Goal: Task Accomplishment & Management: Complete application form

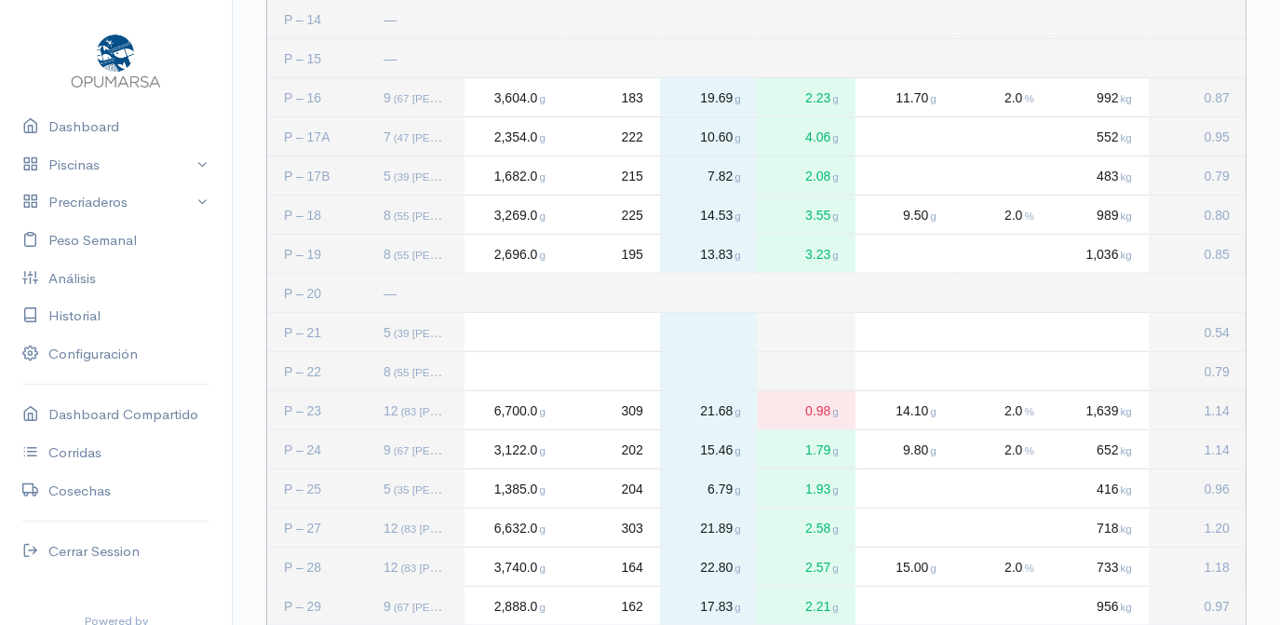
scroll to position [931, 0]
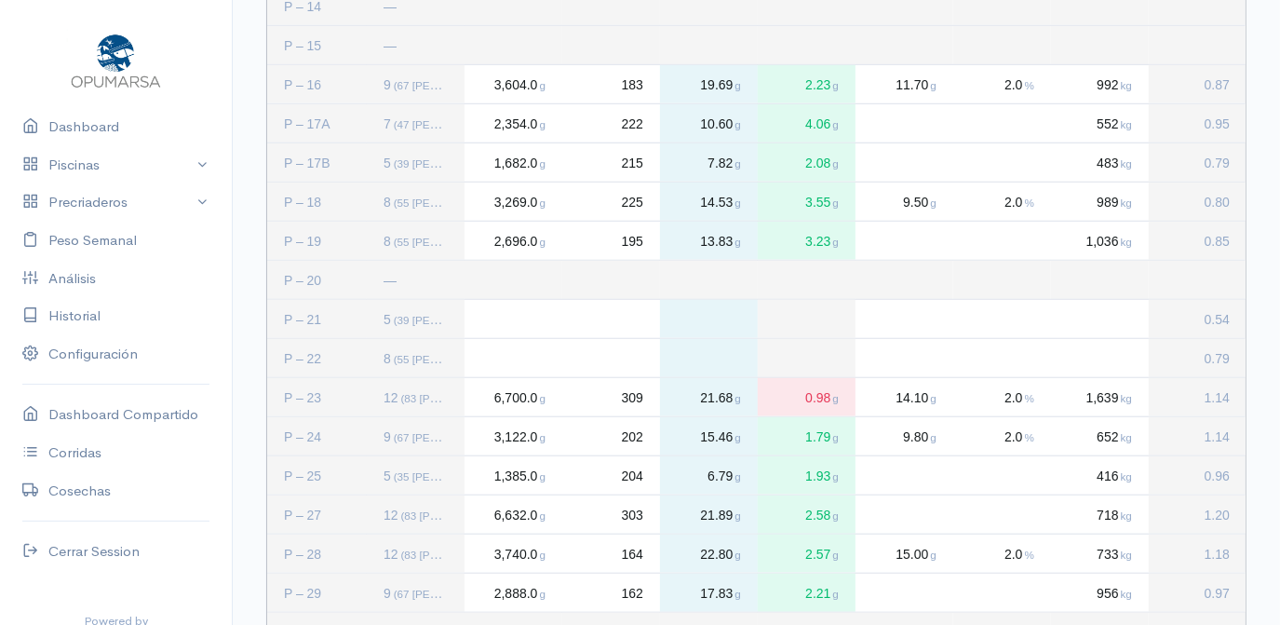
click at [514, 321] on div "Press SPACE to select this row." at bounding box center [514, 319] width 98 height 38
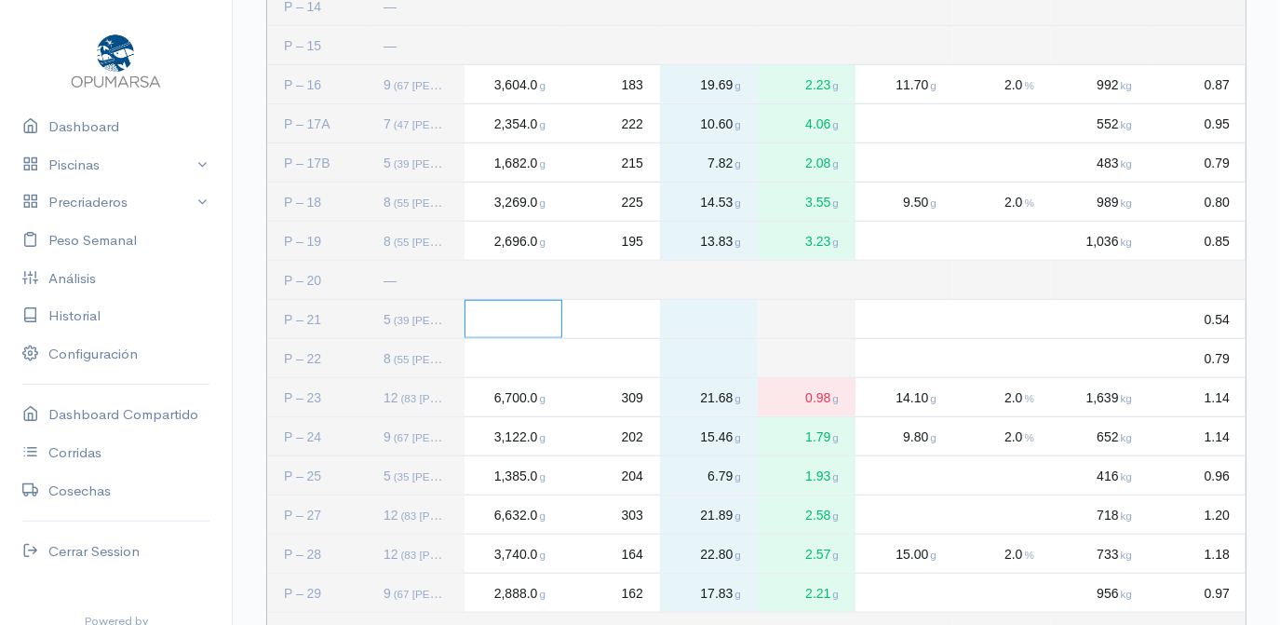
click at [497, 317] on div "Press SPACE to deselect this row." at bounding box center [514, 319] width 98 height 38
type input "1632"
click at [628, 314] on div "Press SPACE to deselect this row." at bounding box center [611, 319] width 98 height 38
click at [638, 318] on div "Press SPACE to deselect this row." at bounding box center [611, 319] width 98 height 38
click at [623, 322] on div "Press SPACE to deselect this row." at bounding box center [611, 319] width 98 height 38
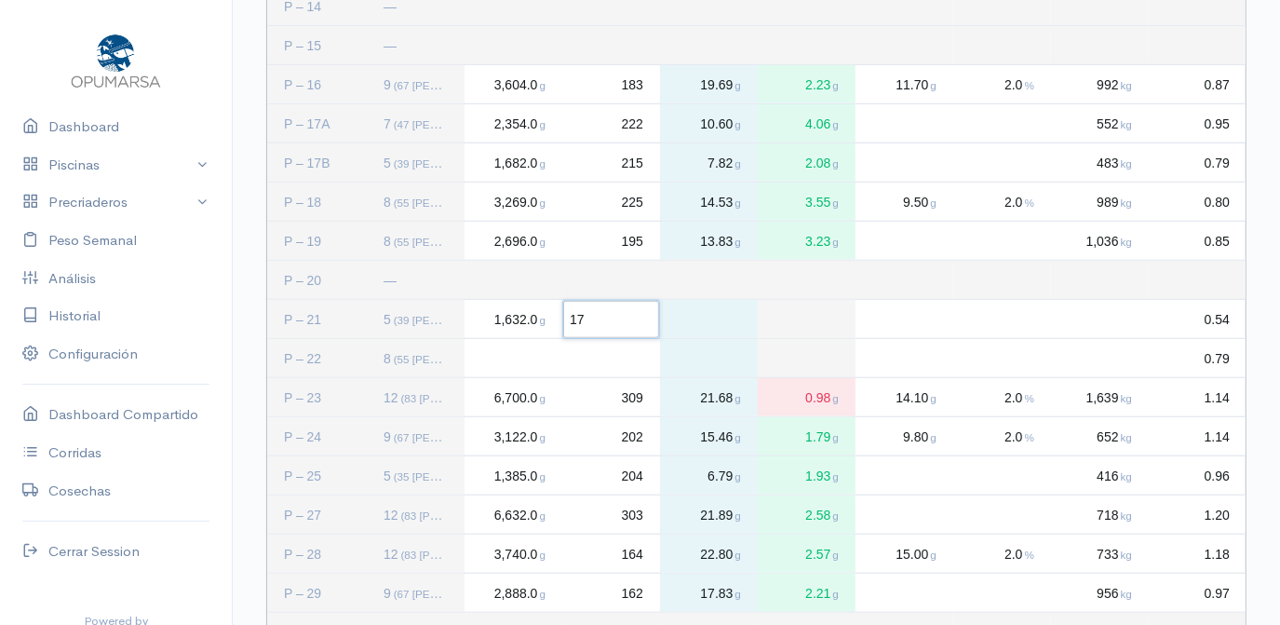
type input "171"
click at [1105, 311] on div "Press SPACE to deselect this row." at bounding box center [1100, 319] width 98 height 38
type input "384"
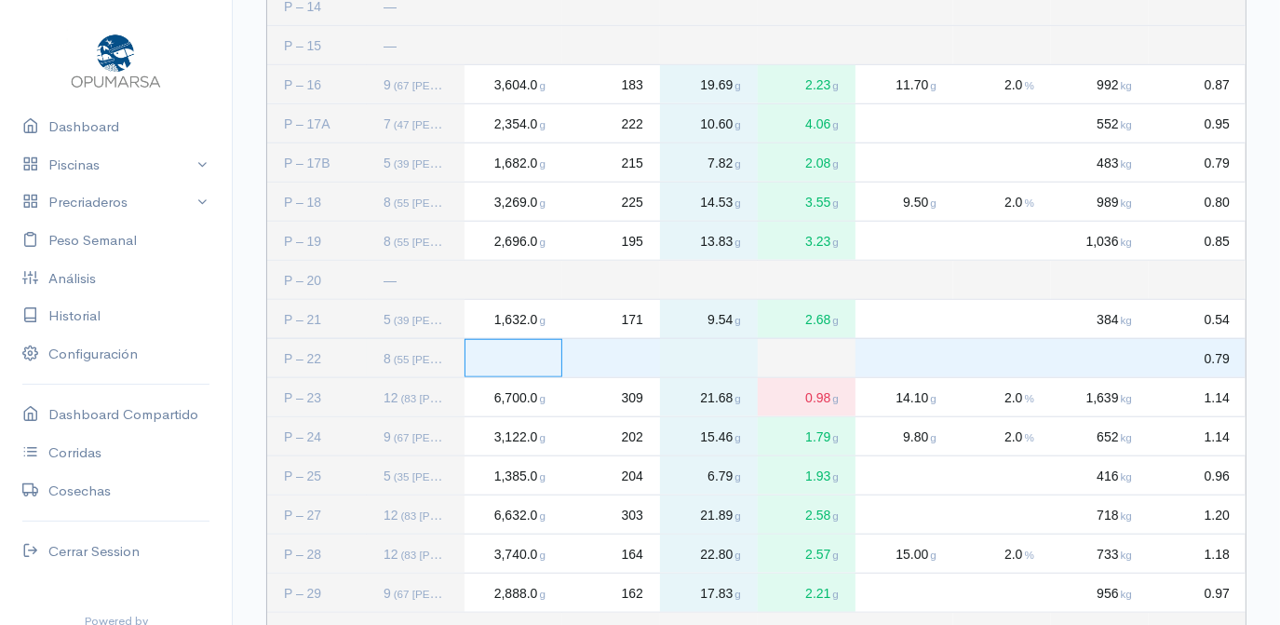
click at [520, 363] on div "Press SPACE to select this row." at bounding box center [514, 358] width 98 height 38
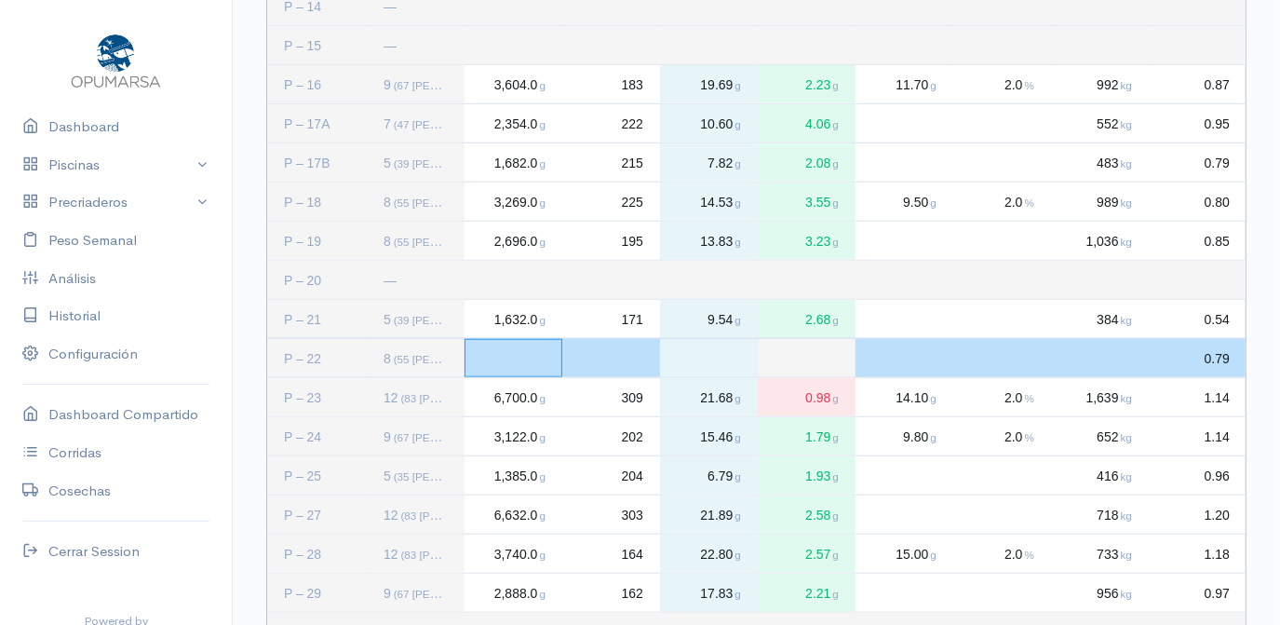
click at [522, 365] on div "Press SPACE to deselect this row." at bounding box center [514, 358] width 98 height 38
type input "3334"
click at [623, 357] on div "Press SPACE to deselect this row." at bounding box center [611, 358] width 98 height 38
click at [624, 351] on div "Press SPACE to deselect this row." at bounding box center [611, 358] width 98 height 38
type input "224"
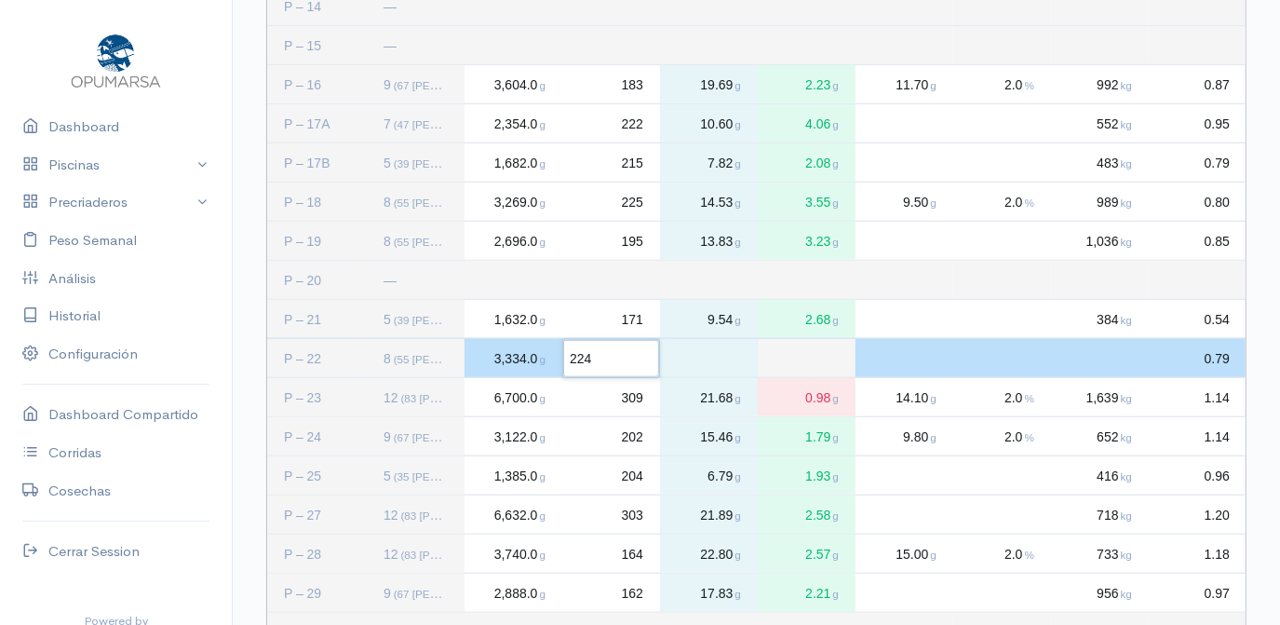
click at [893, 345] on div "Press SPACE to deselect this row." at bounding box center [905, 358] width 98 height 38
click at [493, 359] on span "3,334.0 g" at bounding box center [519, 358] width 53 height 15
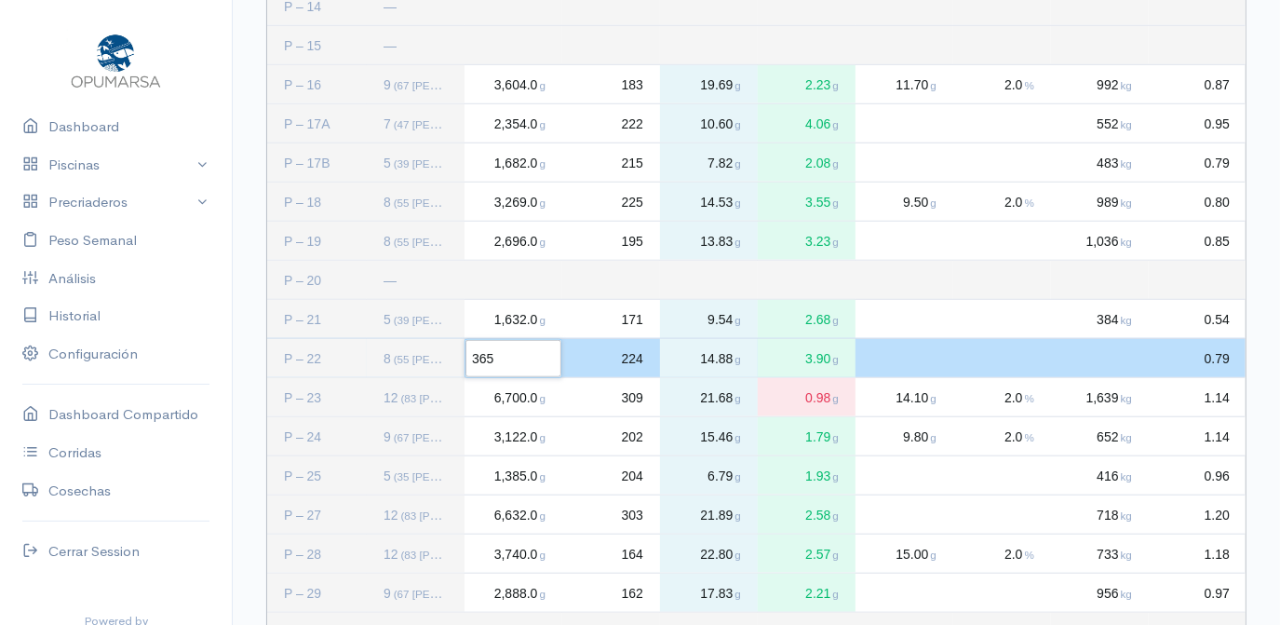
type input "3656"
click at [640, 361] on span "224" at bounding box center [632, 358] width 21 height 15
click at [627, 367] on div "0" at bounding box center [611, 358] width 98 height 38
type input "253"
click at [1122, 346] on div "Press SPACE to deselect this row." at bounding box center [1100, 358] width 98 height 38
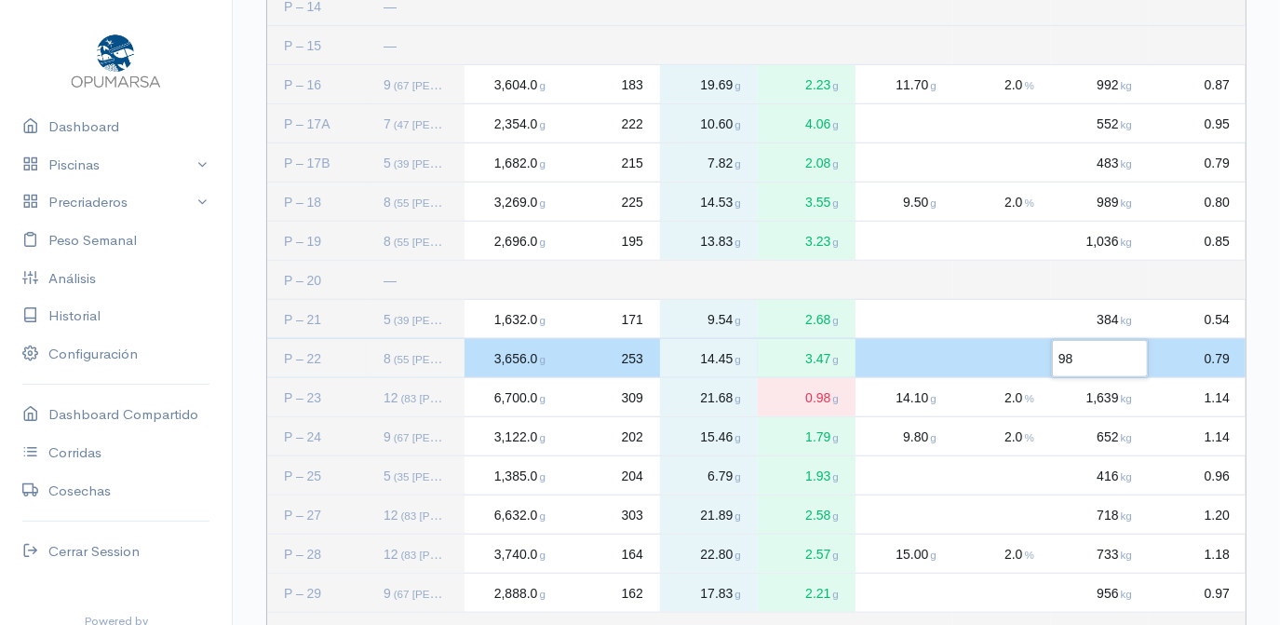
type input "983"
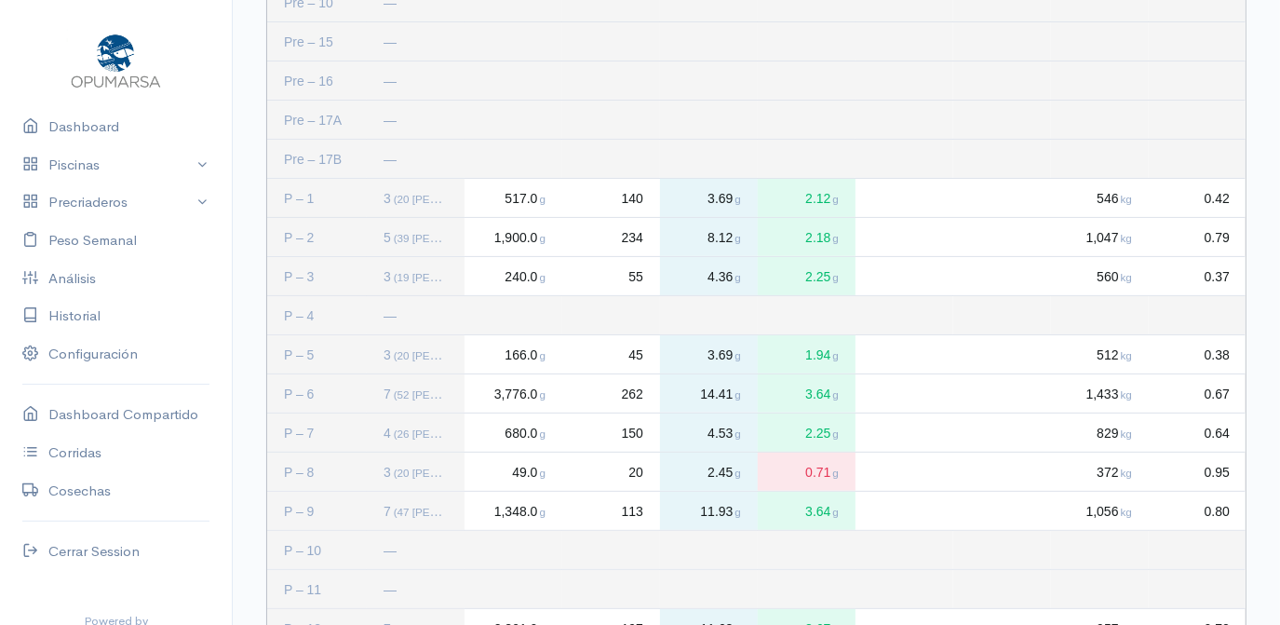
scroll to position [227, 0]
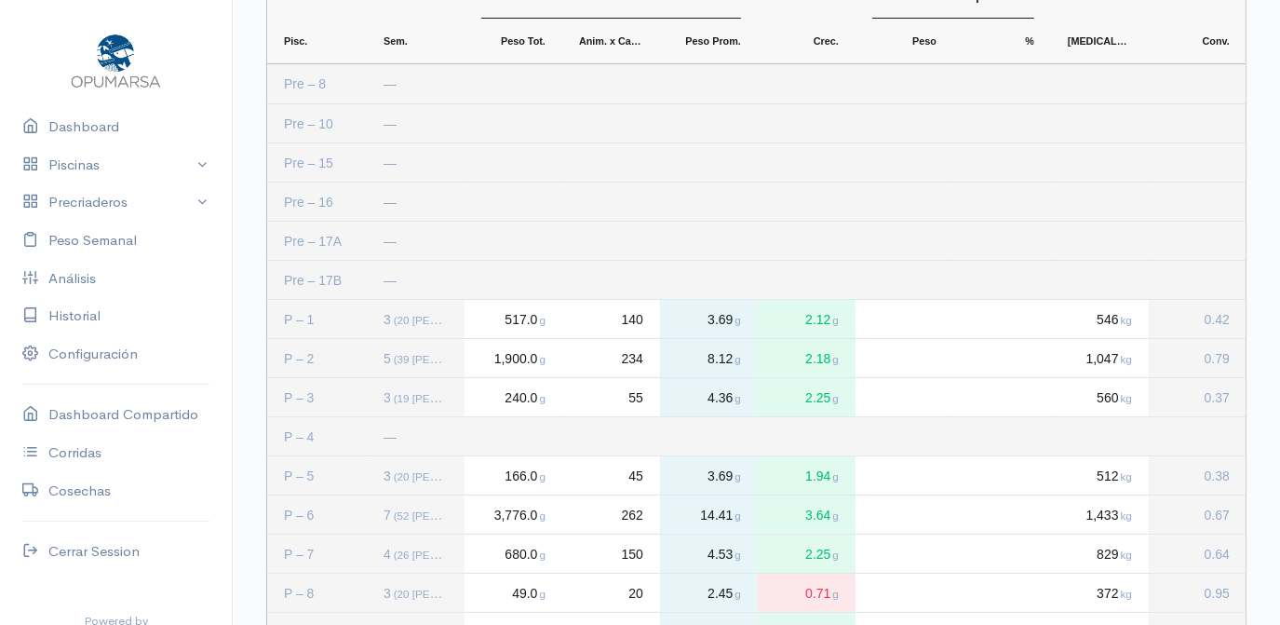
scroll to position [84, 0]
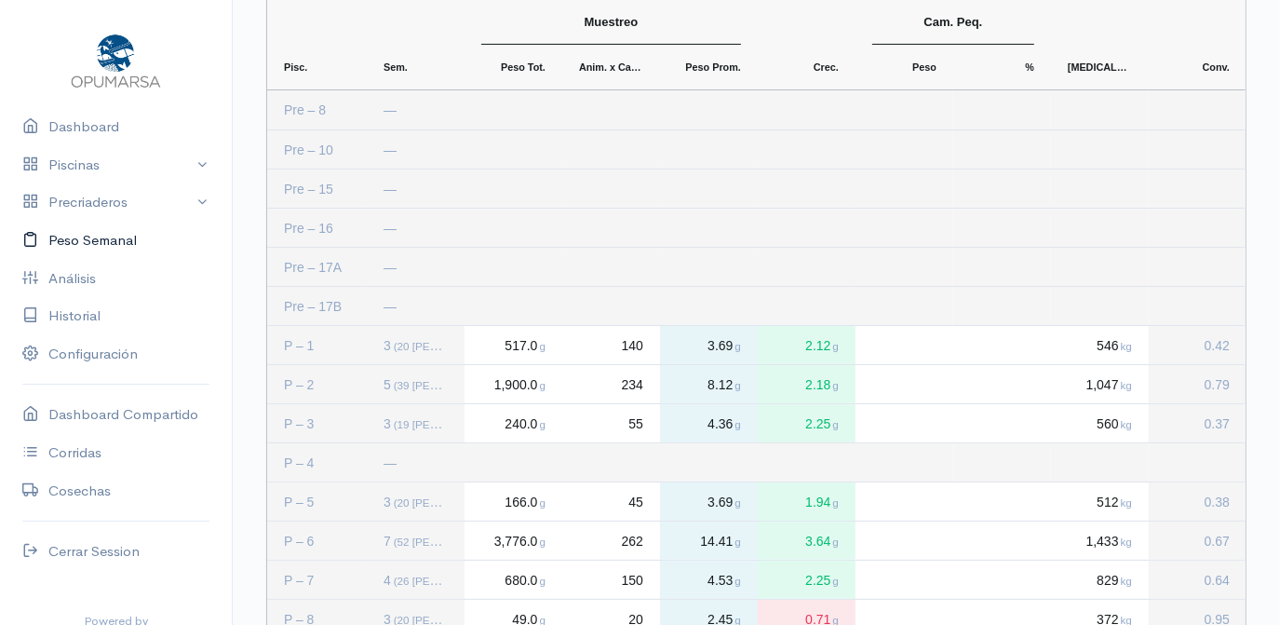
click at [88, 244] on link "Peso Semanal" at bounding box center [116, 241] width 232 height 38
click at [73, 162] on link "Piscinas" at bounding box center [116, 165] width 232 height 38
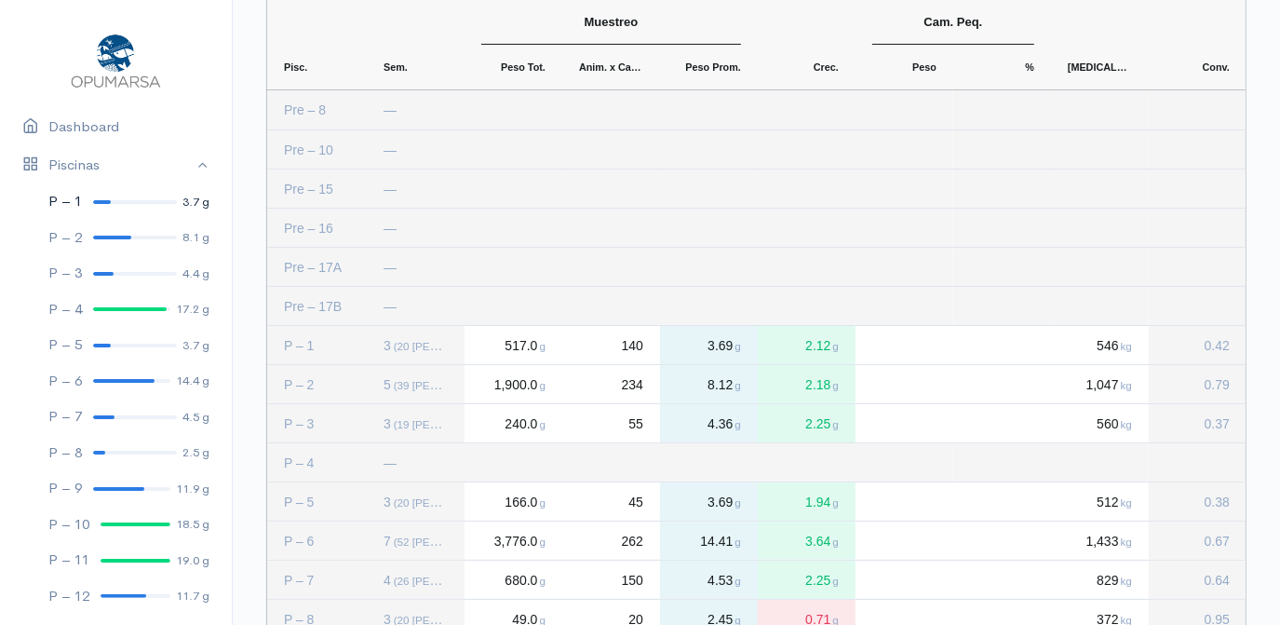
click at [106, 197] on link "P – 1 3.7 g" at bounding box center [116, 201] width 232 height 36
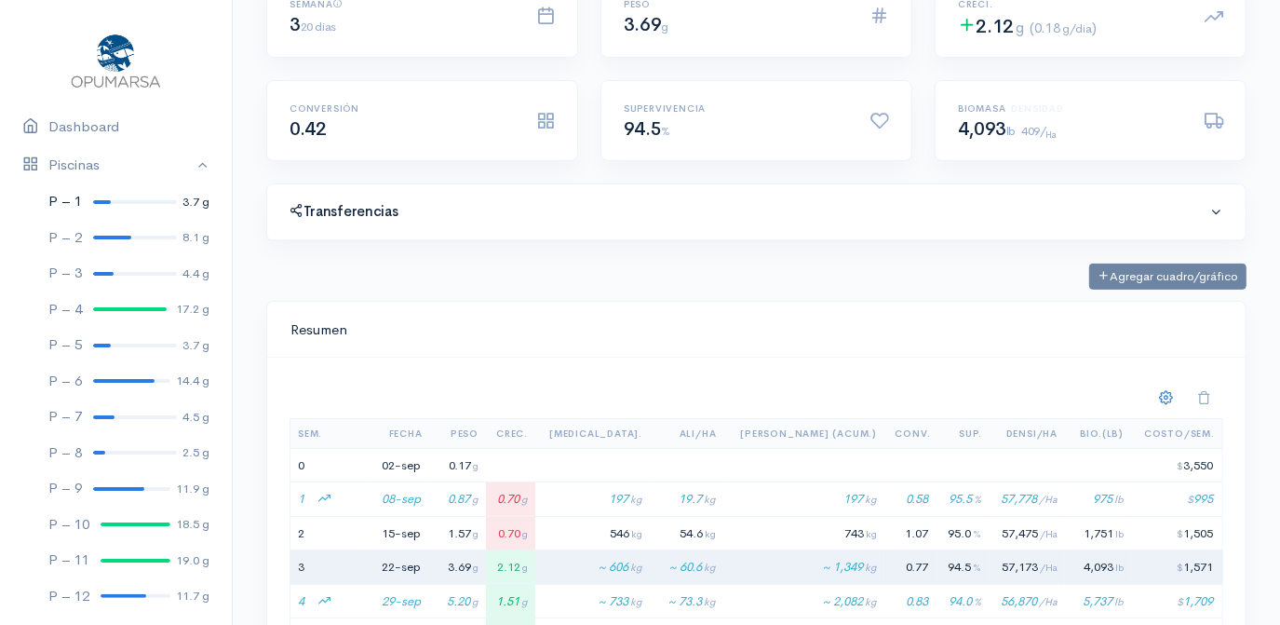
scroll to position [496, 0]
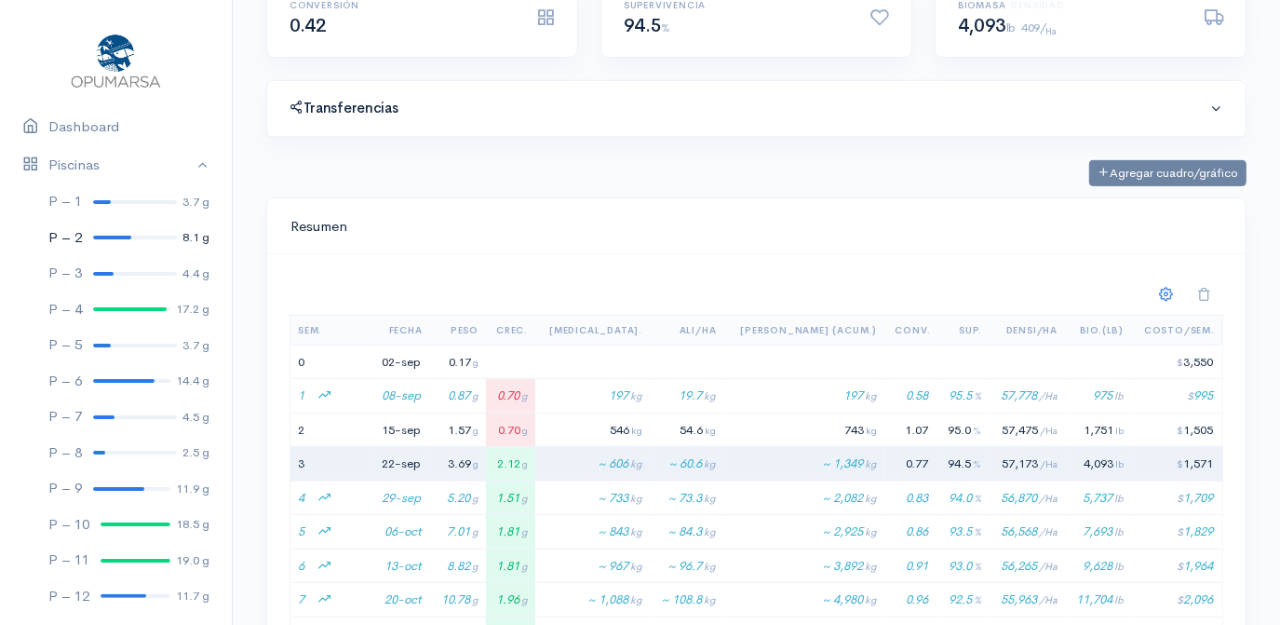
click at [119, 236] on div at bounding box center [112, 238] width 38 height 4
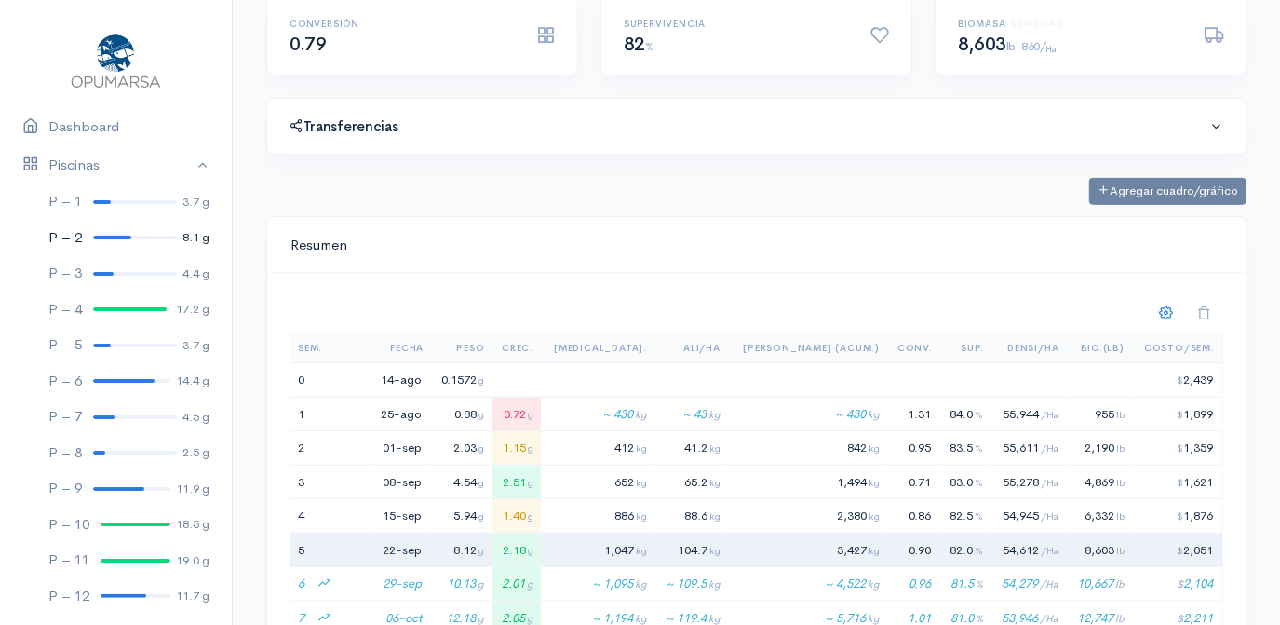
scroll to position [278, 536]
click at [115, 272] on div at bounding box center [135, 274] width 84 height 4
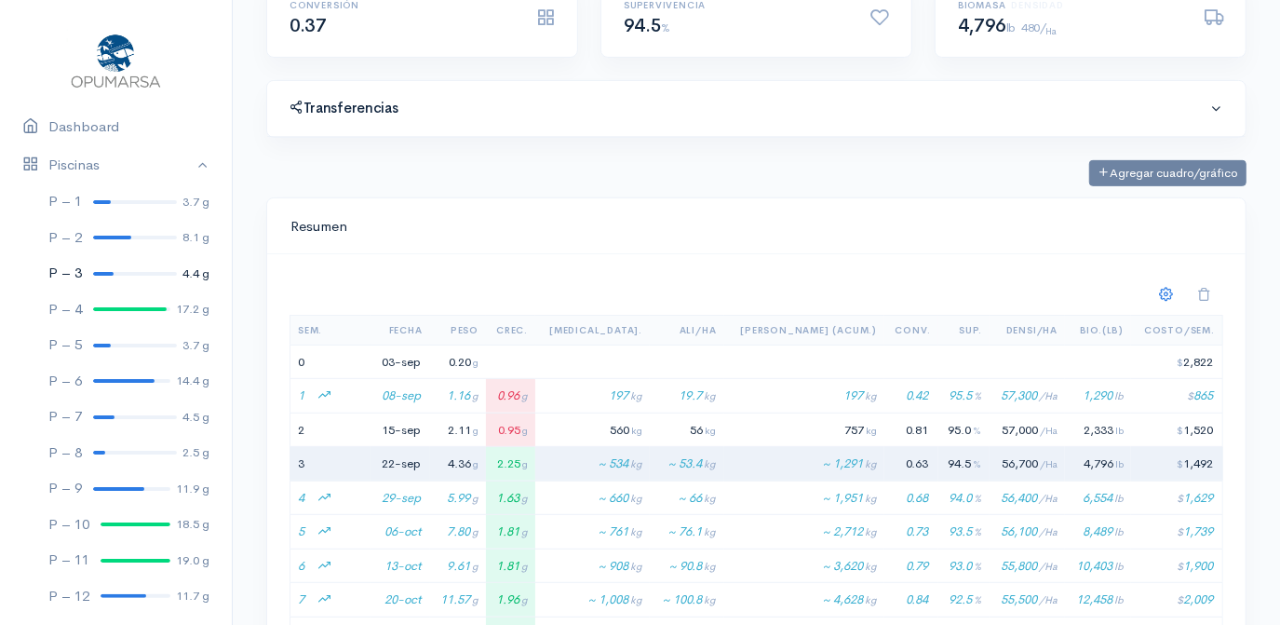
scroll to position [278, 536]
click at [128, 415] on div at bounding box center [135, 417] width 84 height 4
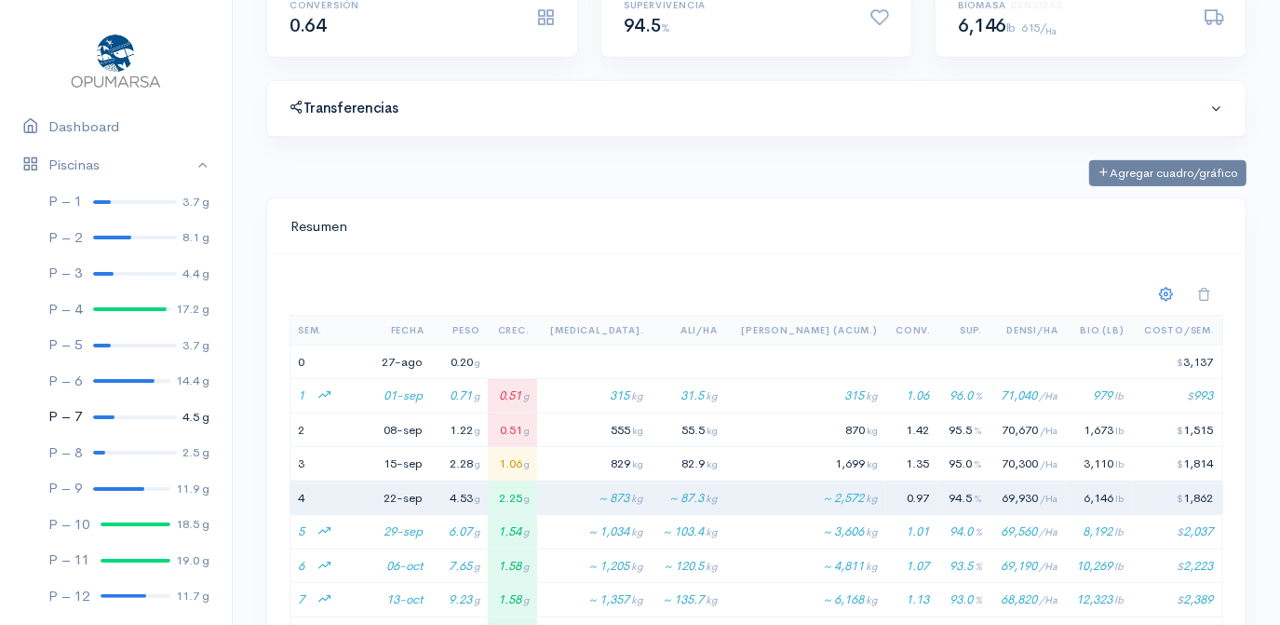
scroll to position [278, 536]
click at [126, 453] on div at bounding box center [135, 453] width 84 height 4
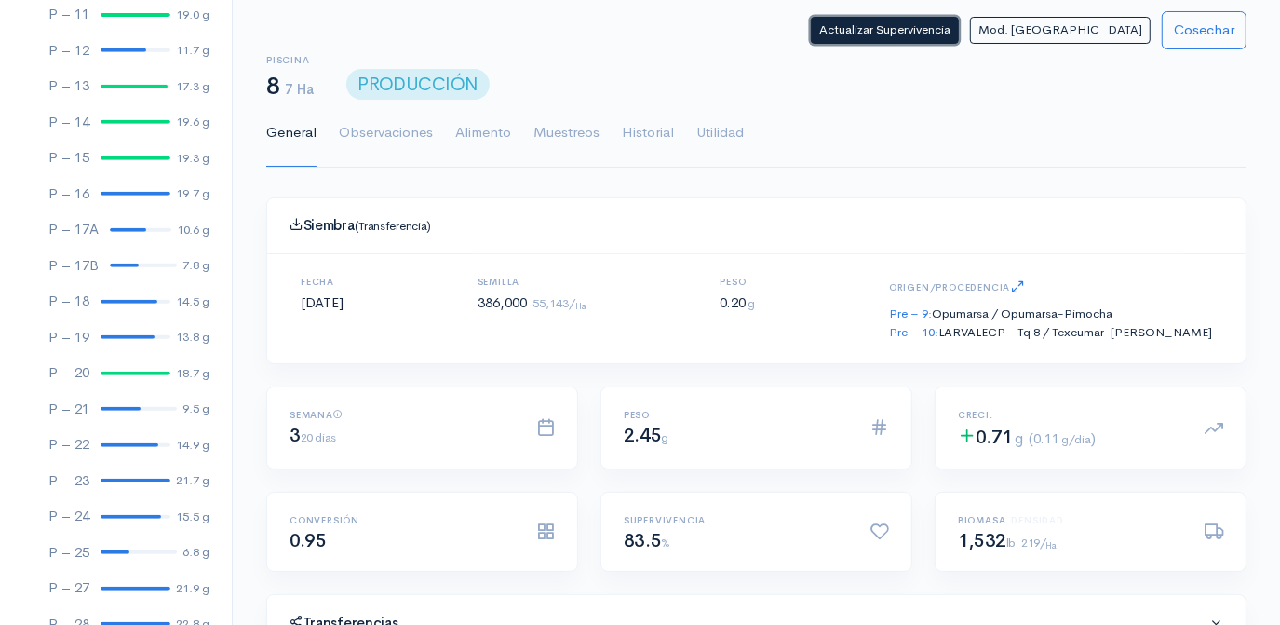
click at [959, 31] on button "Actualizar Supervivencia" at bounding box center [885, 30] width 148 height 27
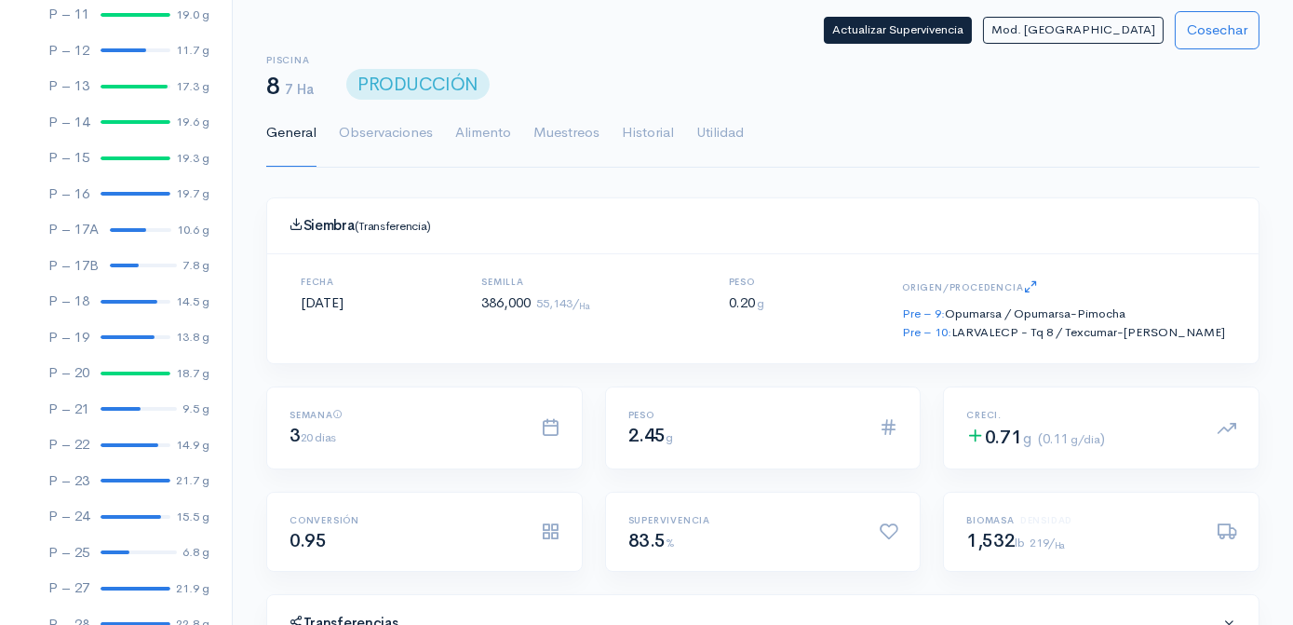
scroll to position [278, 934]
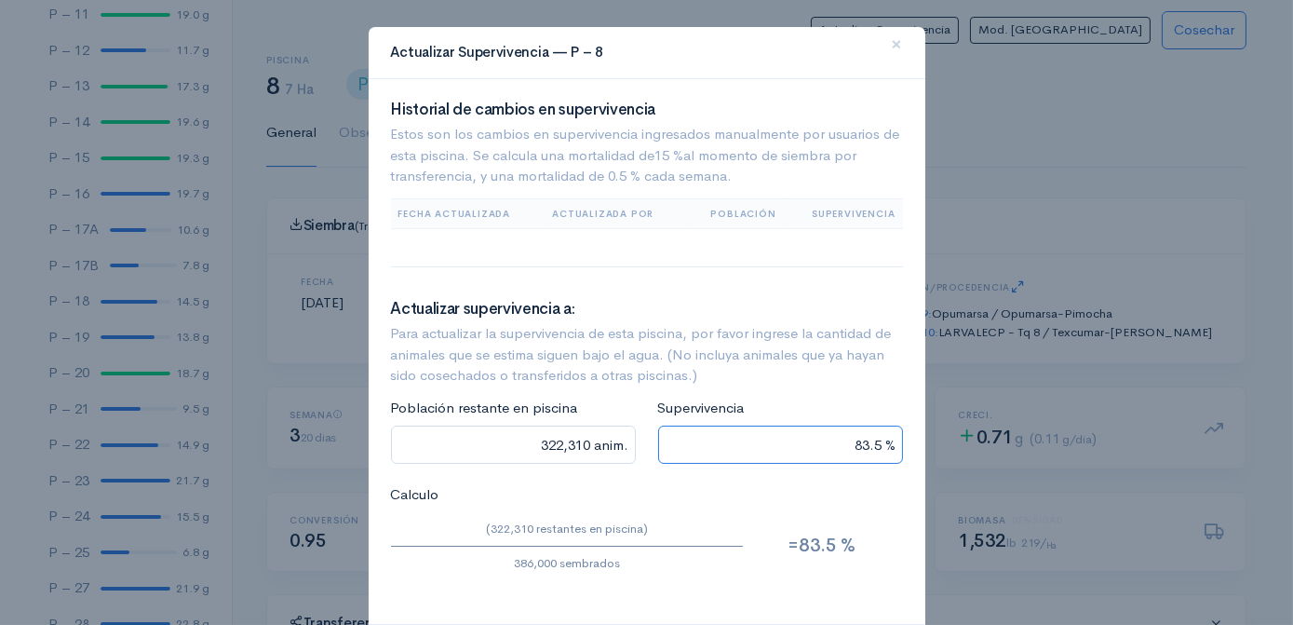
click at [872, 445] on input "83.5 %" at bounding box center [780, 444] width 245 height 38
type input "320,380 anim."
type input "83 %"
type input "30,880 anim."
type input "8 %"
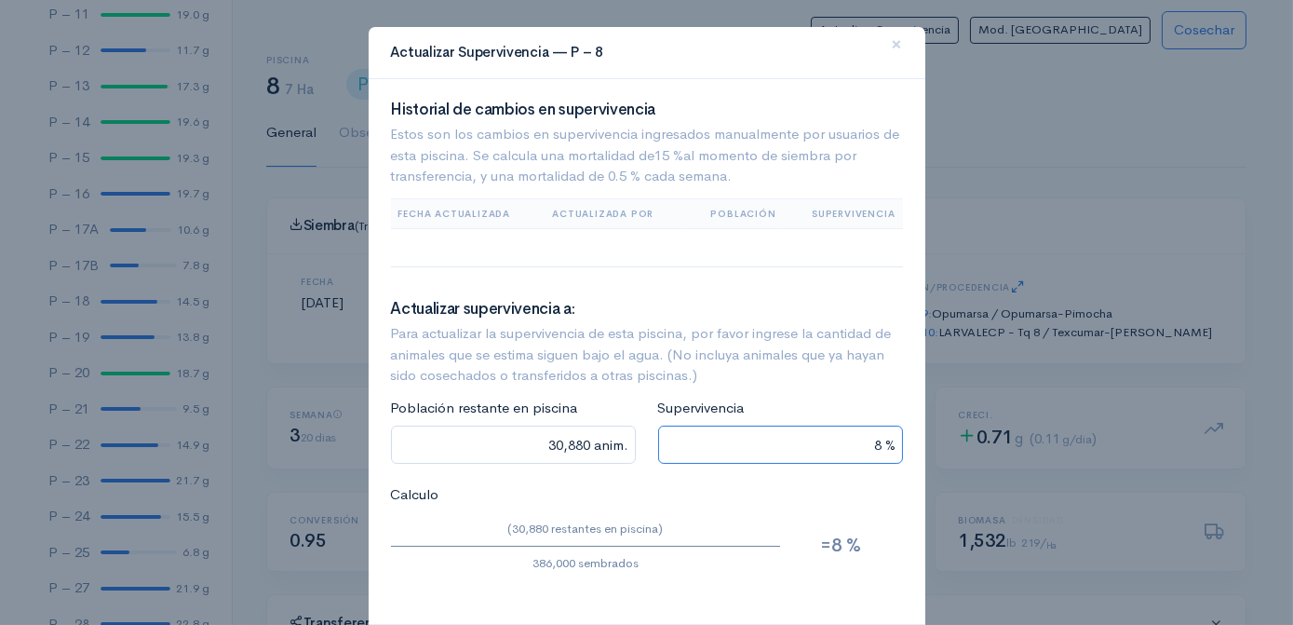
type input "0 anim."
type input "34,740 anim."
type input "9 %"
type input "366,700 anim."
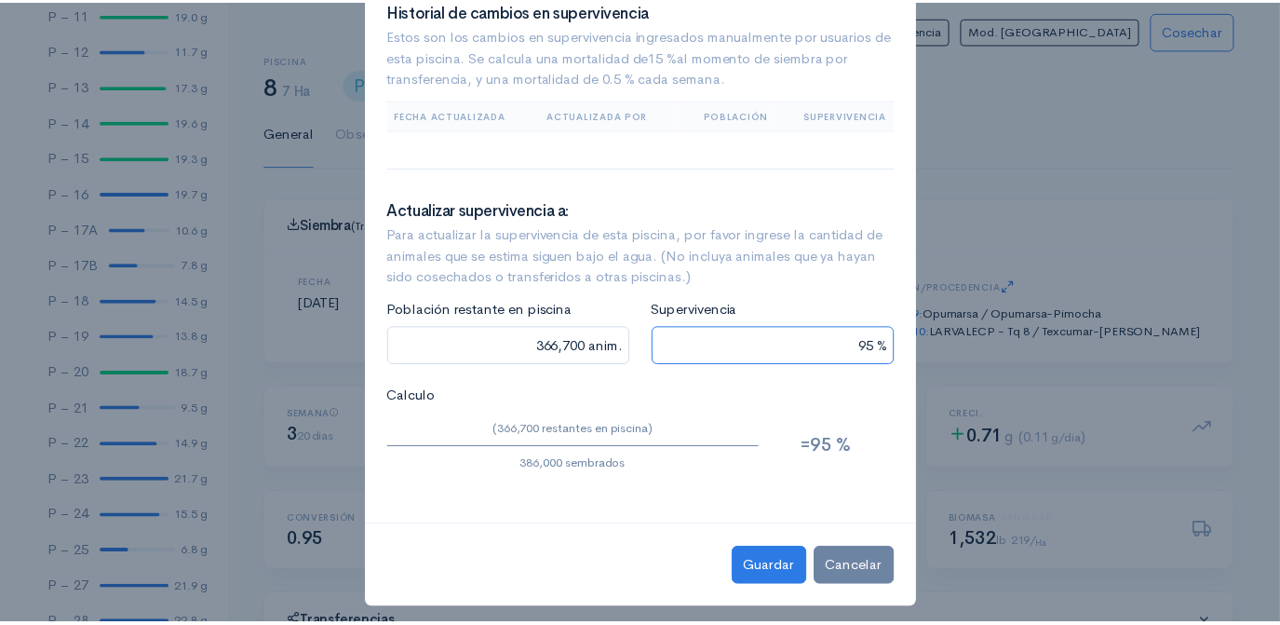
scroll to position [106, 0]
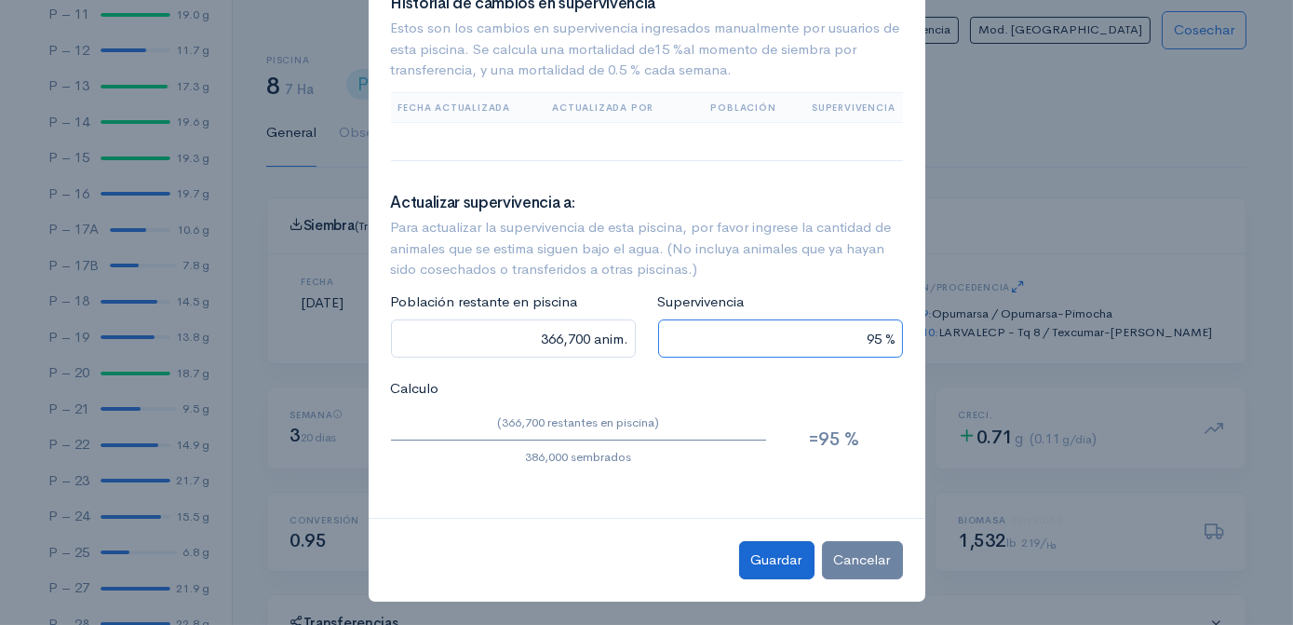
type input "95 %"
click at [769, 551] on button "Guardar" at bounding box center [776, 560] width 75 height 38
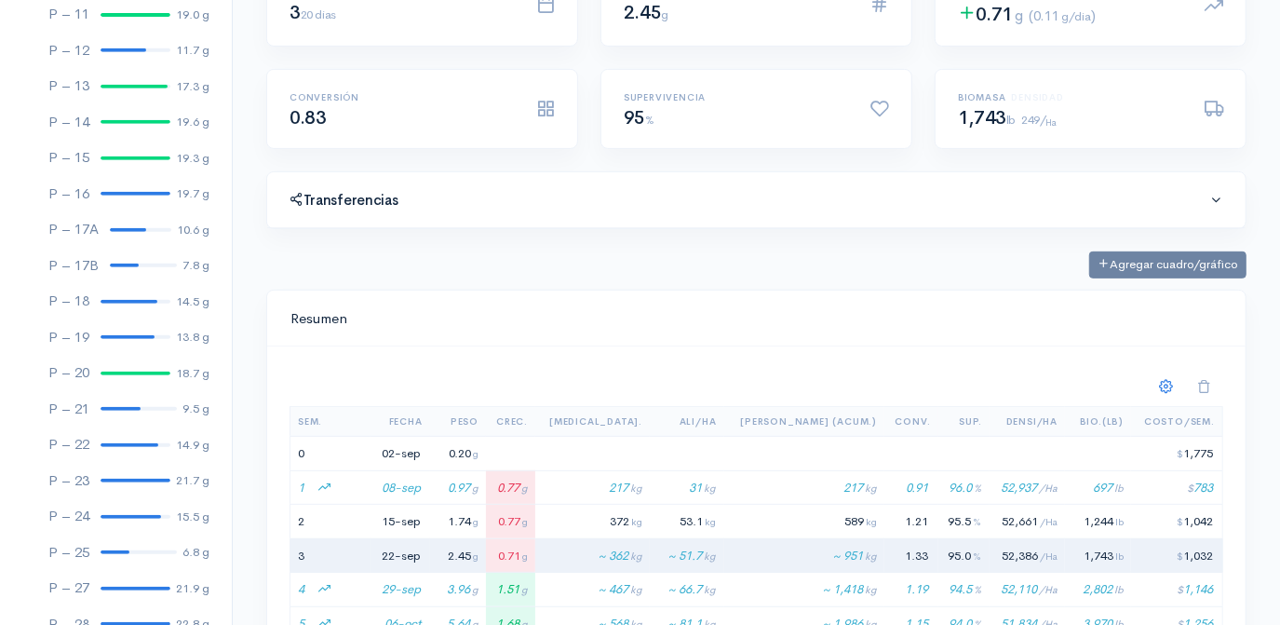
scroll to position [545, 0]
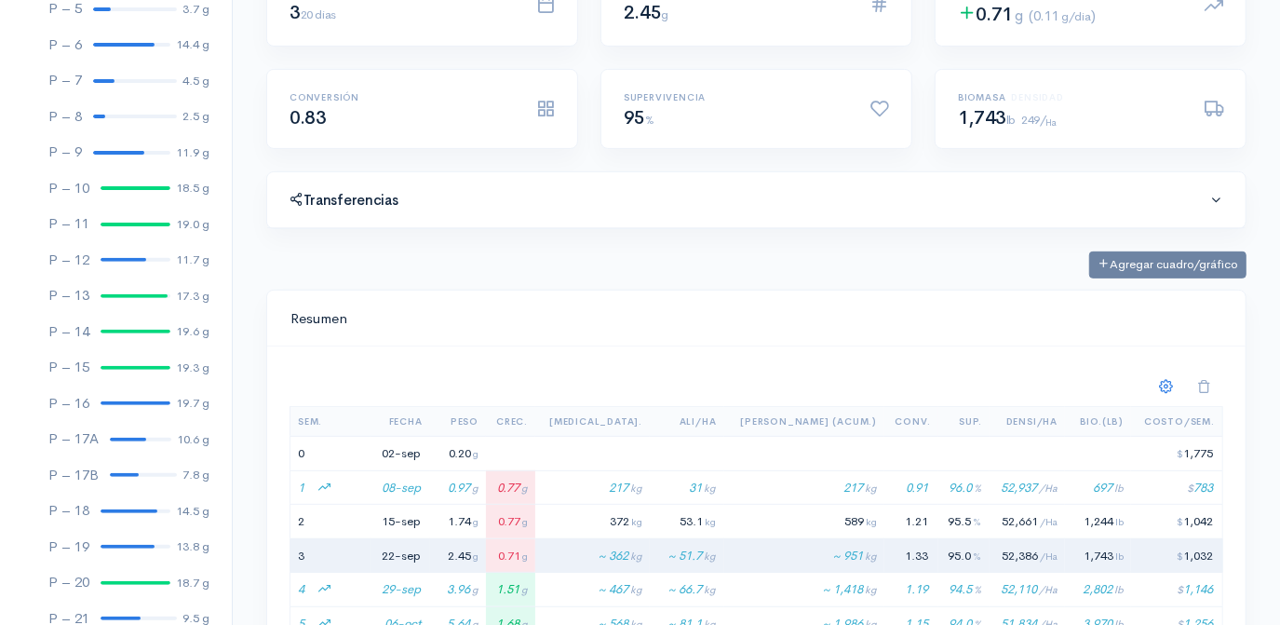
scroll to position [307, 0]
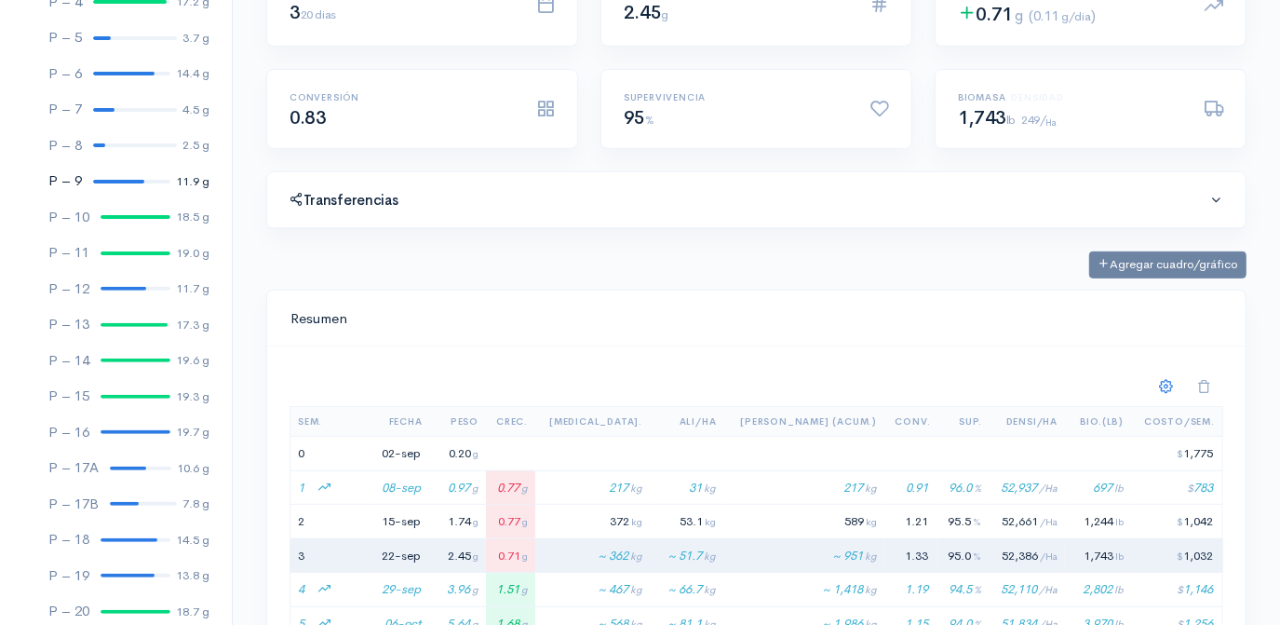
click at [107, 181] on div at bounding box center [118, 182] width 51 height 4
click at [106, 181] on div at bounding box center [118, 182] width 51 height 4
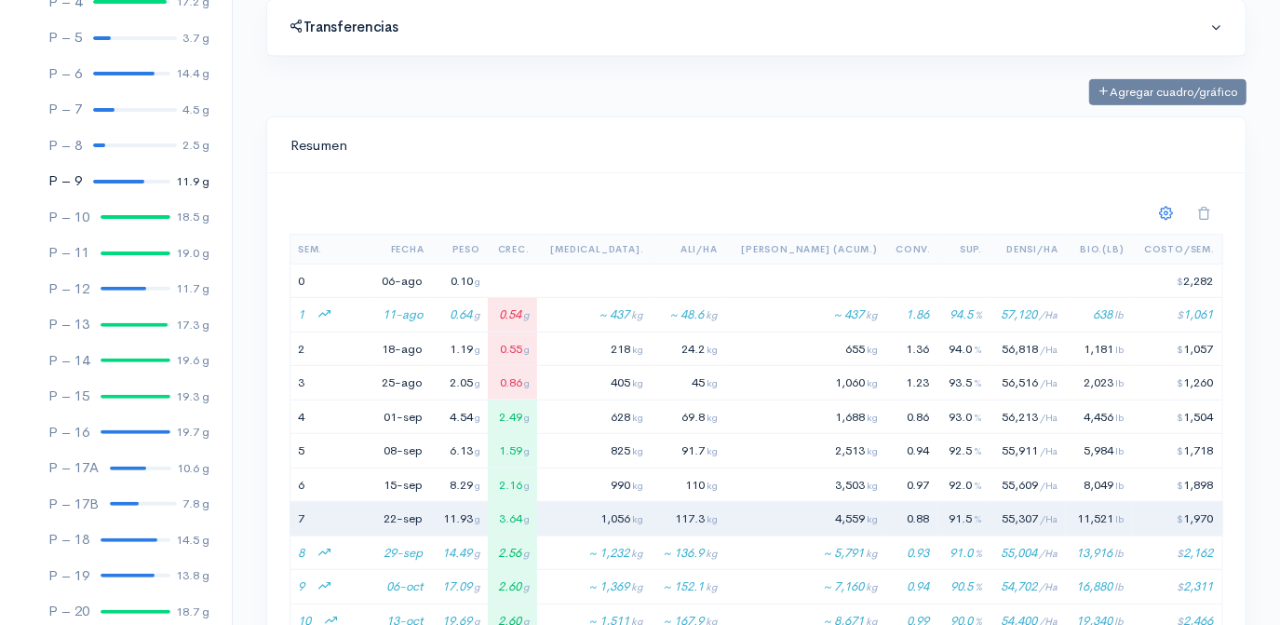
scroll to position [592, 0]
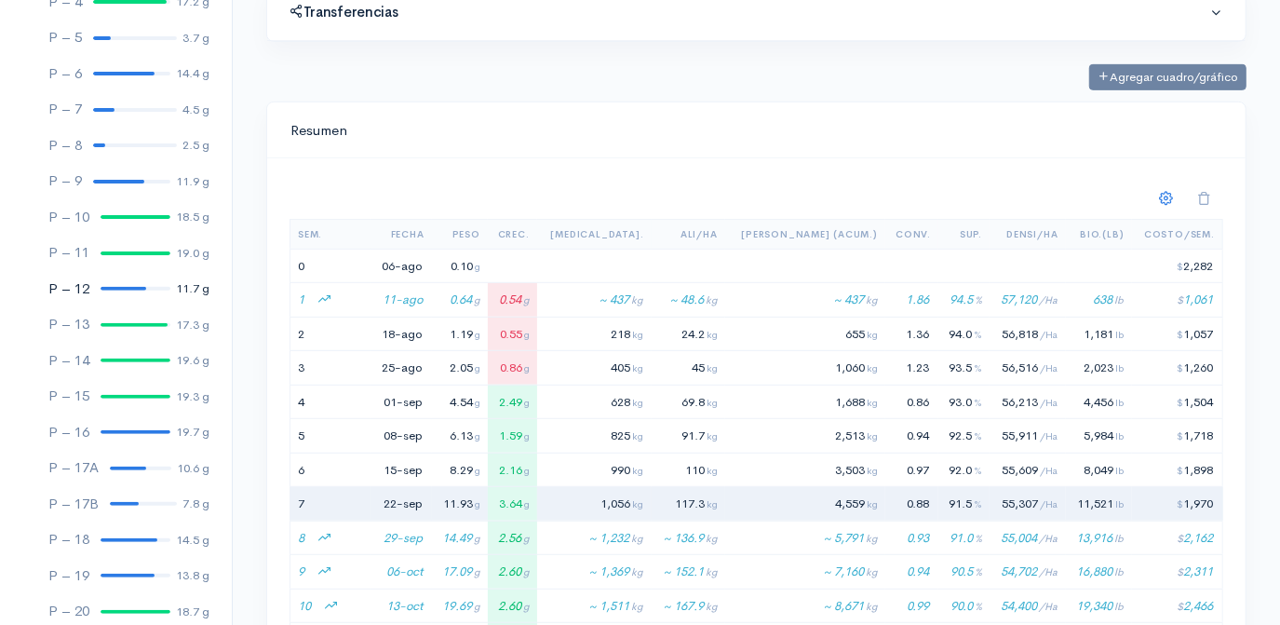
click at [119, 289] on div at bounding box center [124, 289] width 46 height 4
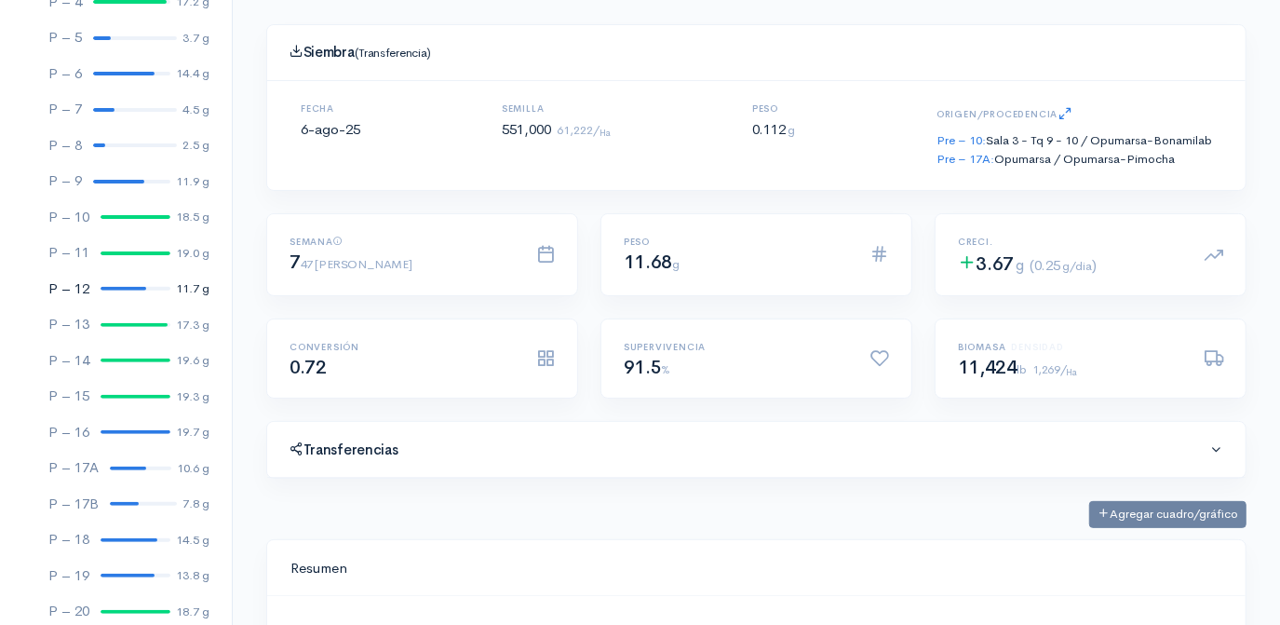
scroll to position [169, 0]
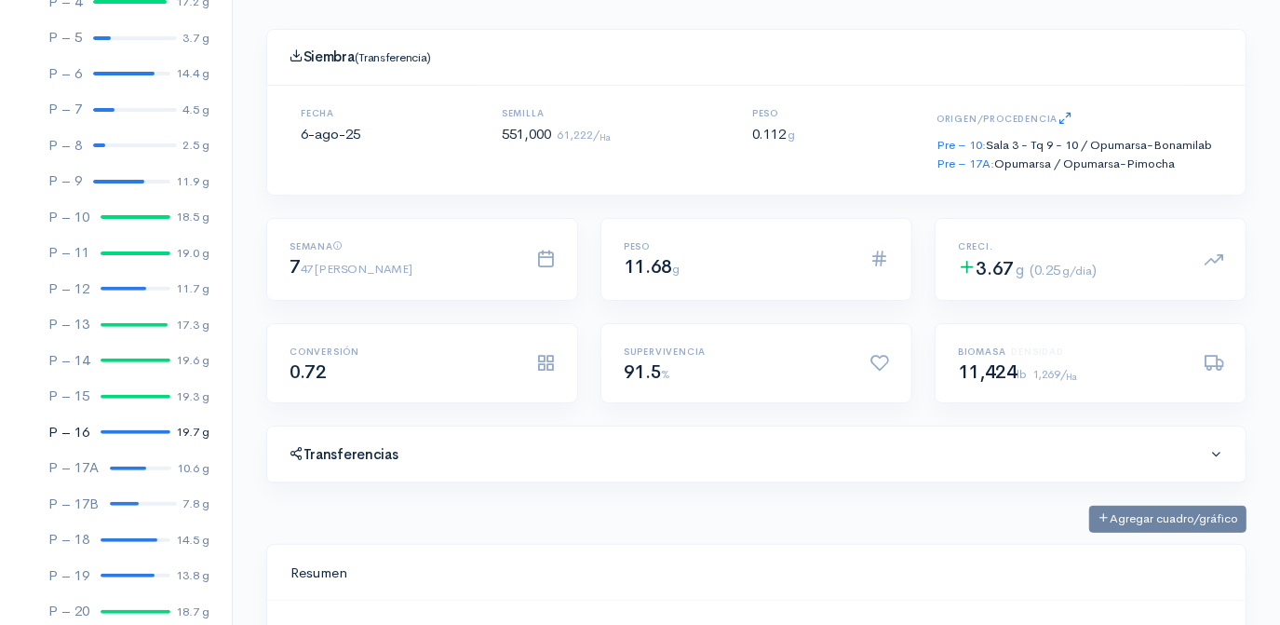
click at [134, 430] on div at bounding box center [136, 432] width 70 height 4
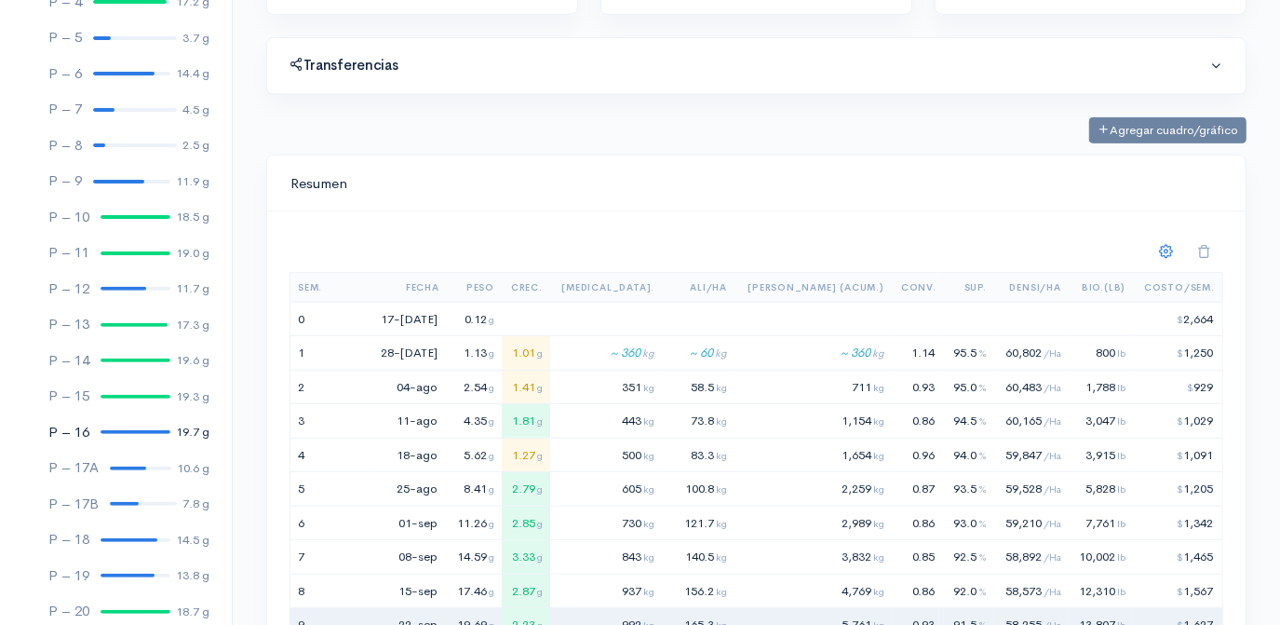
scroll to position [592, 0]
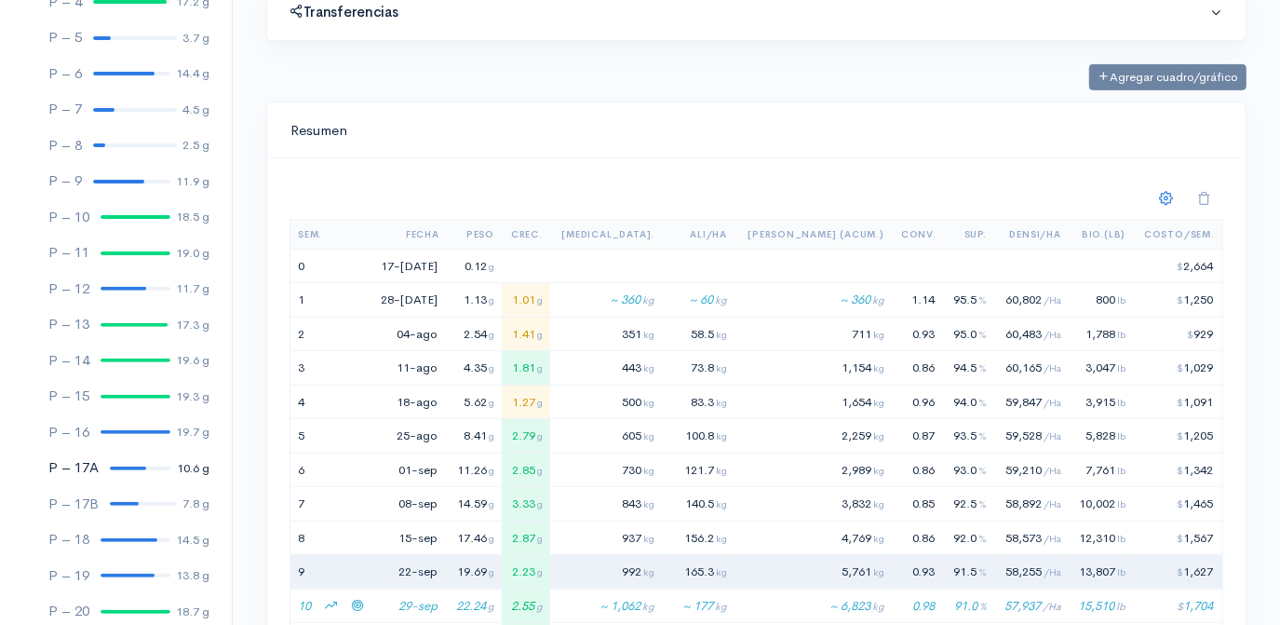
click at [116, 466] on div at bounding box center [128, 468] width 36 height 4
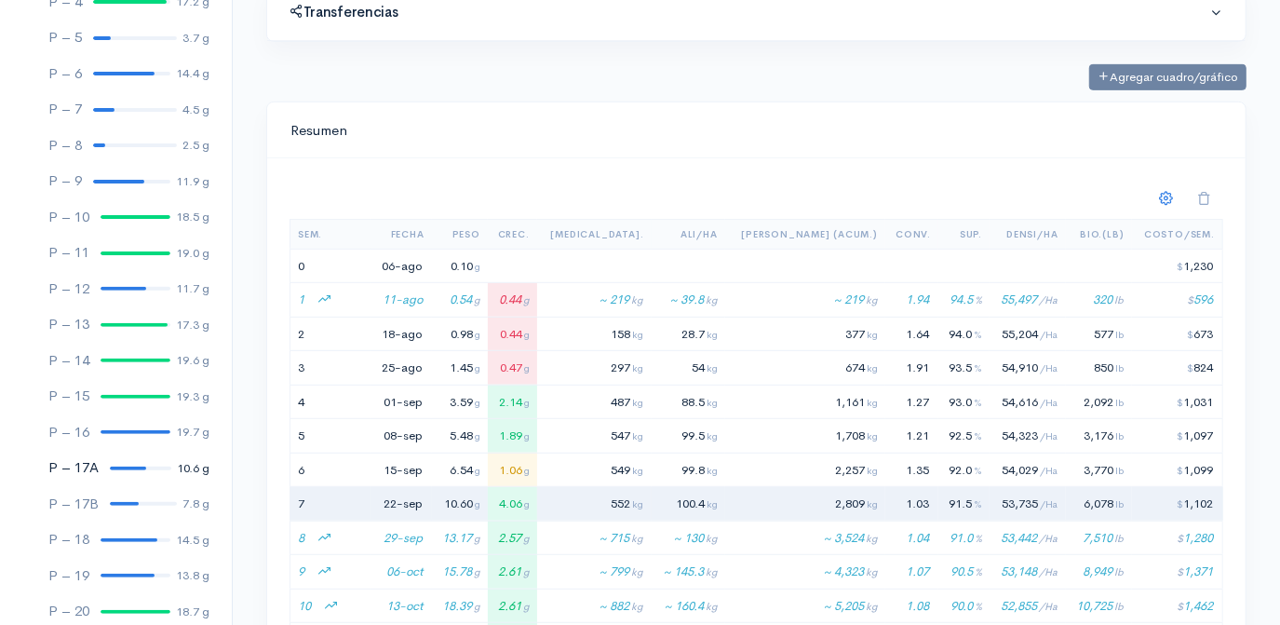
scroll to position [278, 536]
click at [116, 503] on div at bounding box center [124, 504] width 29 height 4
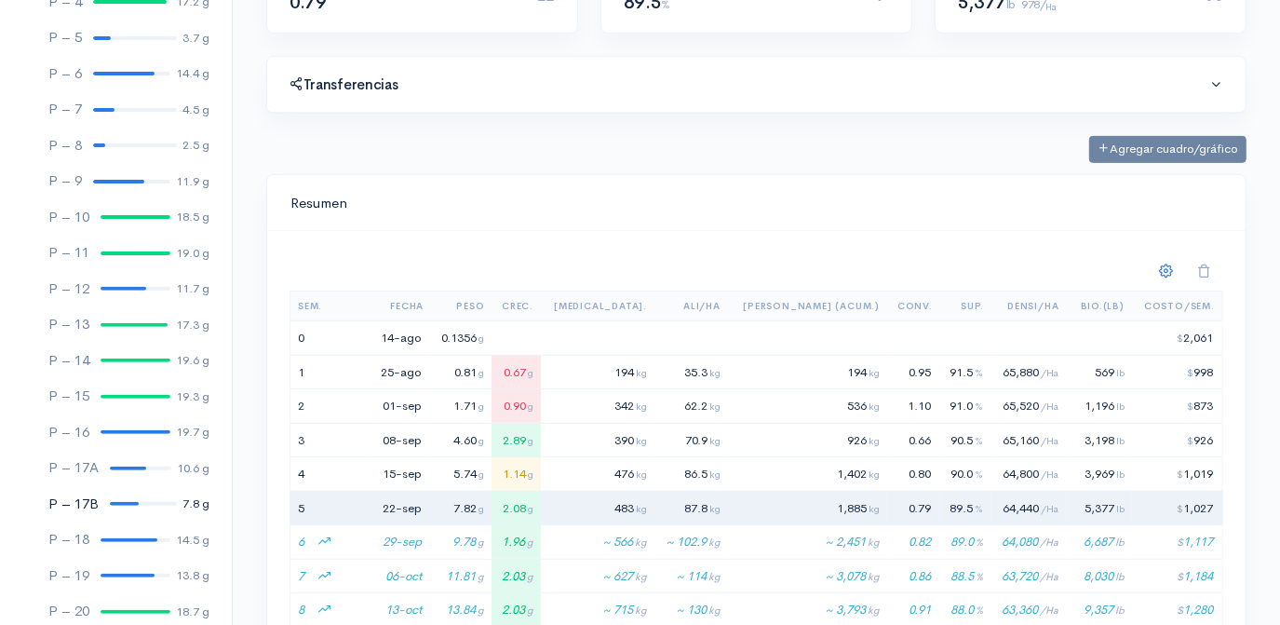
scroll to position [592, 0]
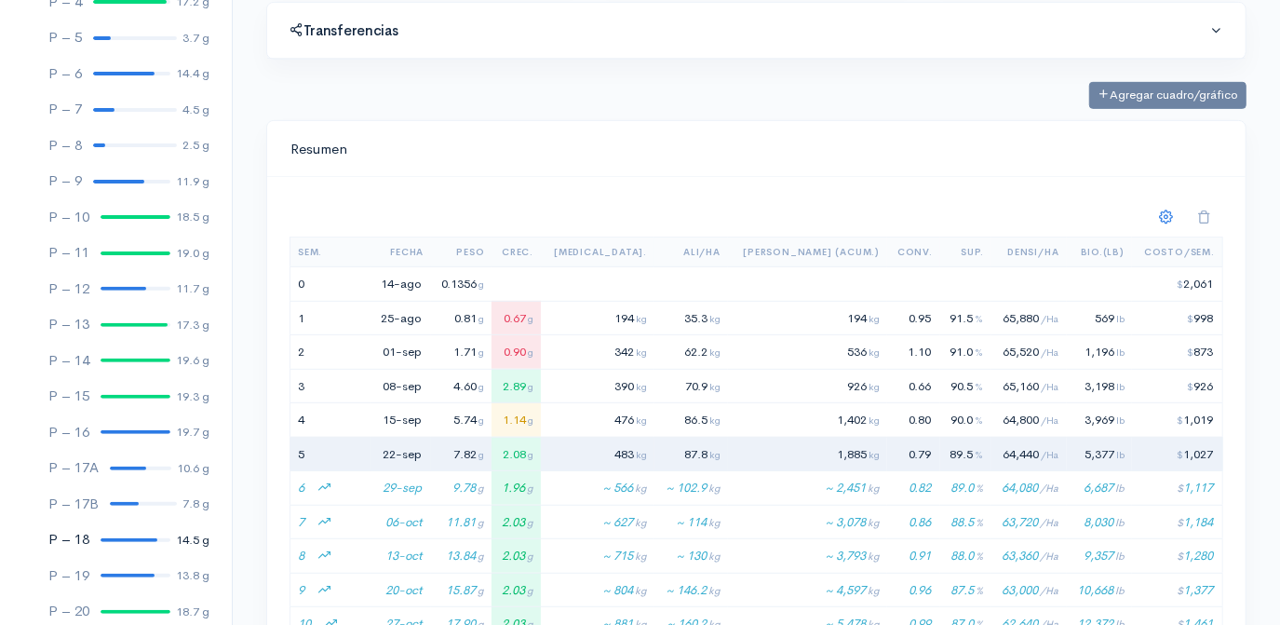
click at [111, 538] on div at bounding box center [129, 540] width 57 height 4
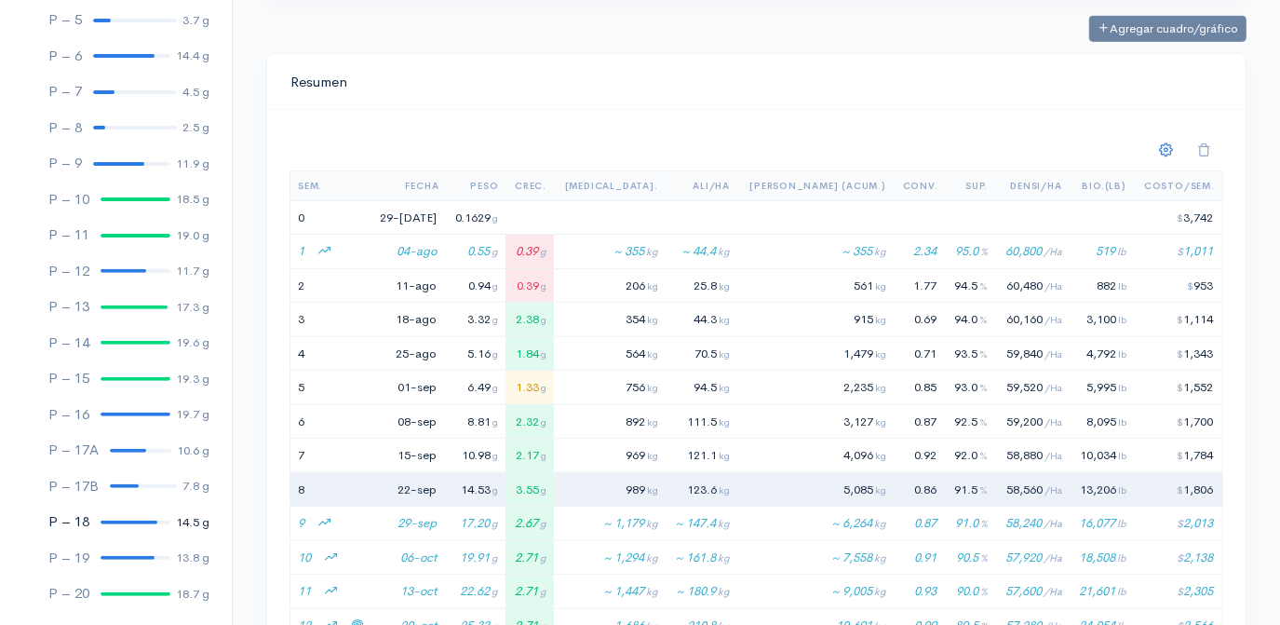
scroll to position [340, 0]
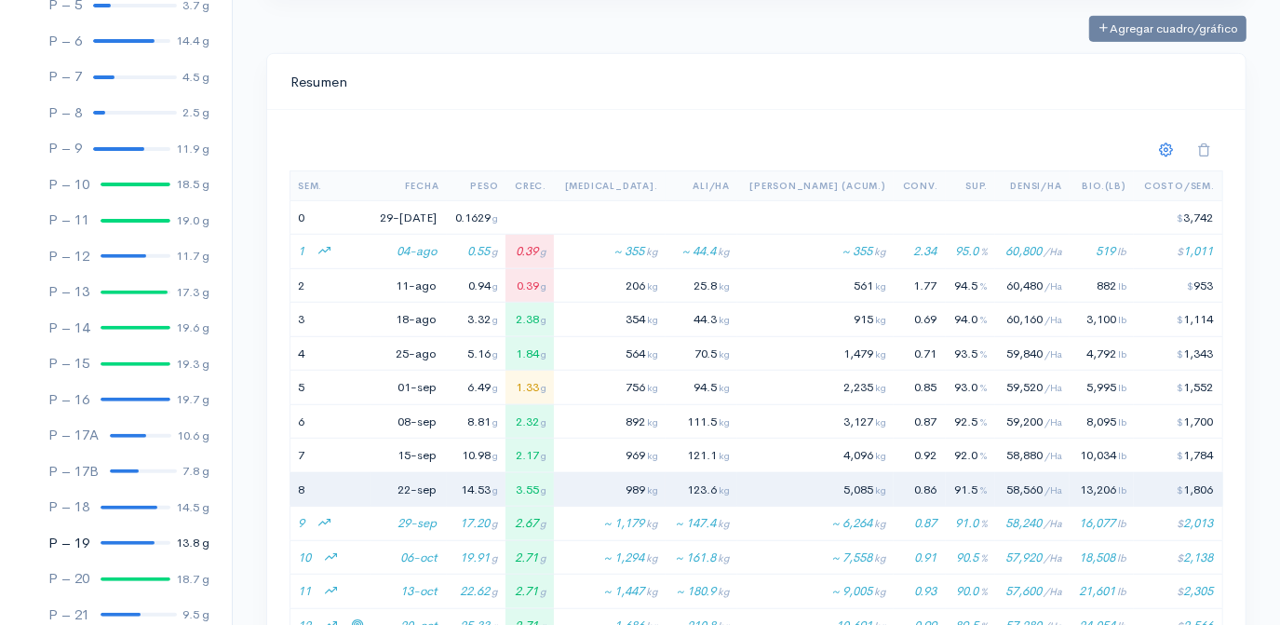
click at [130, 541] on div at bounding box center [128, 543] width 54 height 4
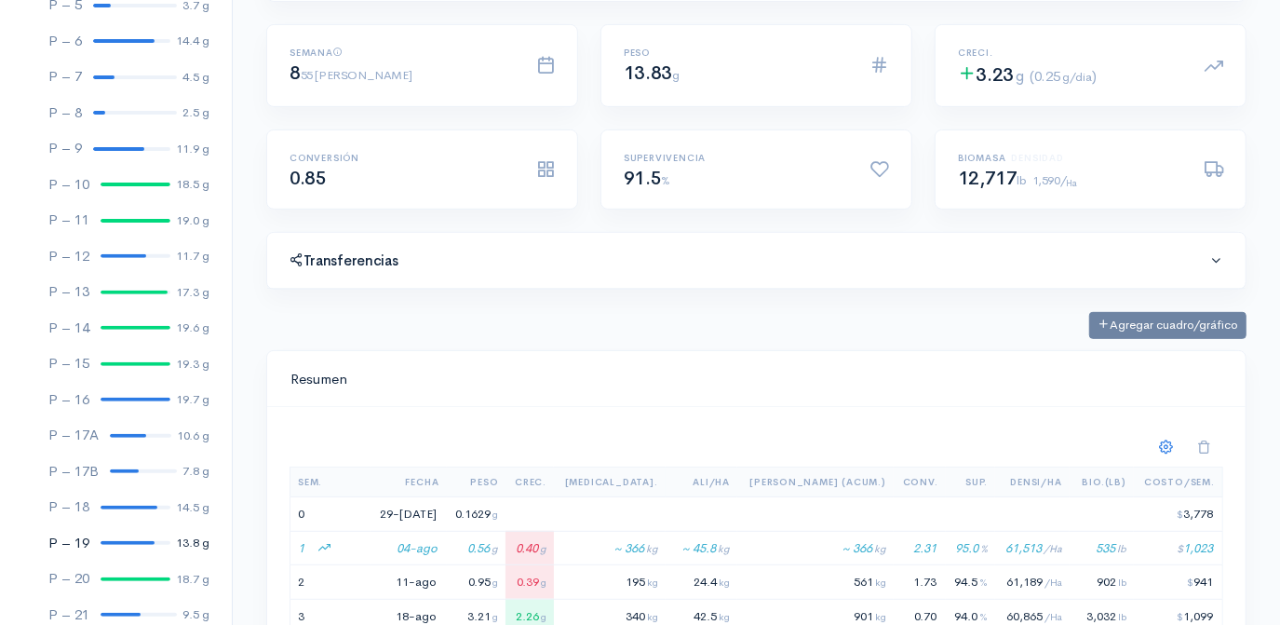
scroll to position [507, 0]
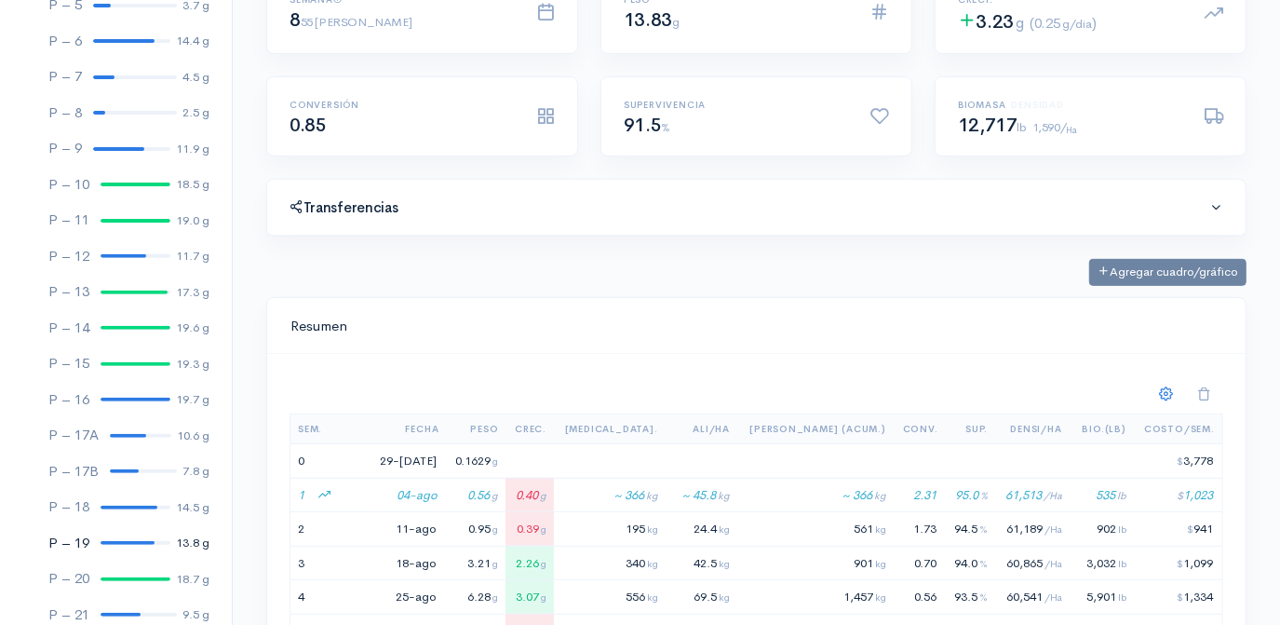
click at [115, 541] on div at bounding box center [128, 543] width 54 height 4
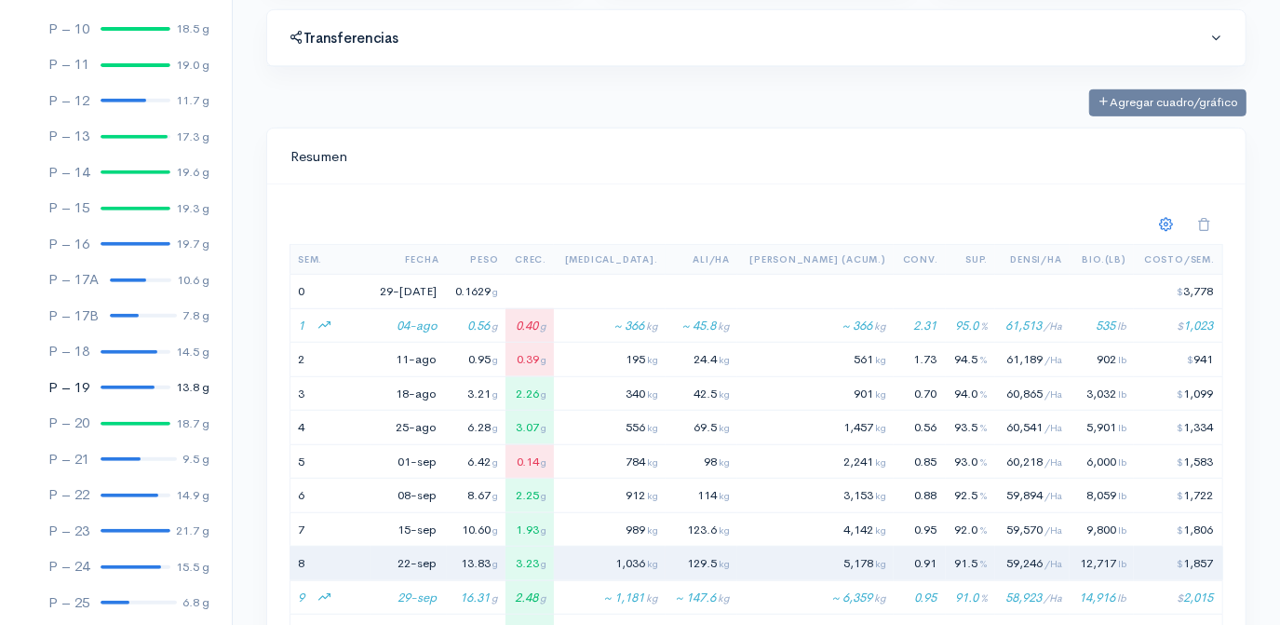
scroll to position [509, 0]
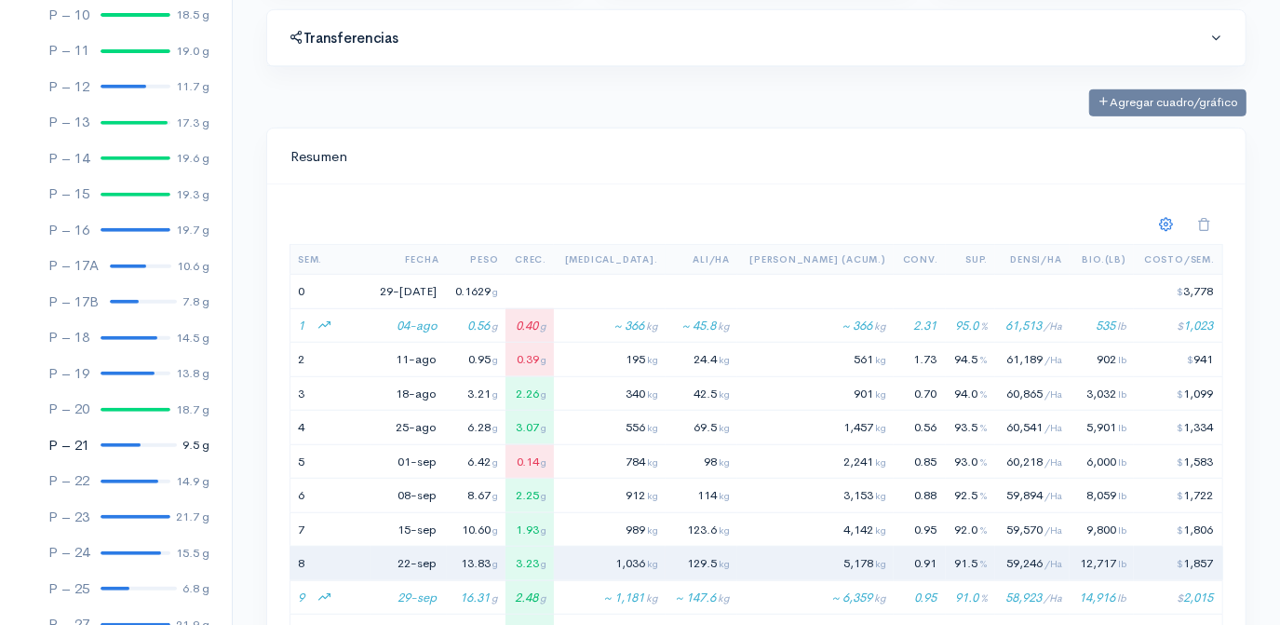
click at [111, 446] on link "P – 21 9.5 g" at bounding box center [116, 445] width 232 height 36
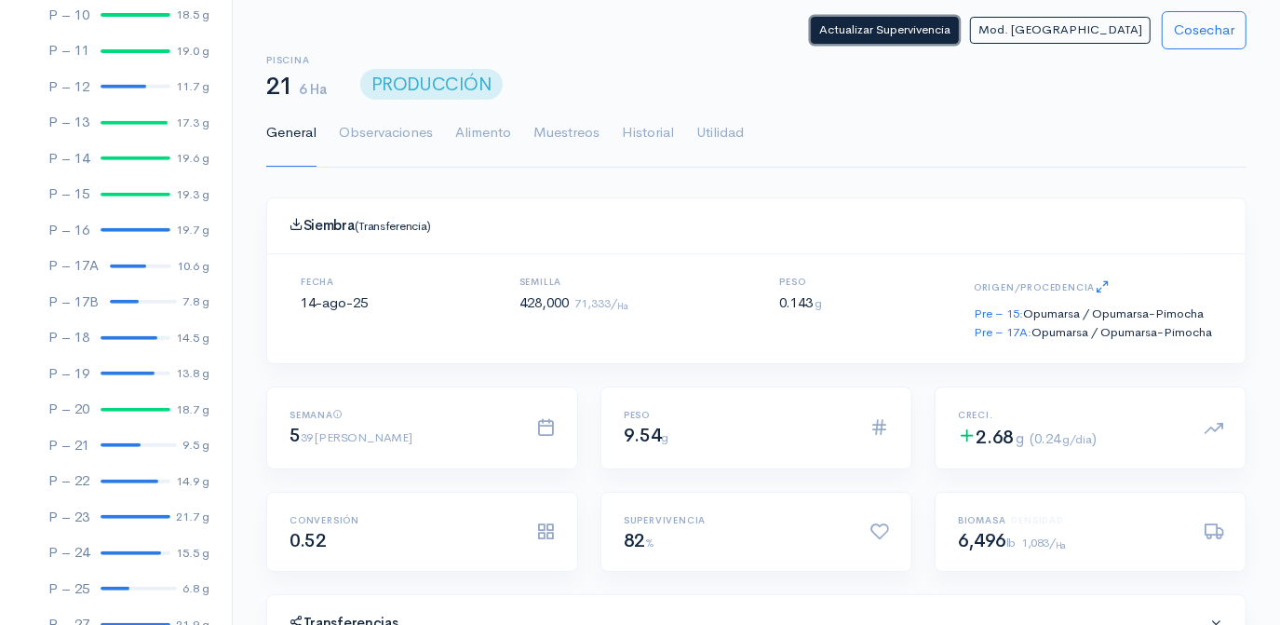
click at [959, 33] on button "Actualizar Supervivencia" at bounding box center [885, 30] width 148 height 27
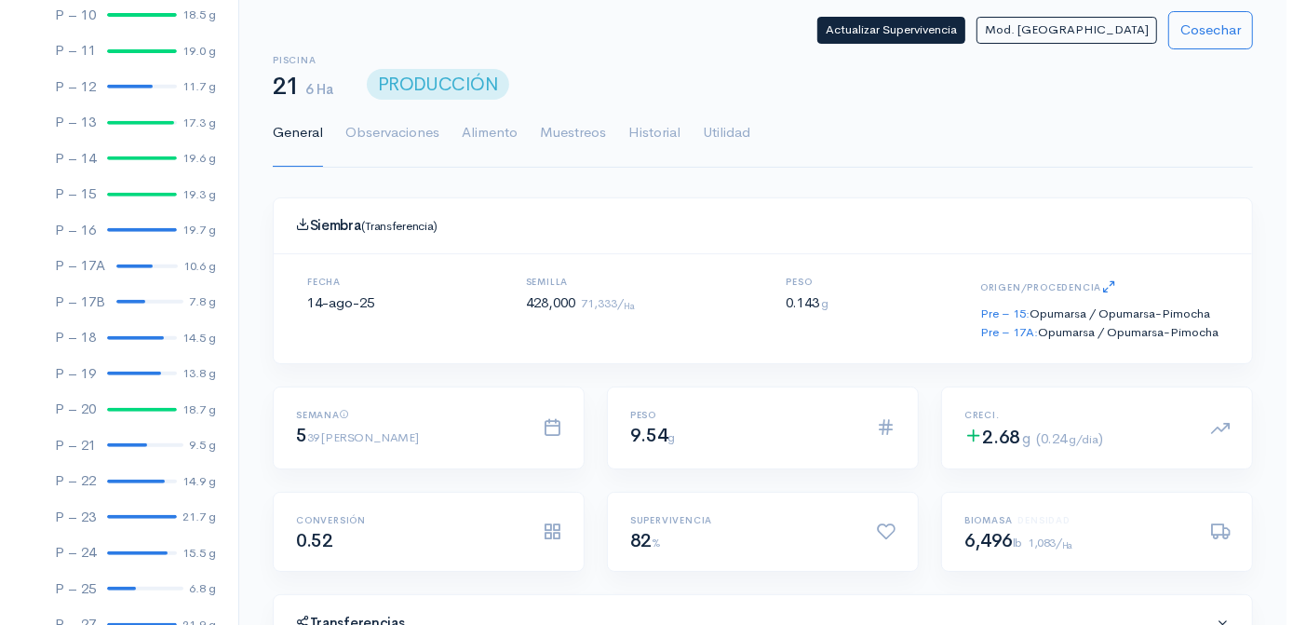
scroll to position [278, 934]
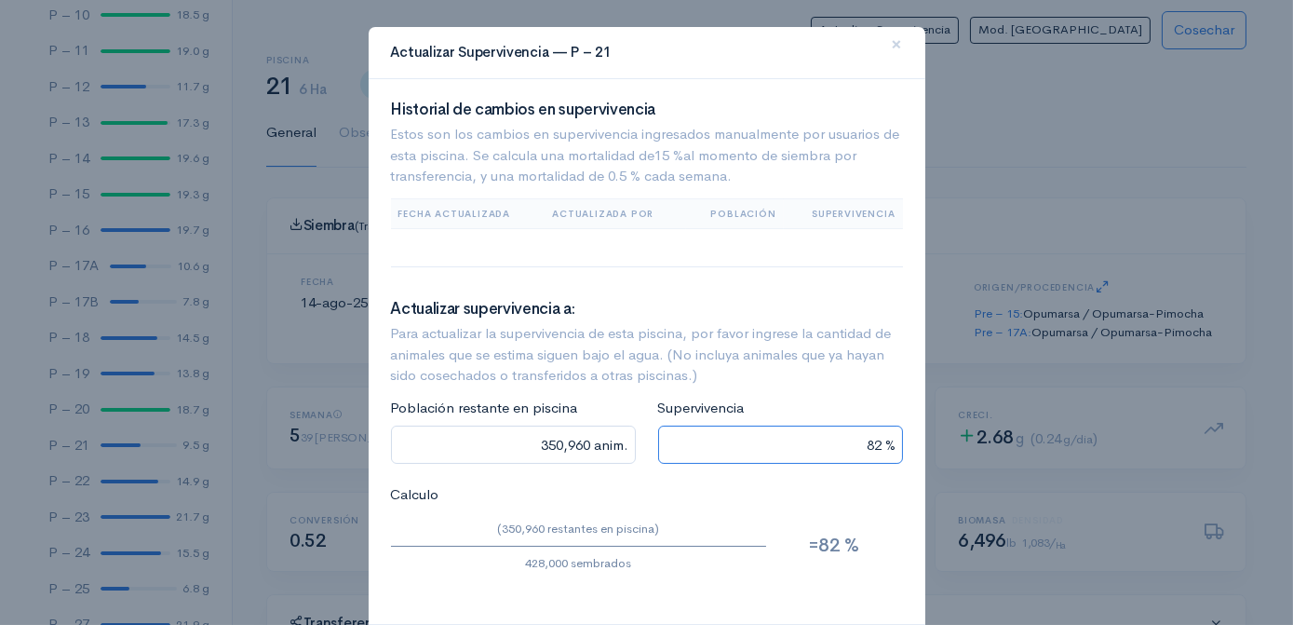
click at [872, 445] on input "82 %" at bounding box center [780, 444] width 245 height 38
type input "34,240 anim."
type input "8 %"
type input "0 anim."
type input "38,520 anim."
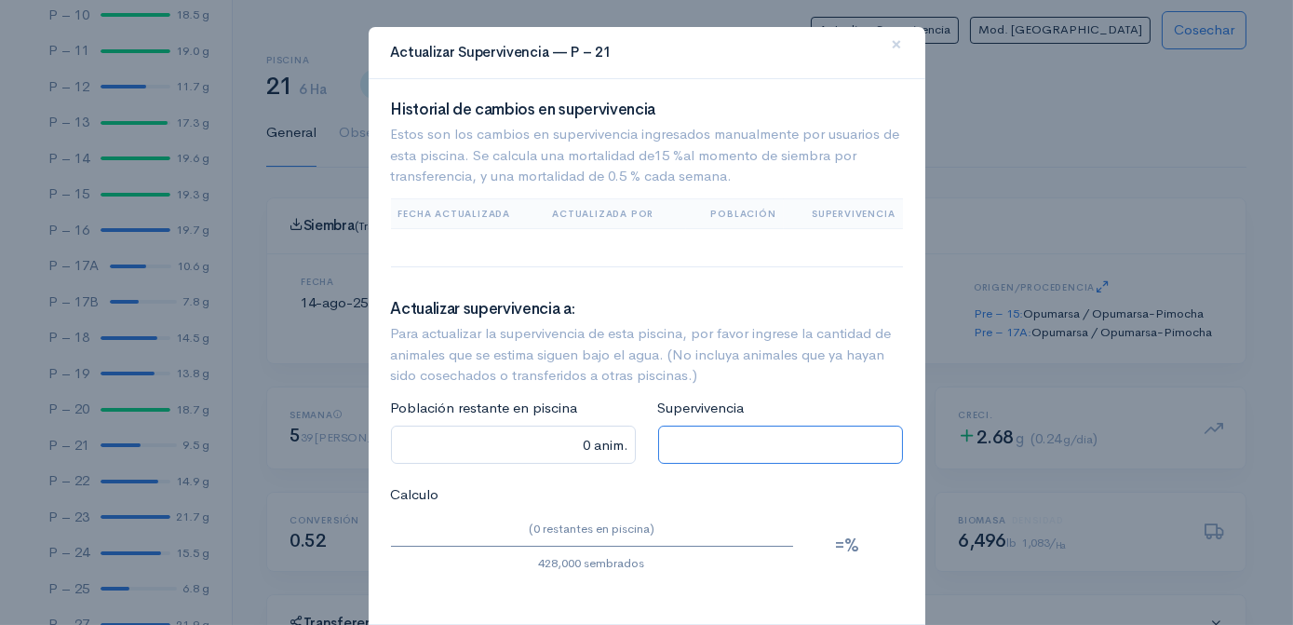
type input "9 %"
type input "406,600 anim."
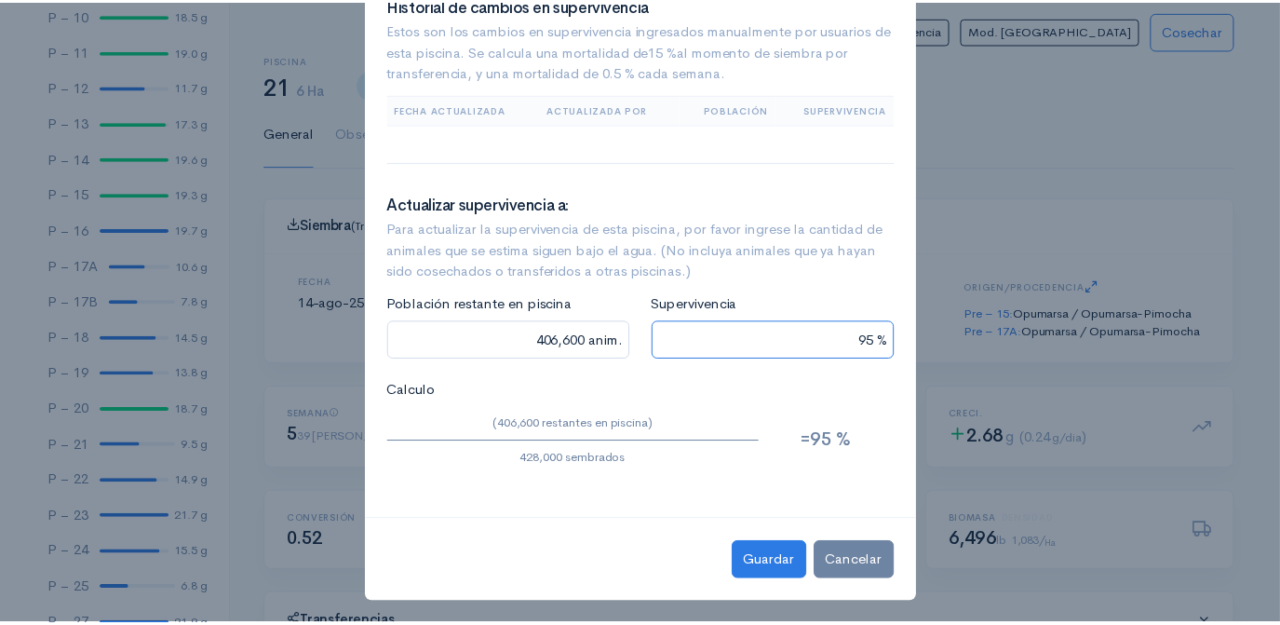
scroll to position [106, 0]
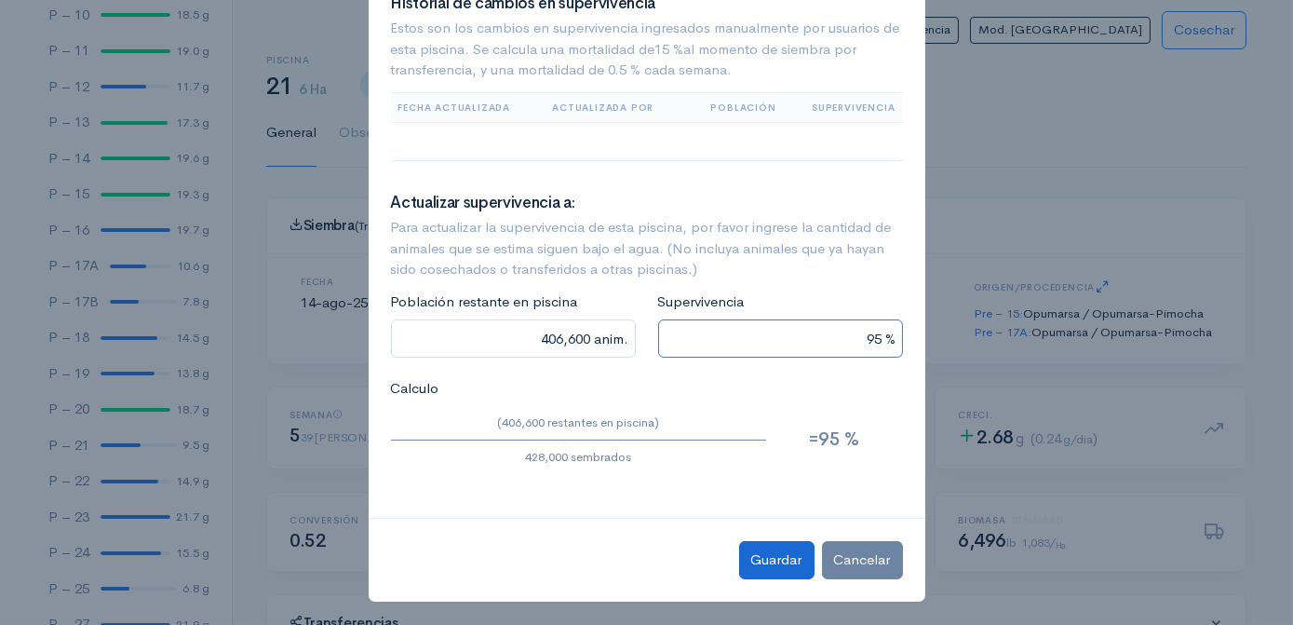
type input "95 %"
click at [779, 554] on button "Guardar" at bounding box center [776, 560] width 75 height 38
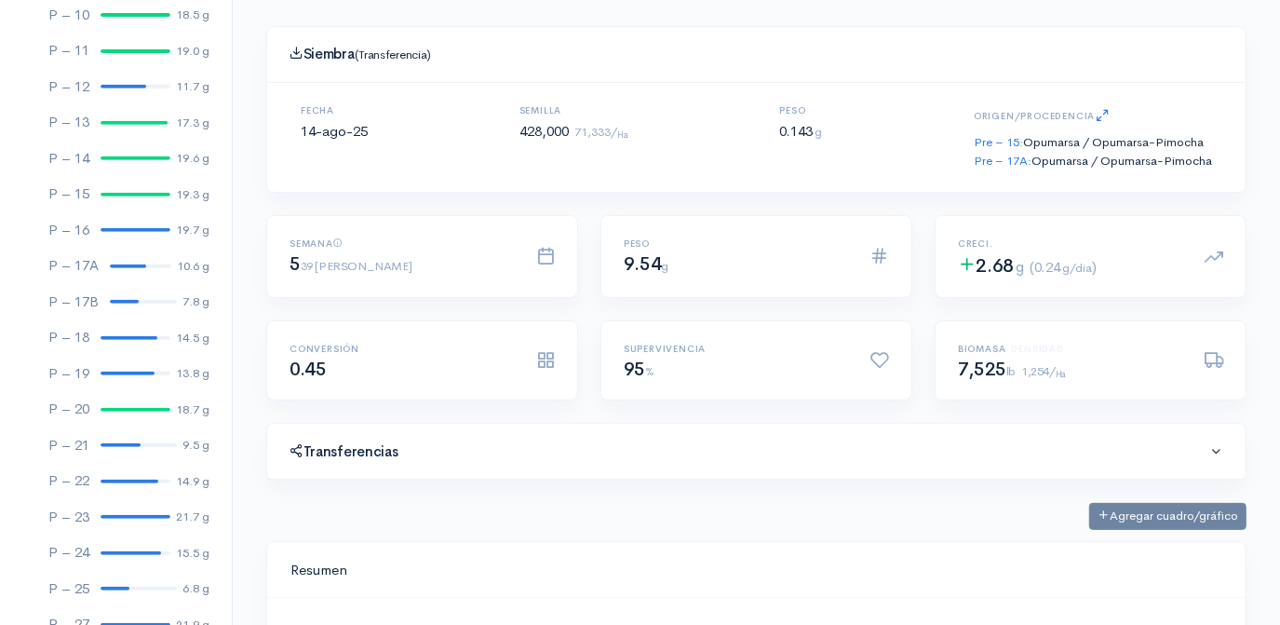
scroll to position [169, 0]
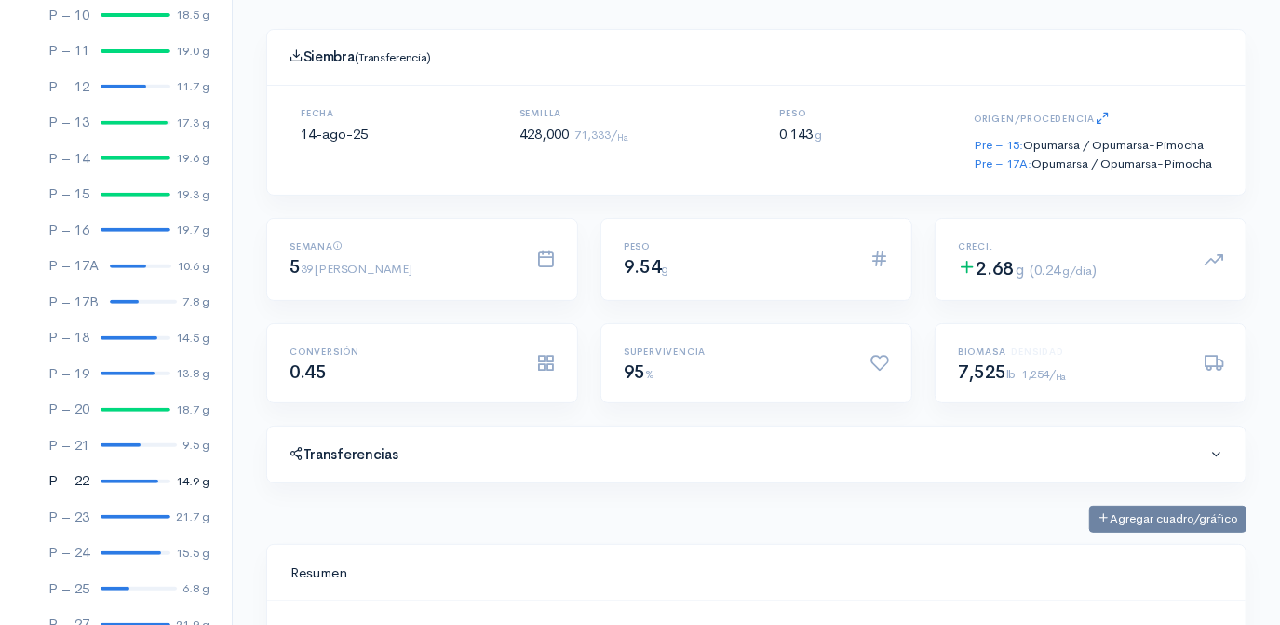
click at [113, 480] on div at bounding box center [130, 482] width 58 height 4
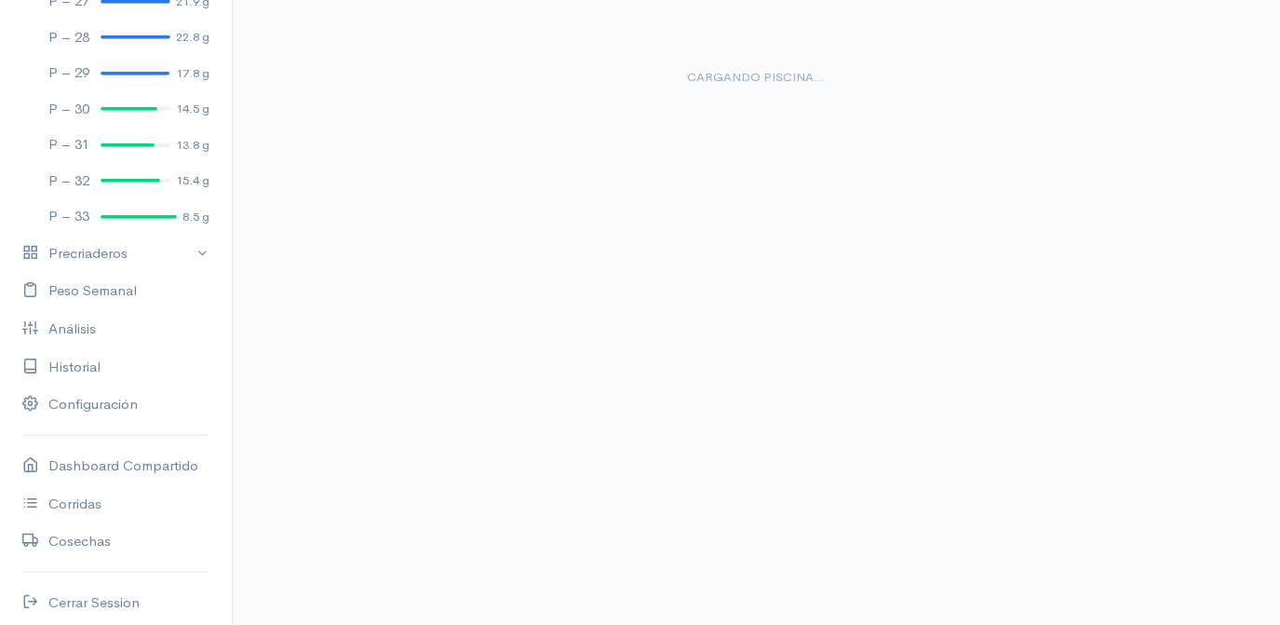
scroll to position [1137, 0]
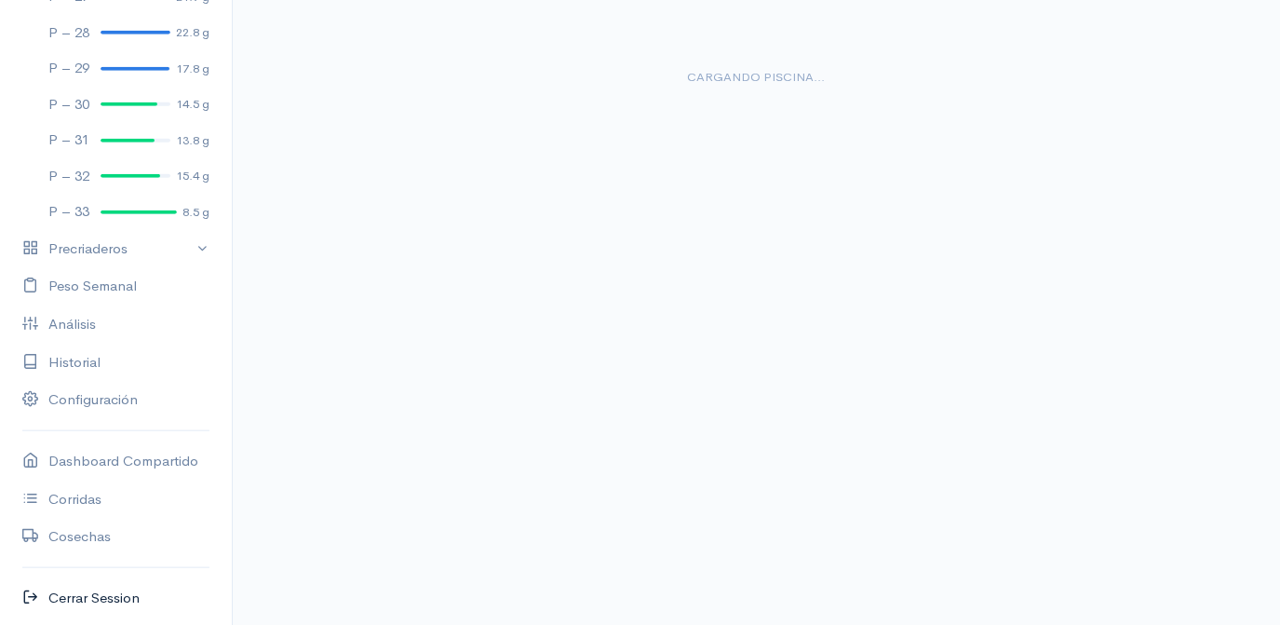
click at [76, 598] on link "Cerrar Session" at bounding box center [116, 598] width 232 height 38
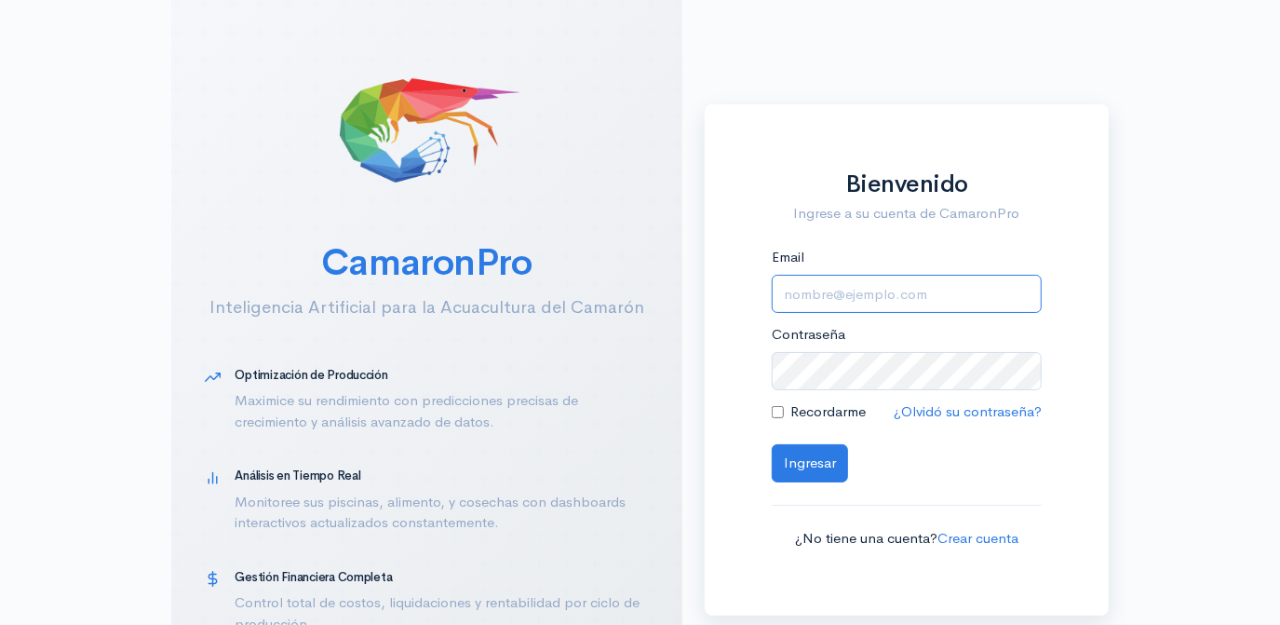
type input "[EMAIL_ADDRESS][DOMAIN_NAME]"
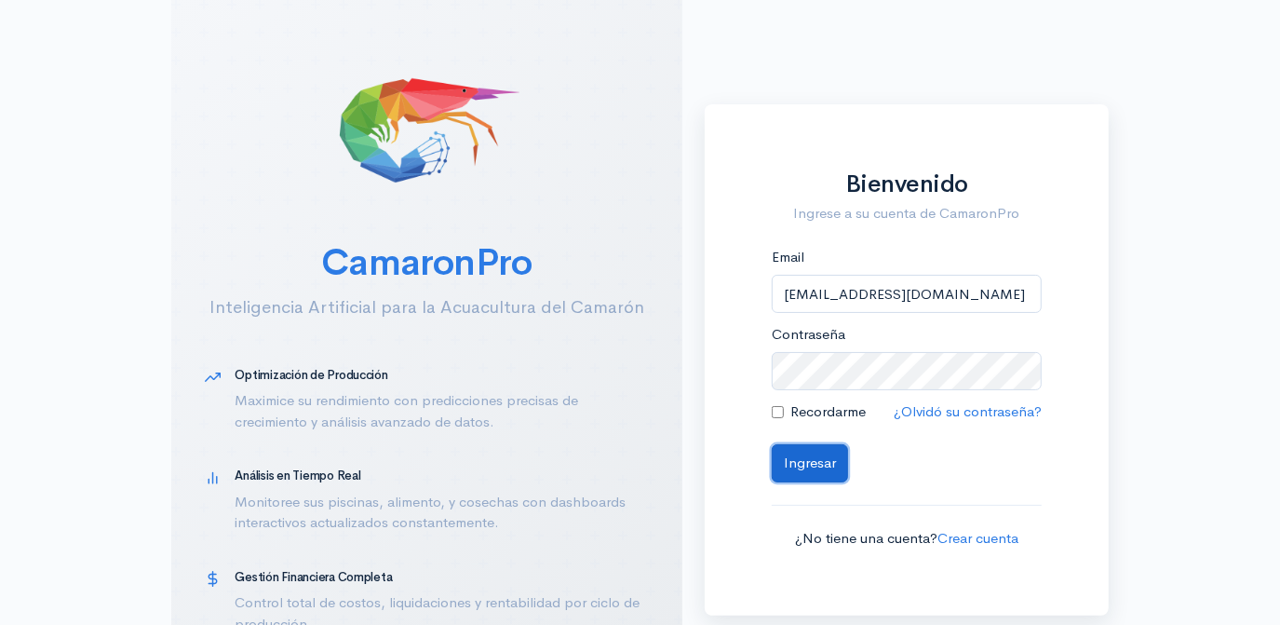
click at [828, 464] on button "Ingresar" at bounding box center [810, 463] width 76 height 38
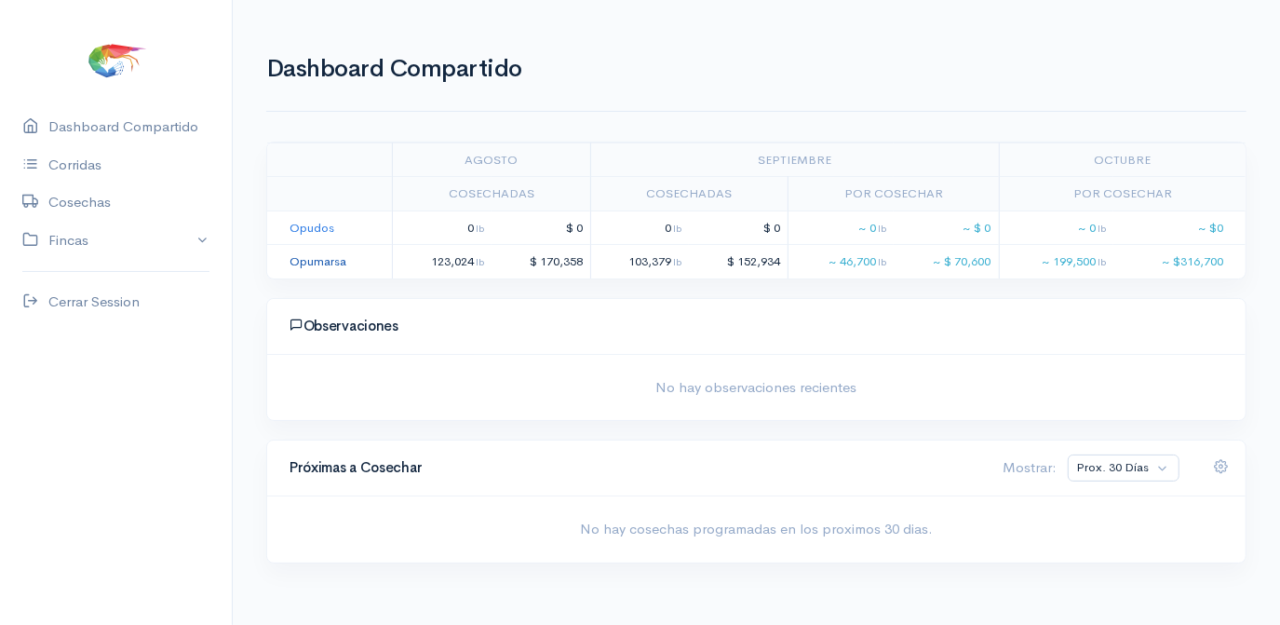
click at [320, 262] on link "Opumarsa" at bounding box center [318, 261] width 57 height 16
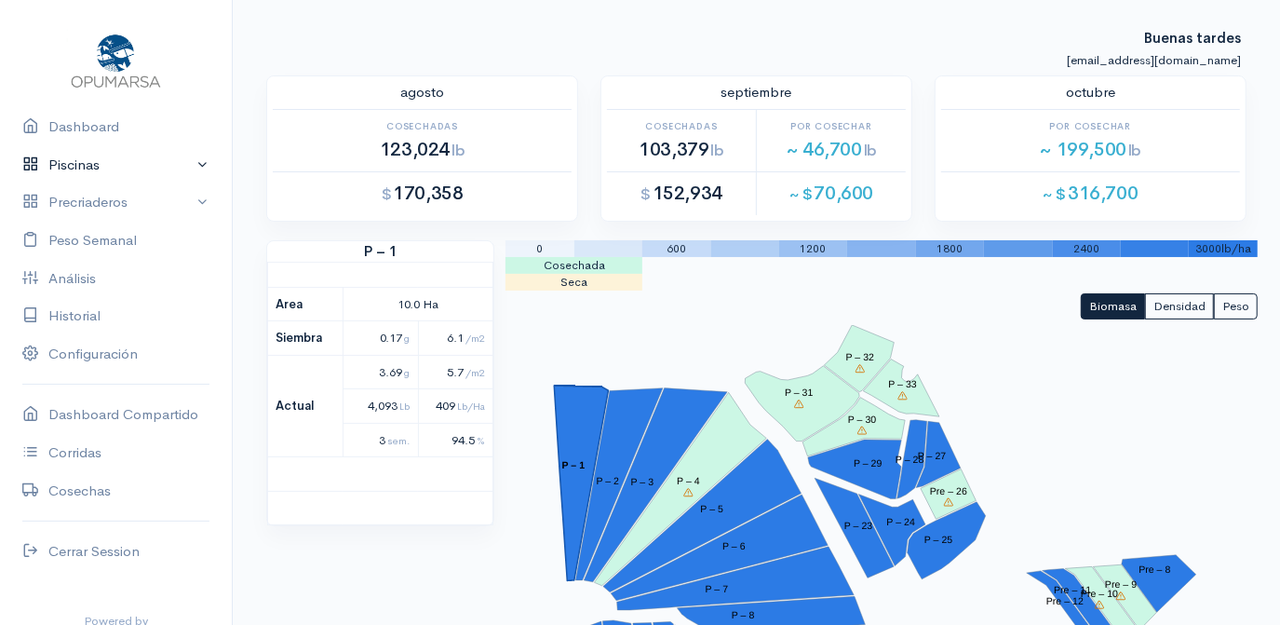
click at [83, 166] on link "Piscinas" at bounding box center [116, 165] width 232 height 38
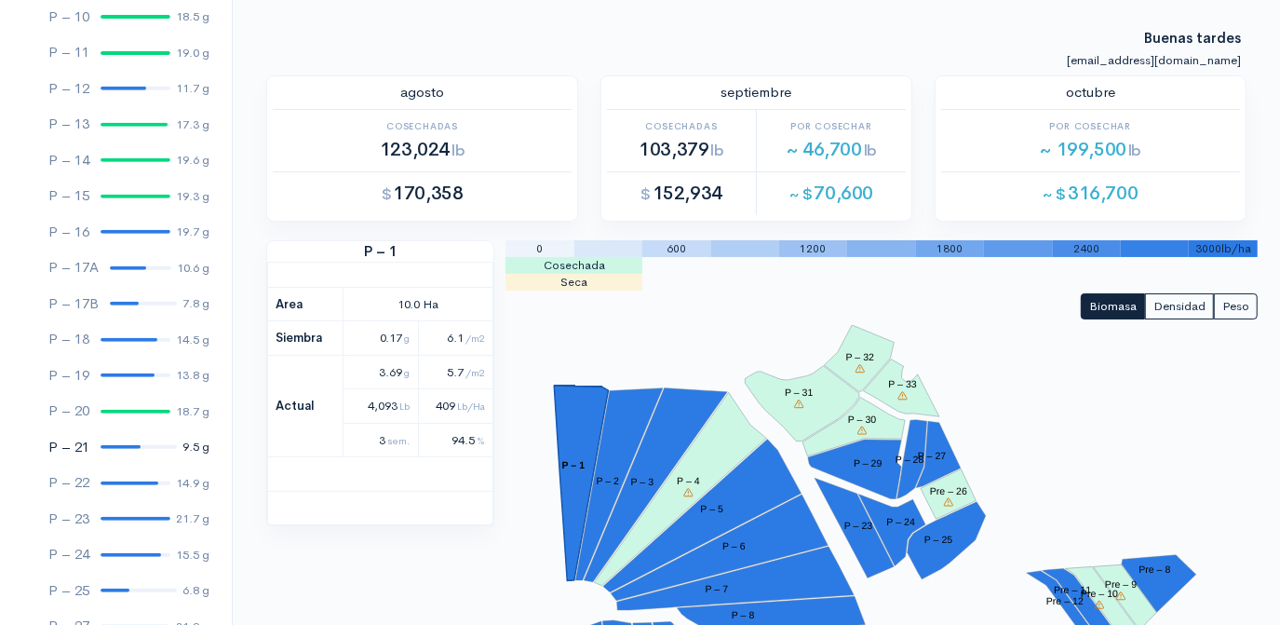
scroll to position [592, 0]
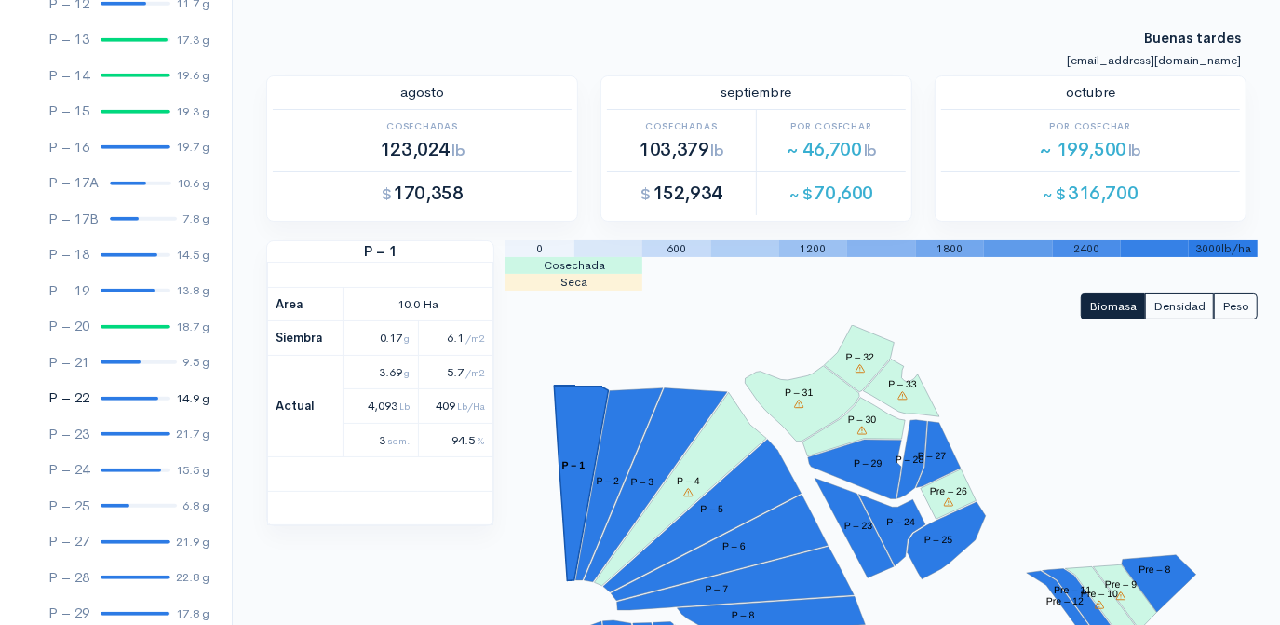
click at [130, 398] on div at bounding box center [130, 399] width 58 height 4
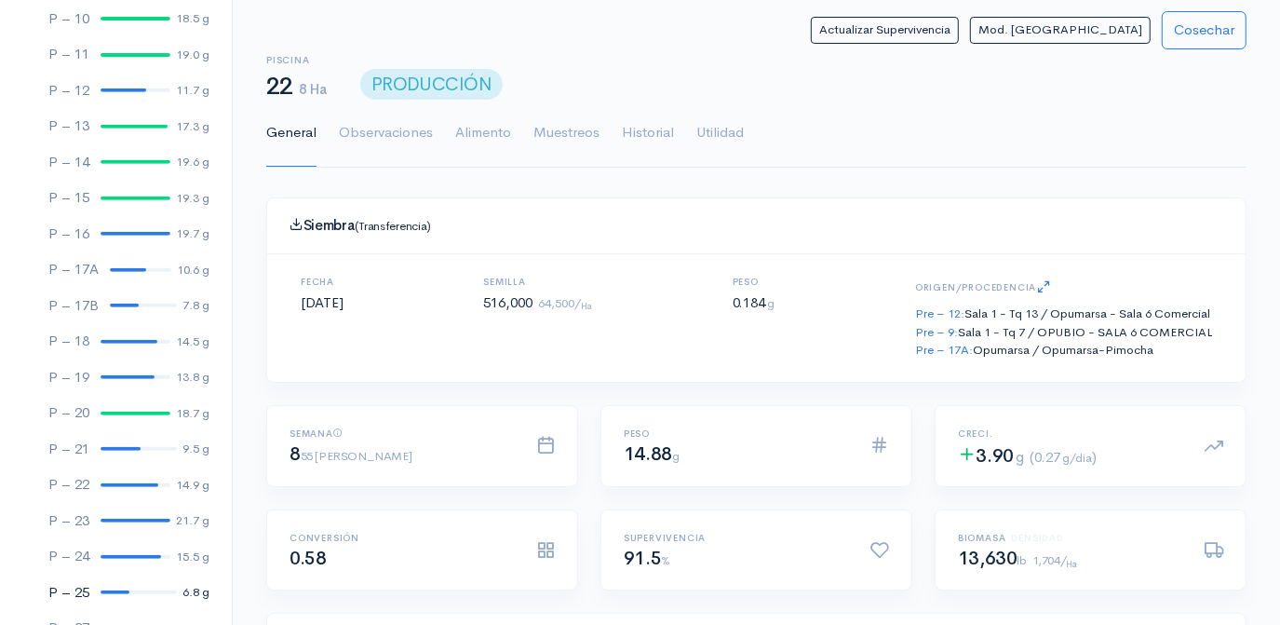
scroll to position [592, 0]
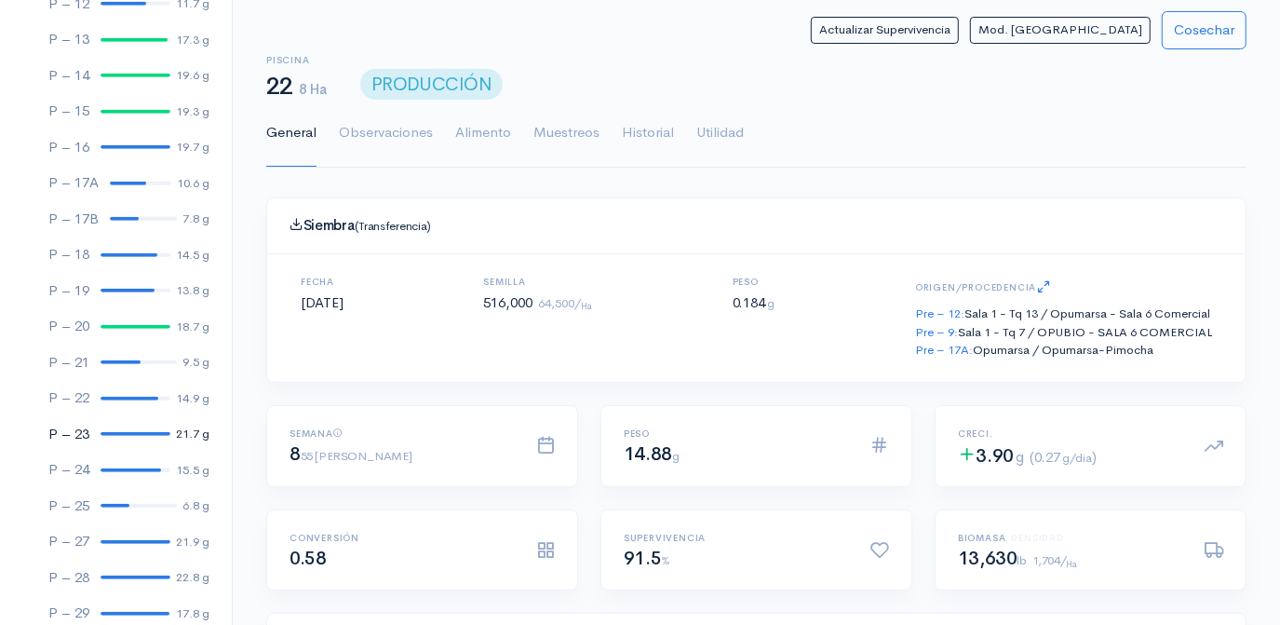
click at [124, 433] on div at bounding box center [136, 434] width 70 height 4
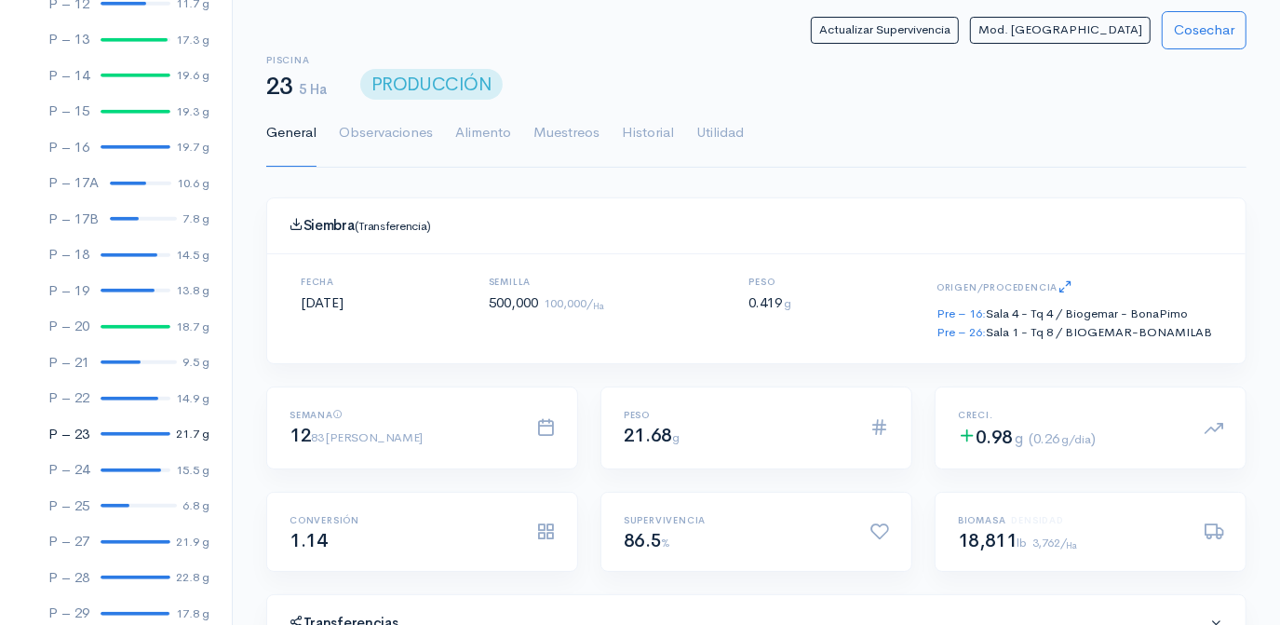
scroll to position [278, 536]
click at [959, 23] on button "Actualizar Supervivencia" at bounding box center [885, 30] width 148 height 27
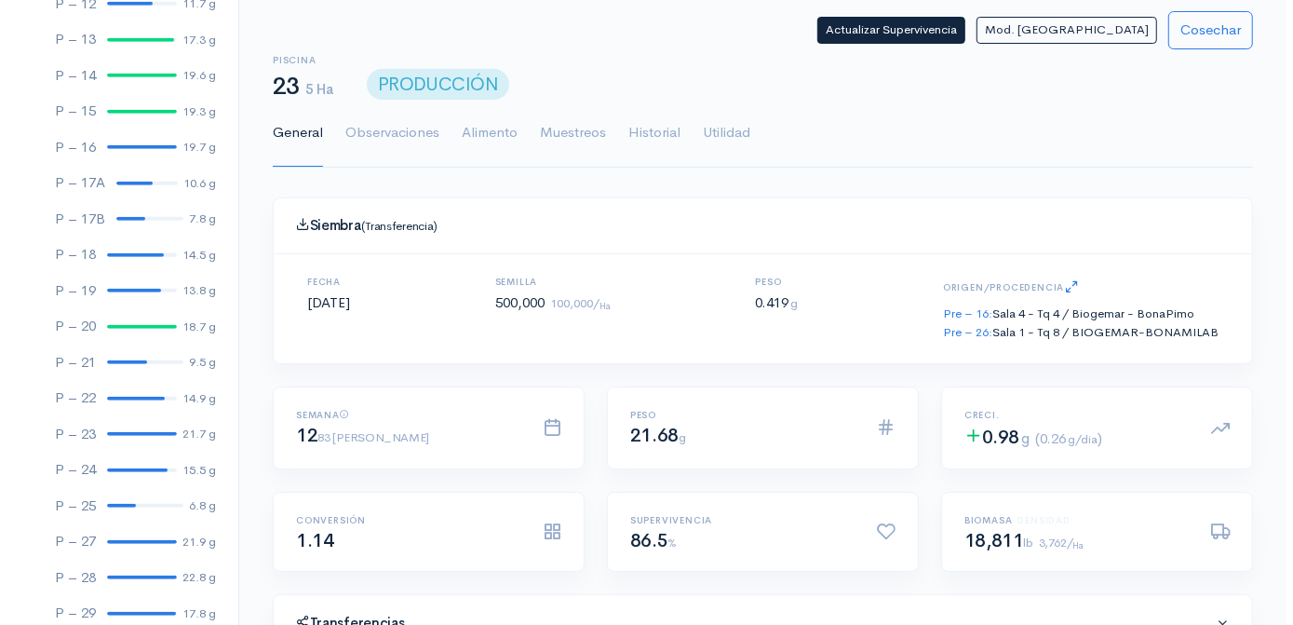
scroll to position [278, 934]
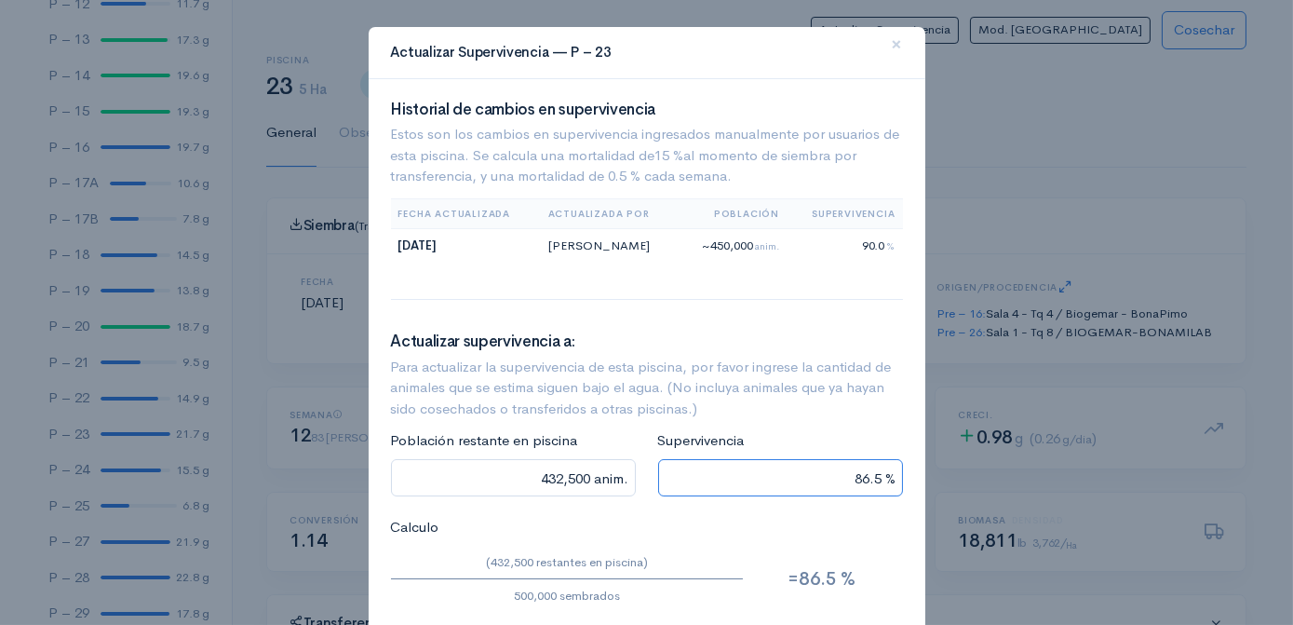
click at [873, 478] on input "86.5 %" at bounding box center [780, 478] width 245 height 38
type input "430,000 anim."
type input "86 %"
type input "40,000 anim."
type input "8 %"
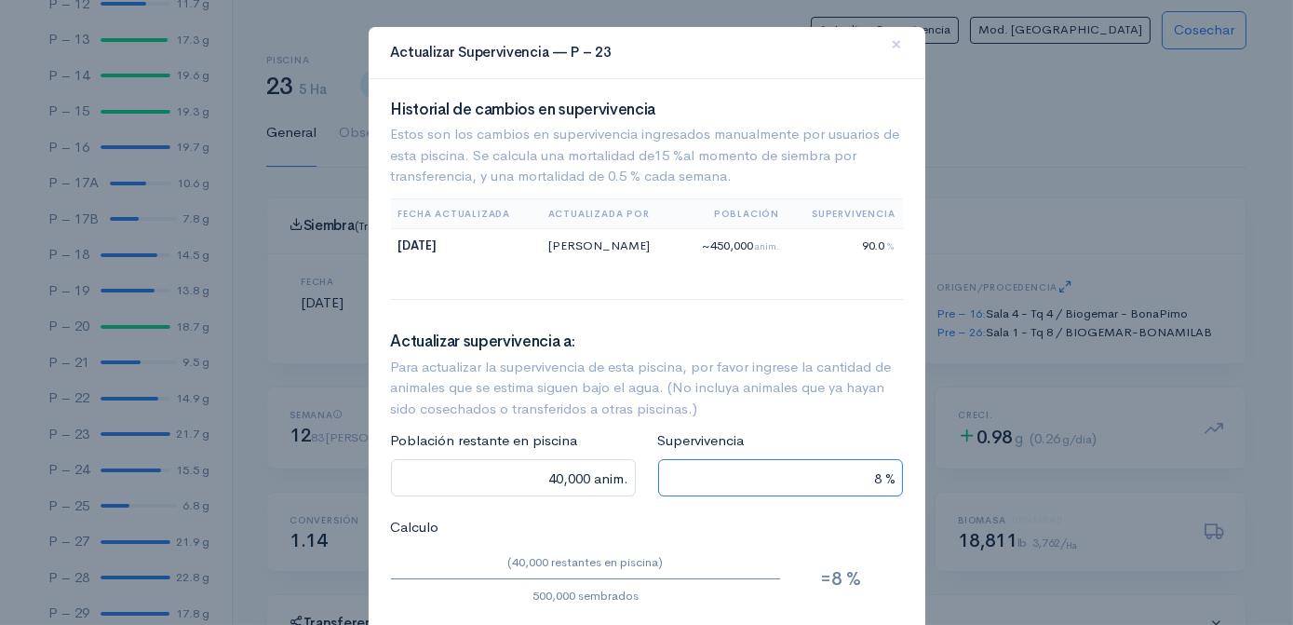
type input "0 anim."
type input "45,000 anim."
type input "9 %"
type input "450,000 anim."
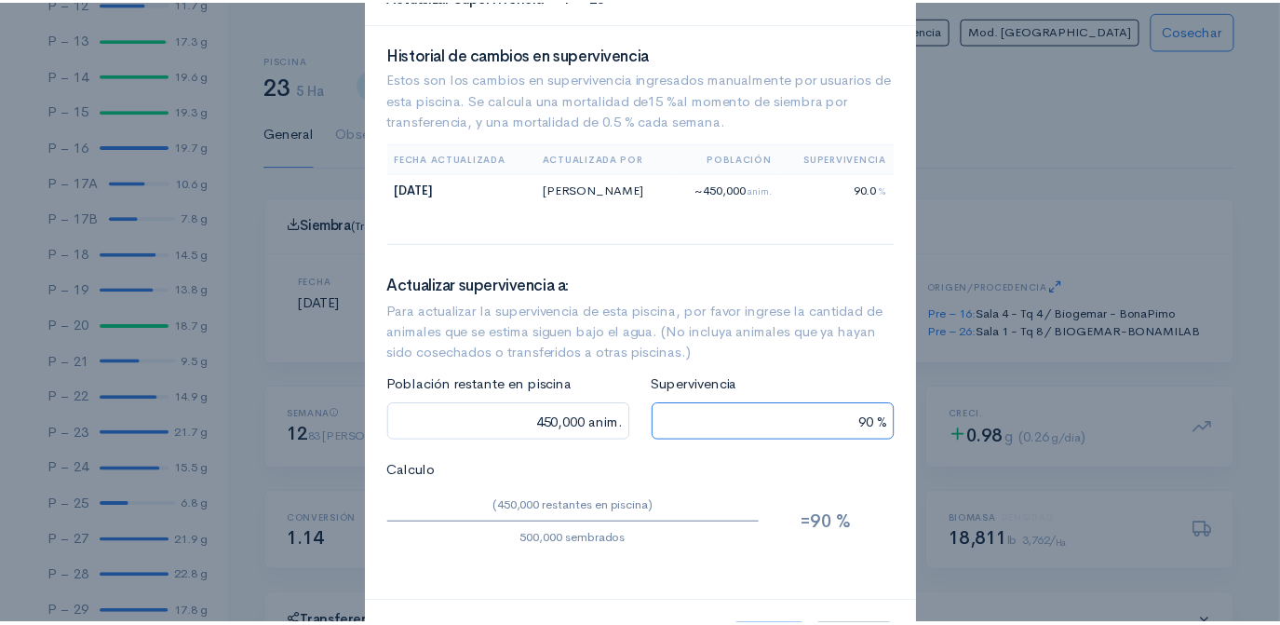
scroll to position [140, 0]
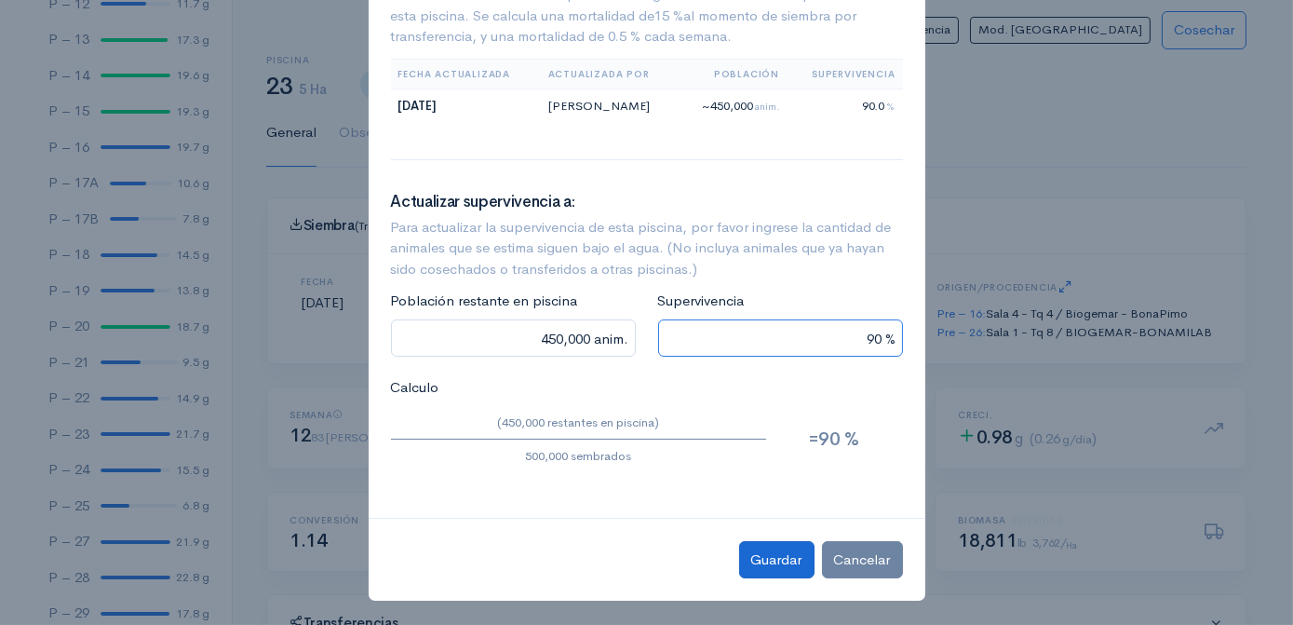
type input "90 %"
click at [763, 557] on button "Guardar" at bounding box center [776, 560] width 75 height 38
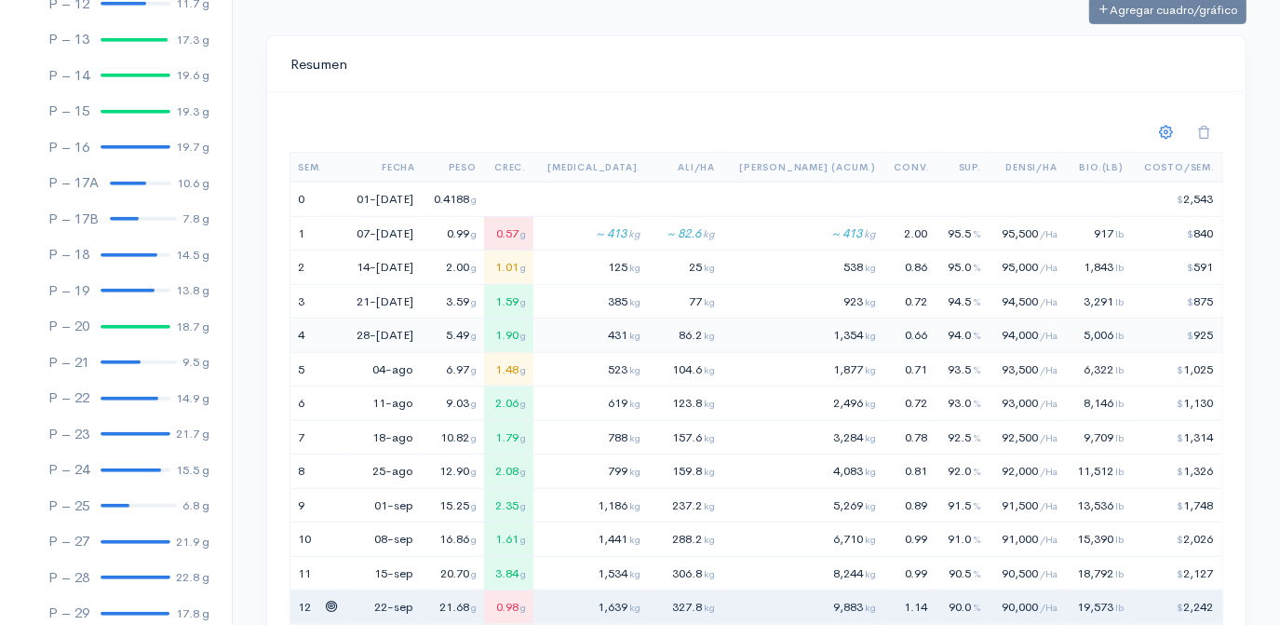
scroll to position [762, 0]
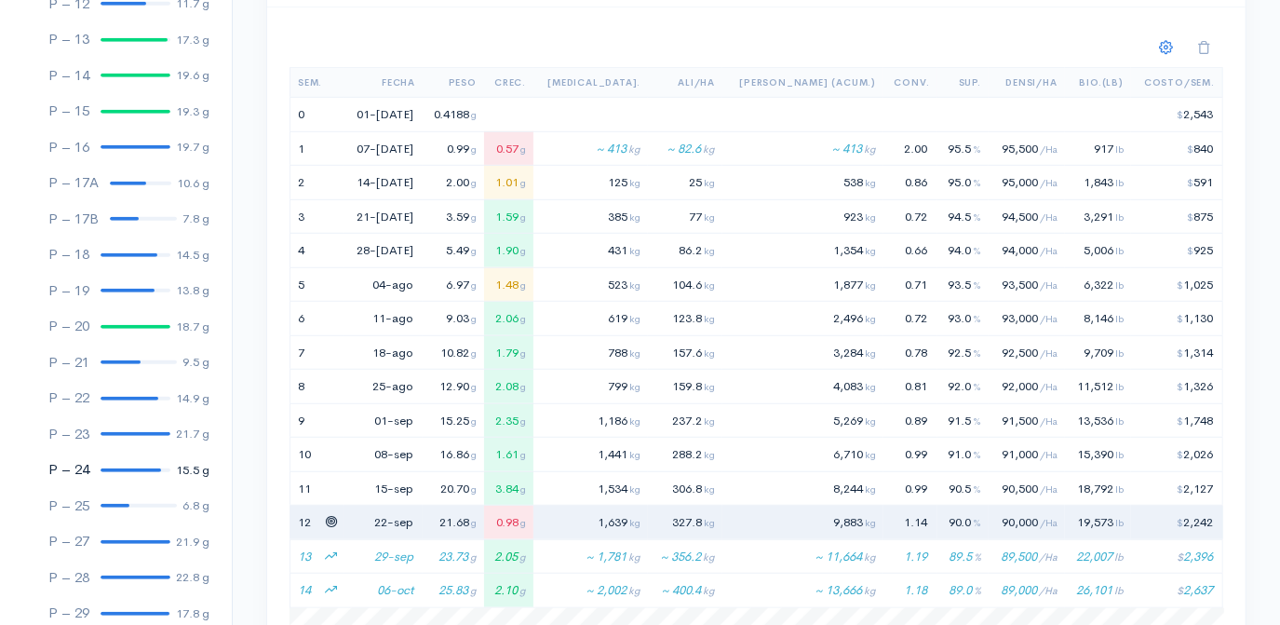
click at [125, 468] on div at bounding box center [131, 470] width 61 height 4
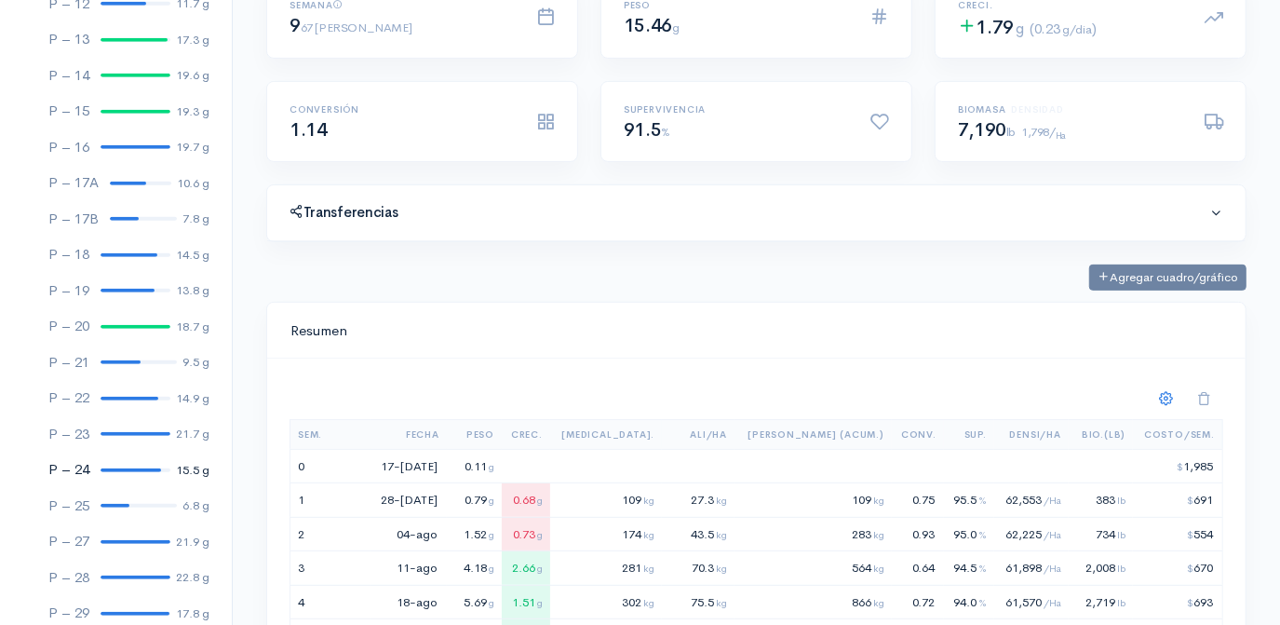
scroll to position [338, 0]
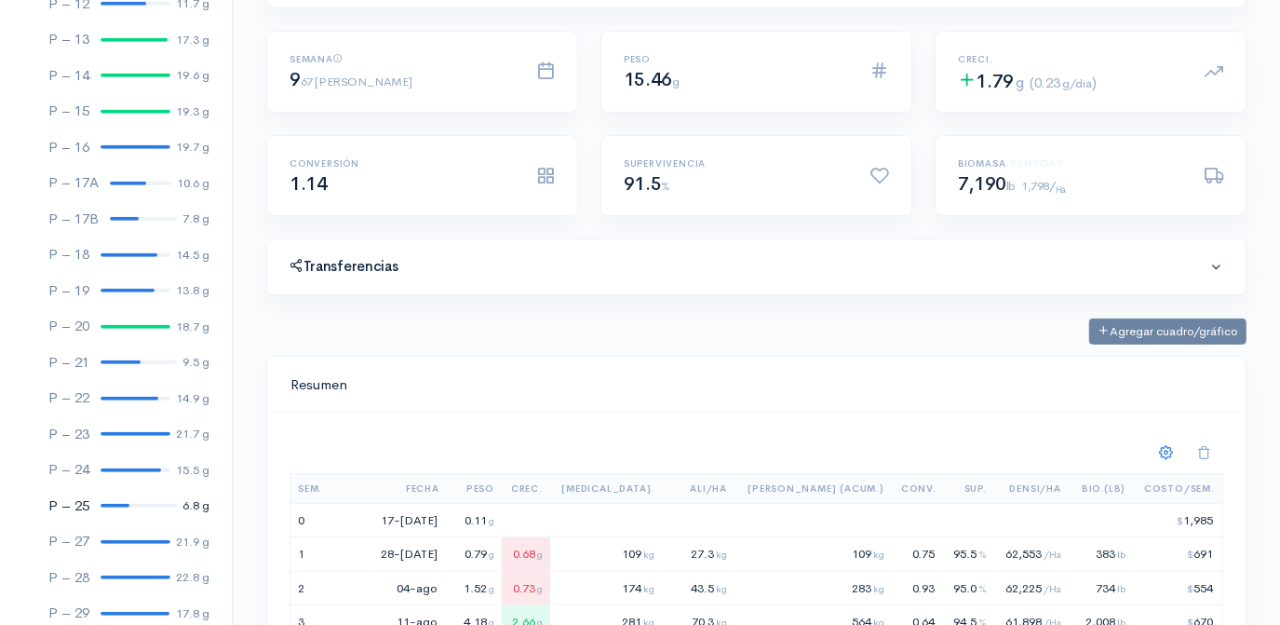
click at [106, 502] on link "P – 25 6.8 g" at bounding box center [116, 506] width 232 height 36
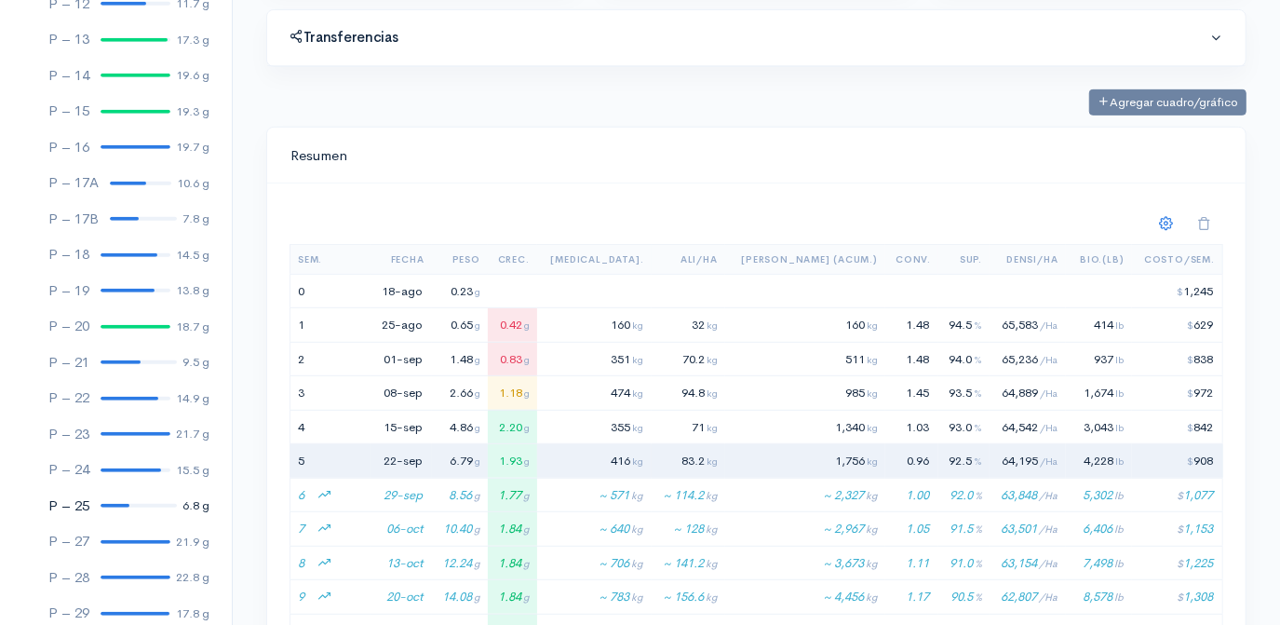
scroll to position [592, 0]
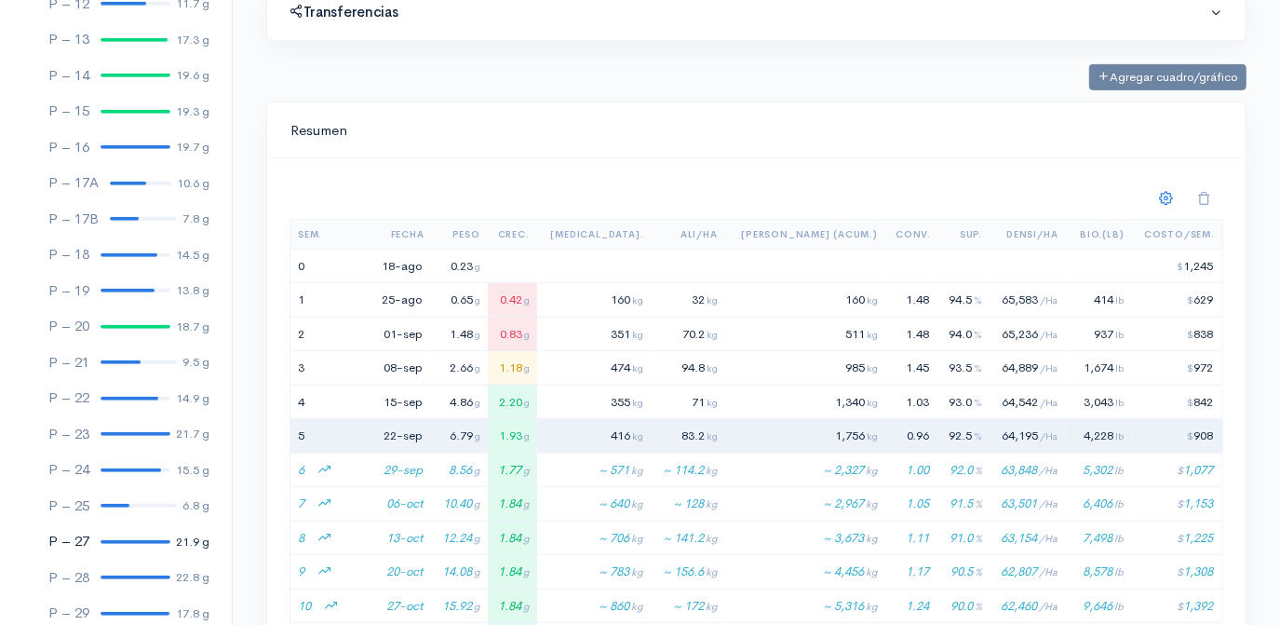
click at [119, 540] on div at bounding box center [136, 542] width 70 height 4
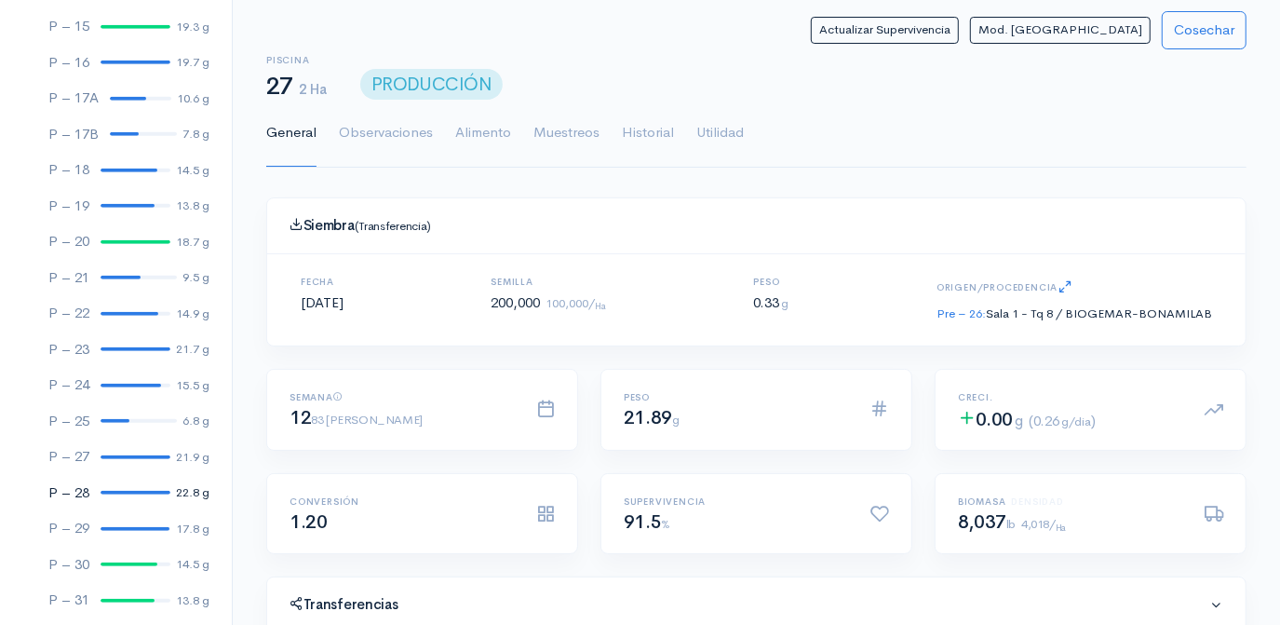
click at [121, 493] on div at bounding box center [136, 493] width 70 height 4
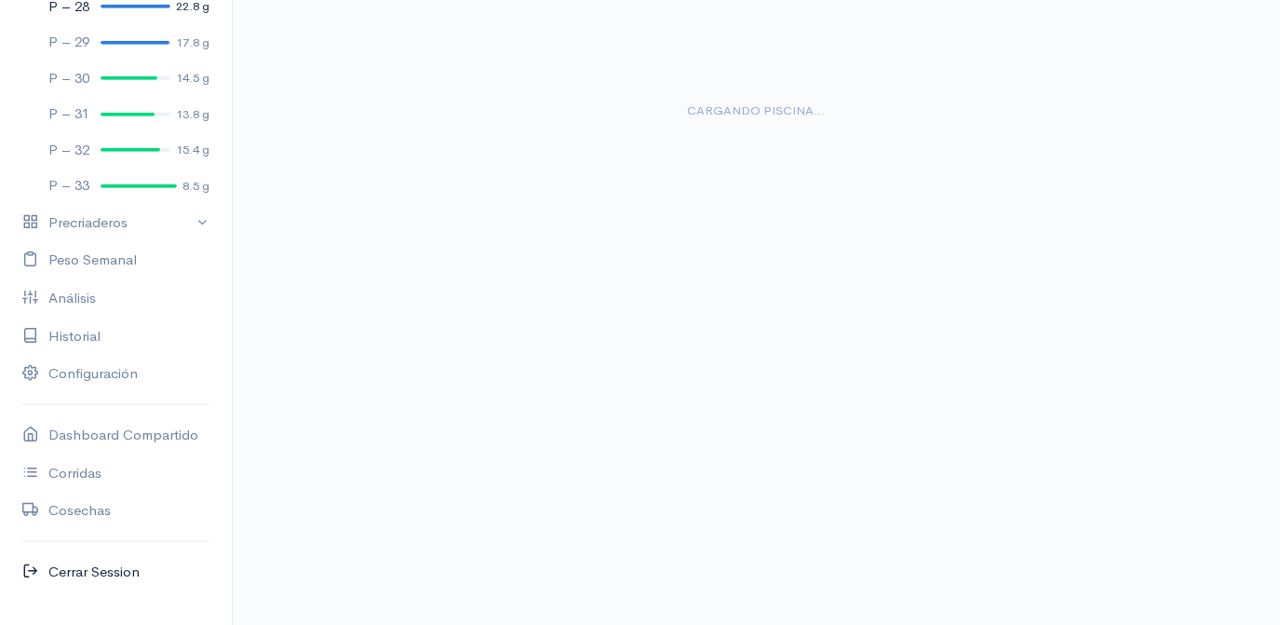
scroll to position [1184, 0]
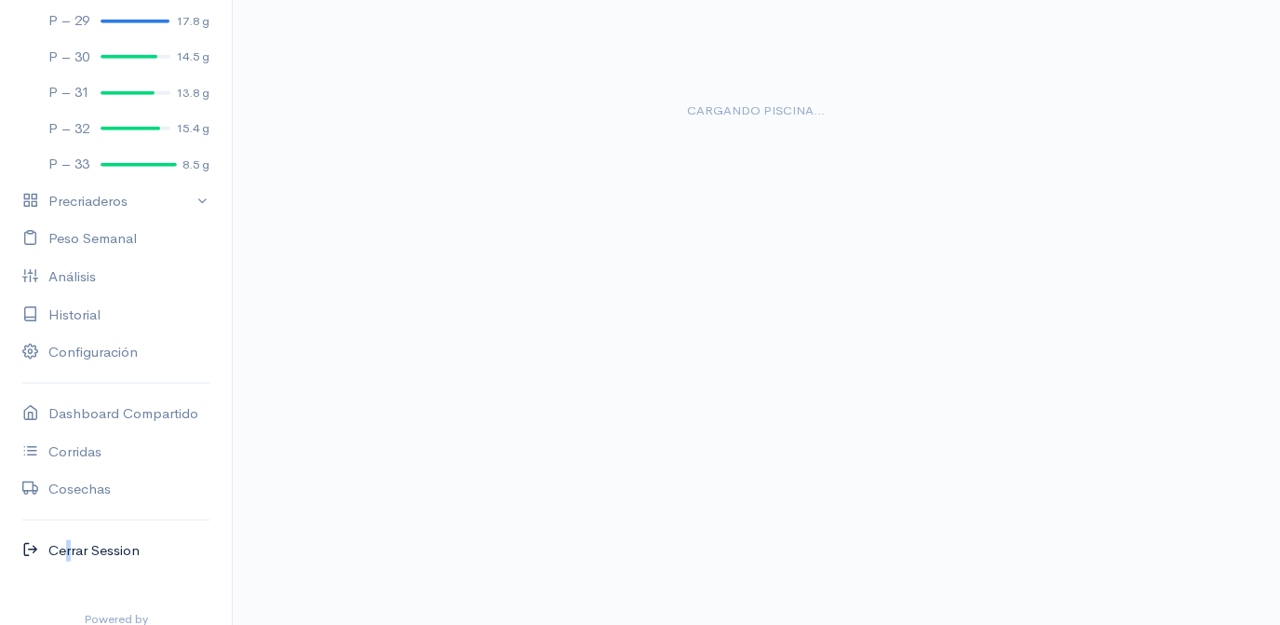
click at [62, 550] on link "Cerrar Session" at bounding box center [116, 551] width 232 height 38
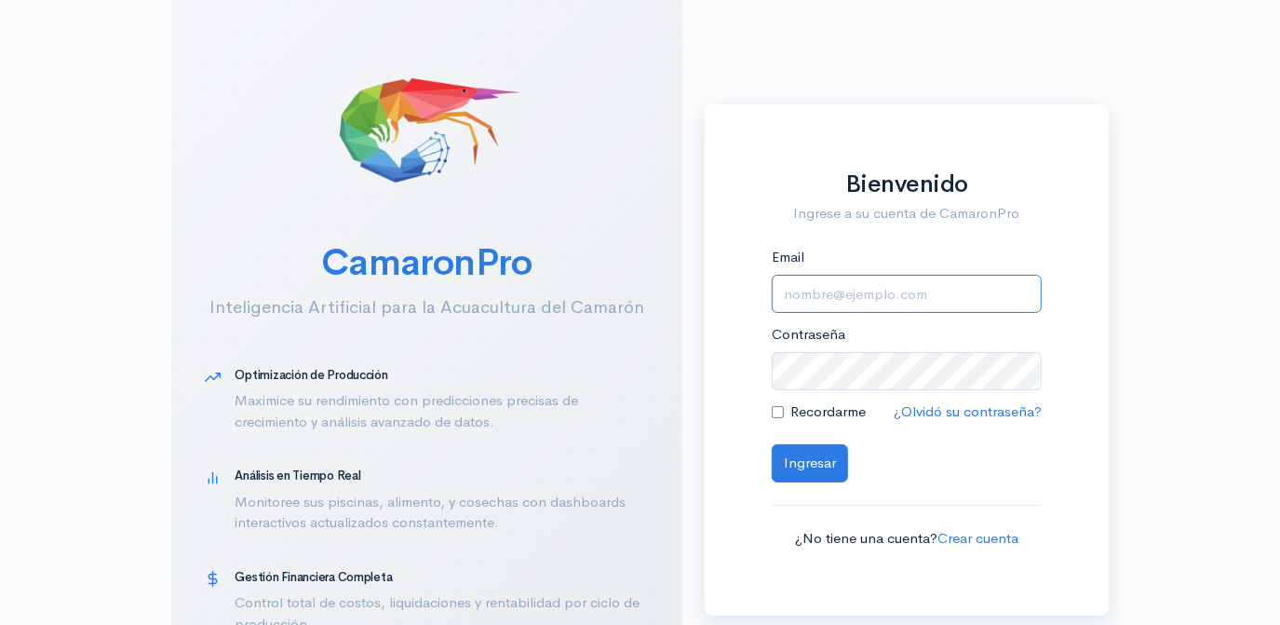
type input "[EMAIL_ADDRESS][DOMAIN_NAME]"
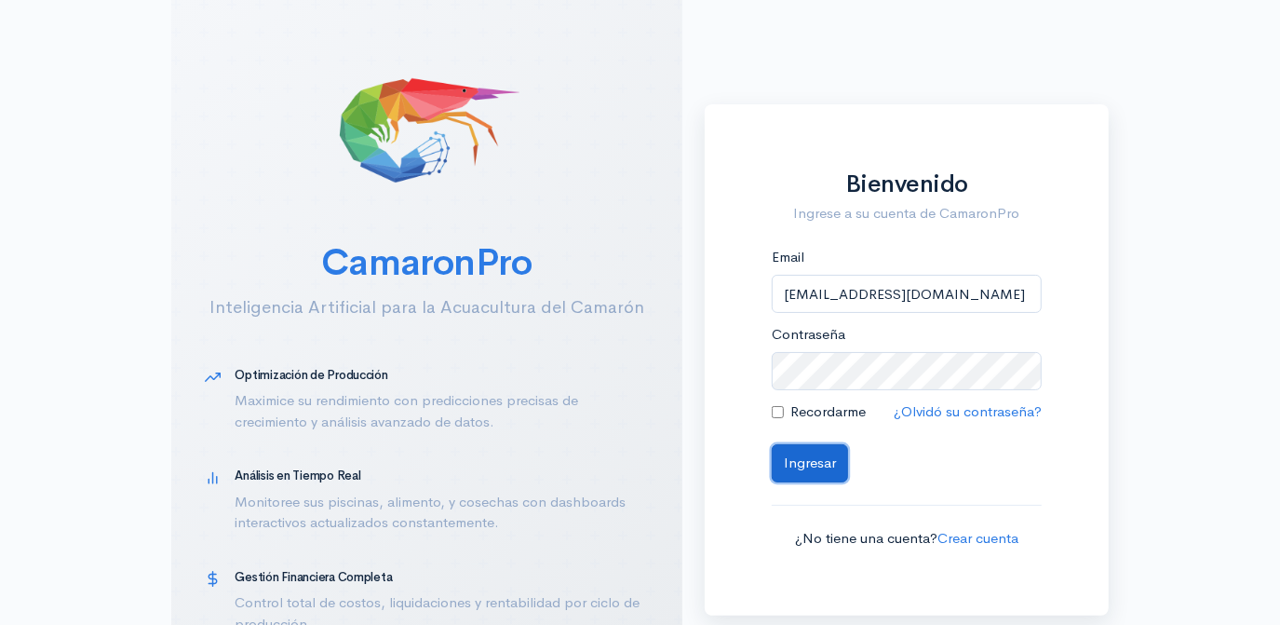
click at [799, 464] on button "Ingresar" at bounding box center [810, 463] width 76 height 38
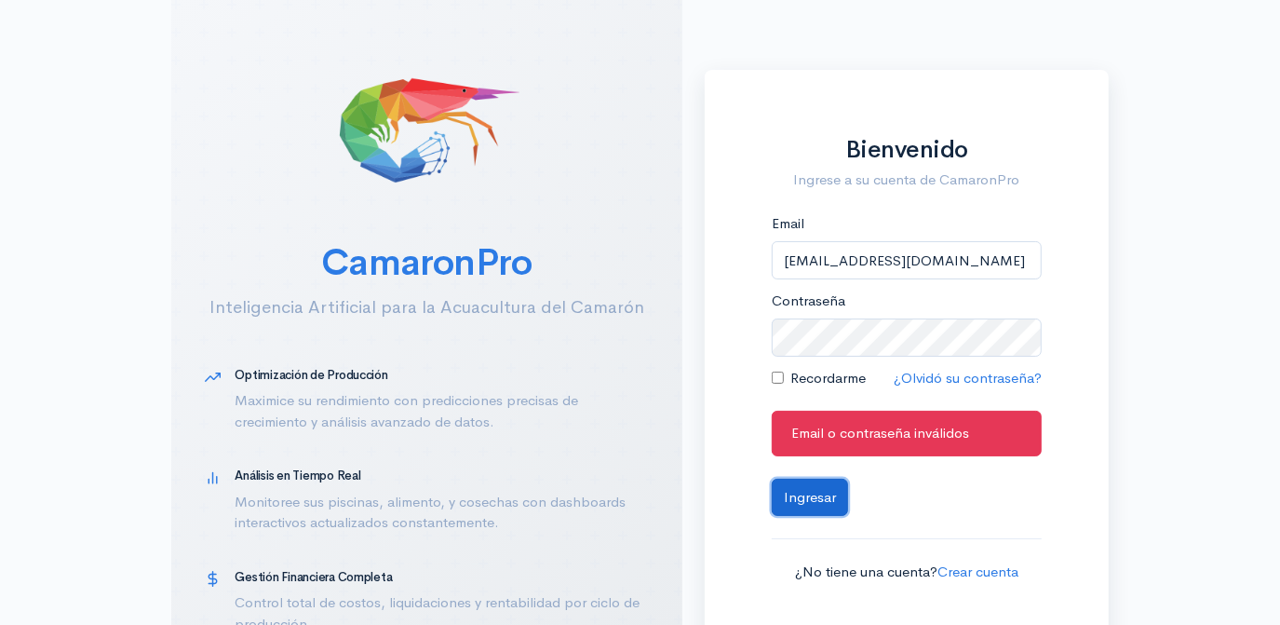
click at [812, 493] on button "Ingresar" at bounding box center [810, 498] width 76 height 38
click at [914, 510] on div "Ingresar" at bounding box center [907, 498] width 270 height 38
click at [1092, 264] on div "Bienvenido [PERSON_NAME] a su cuenta de CamaronPro Email [EMAIL_ADDRESS][DOMAIN…" at bounding box center [907, 359] width 404 height 579
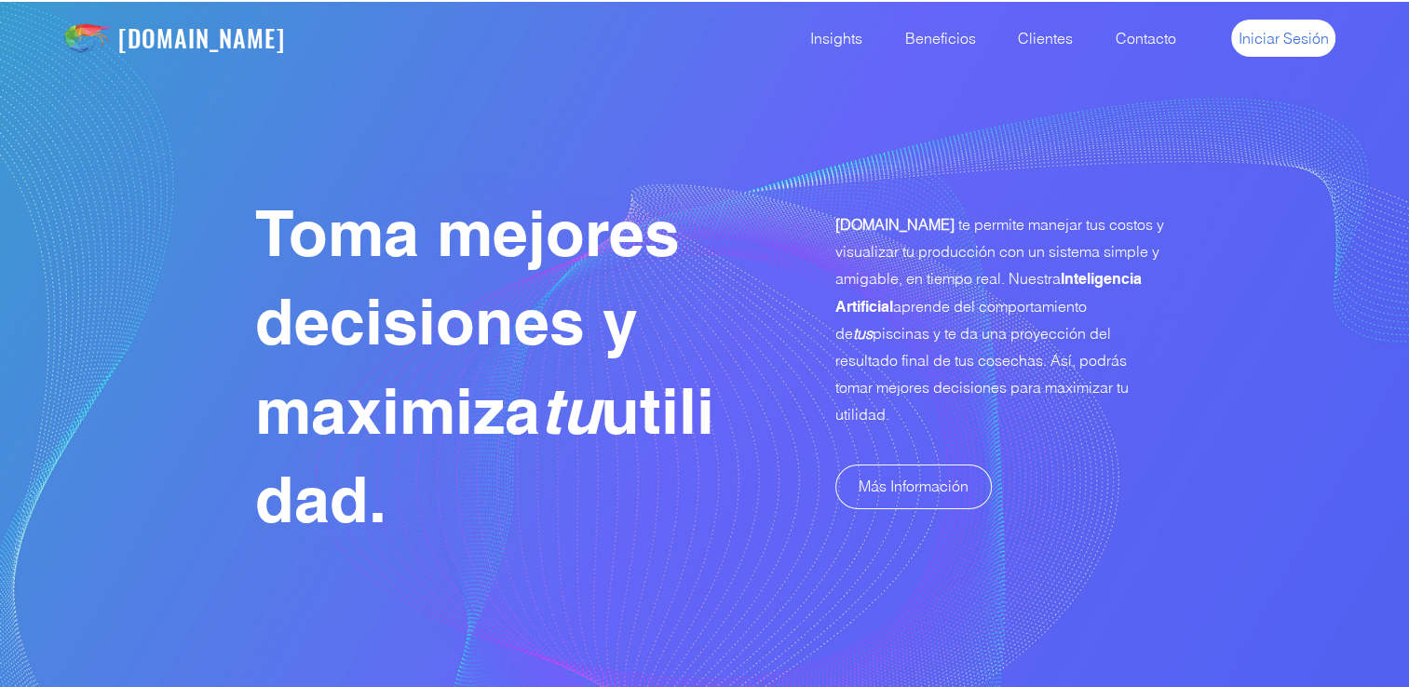
click at [1300, 34] on span "Iniciar Sesión" at bounding box center [1283, 38] width 90 height 20
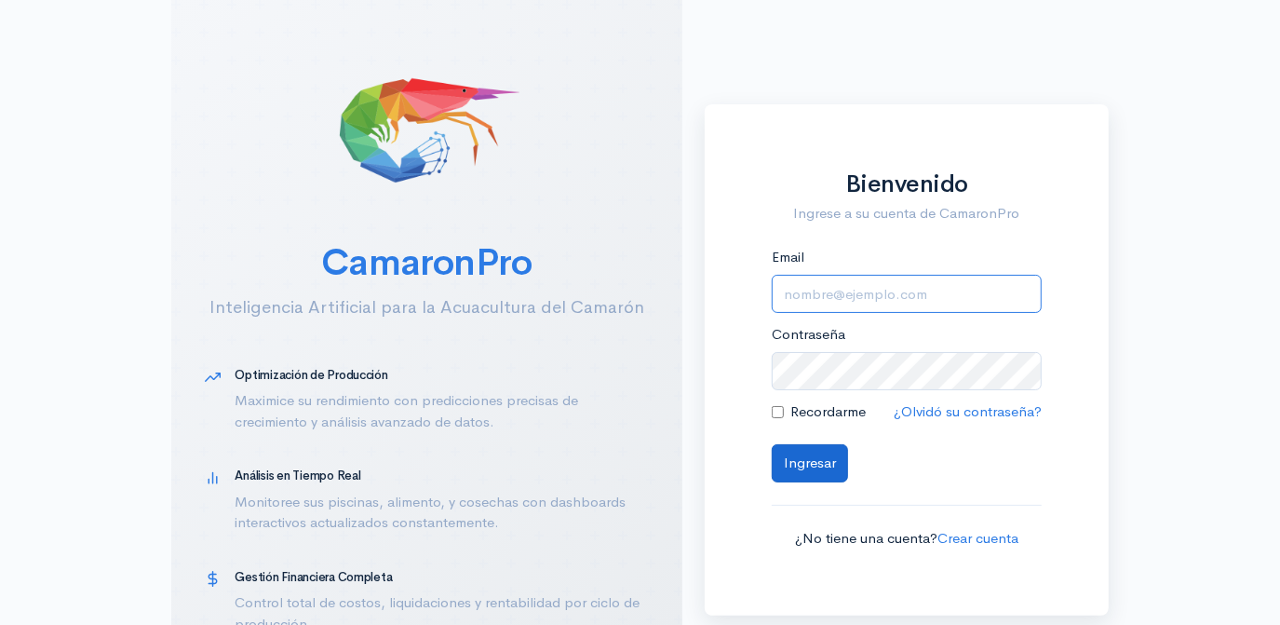
type input "[EMAIL_ADDRESS][DOMAIN_NAME]"
click at [817, 466] on button "Ingresar" at bounding box center [810, 463] width 76 height 38
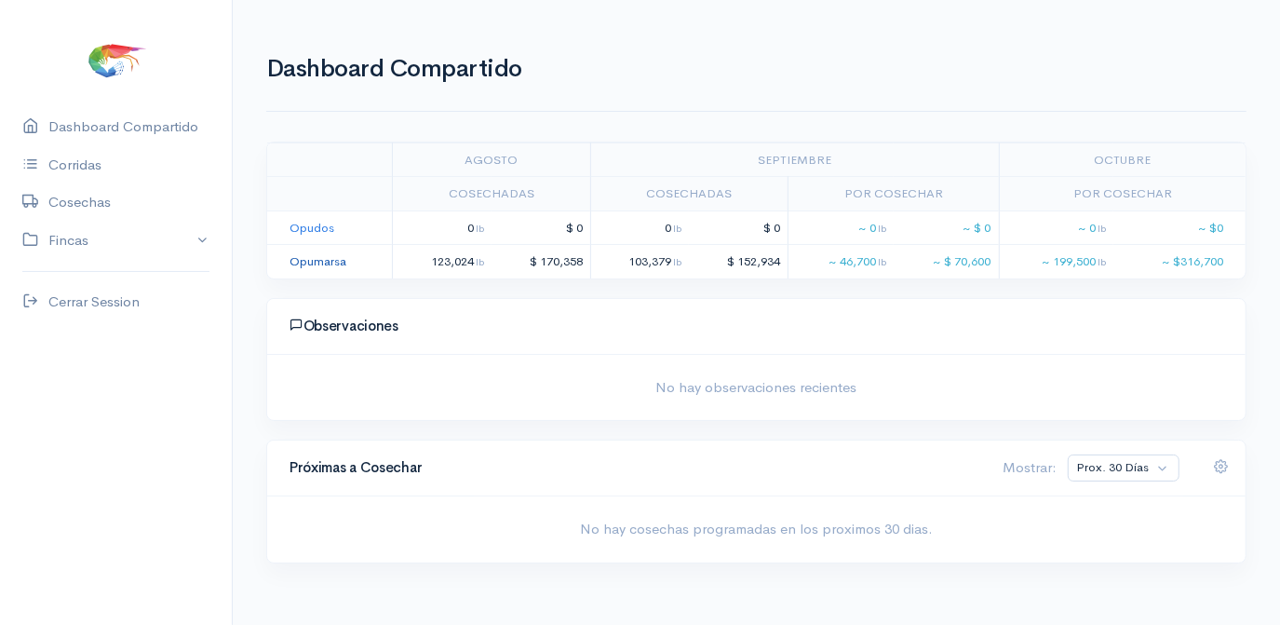
click at [313, 262] on link "Opumarsa" at bounding box center [318, 261] width 57 height 16
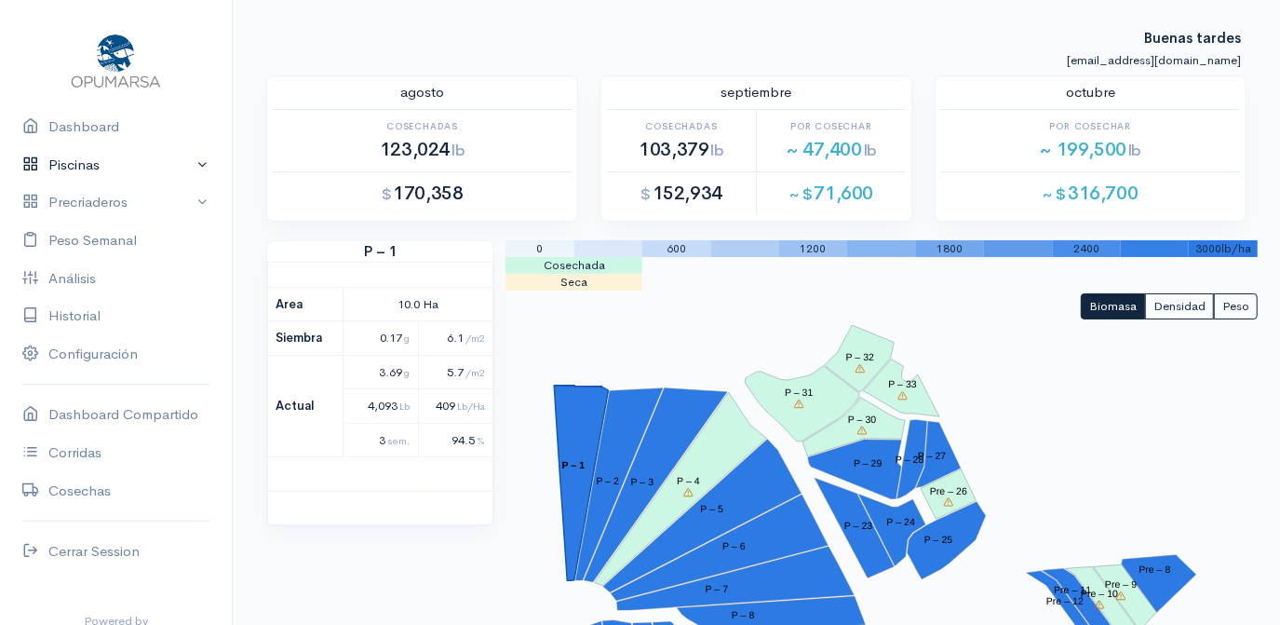
click at [81, 165] on link "Piscinas" at bounding box center [116, 165] width 232 height 38
click at [69, 162] on link "Piscinas" at bounding box center [116, 165] width 232 height 38
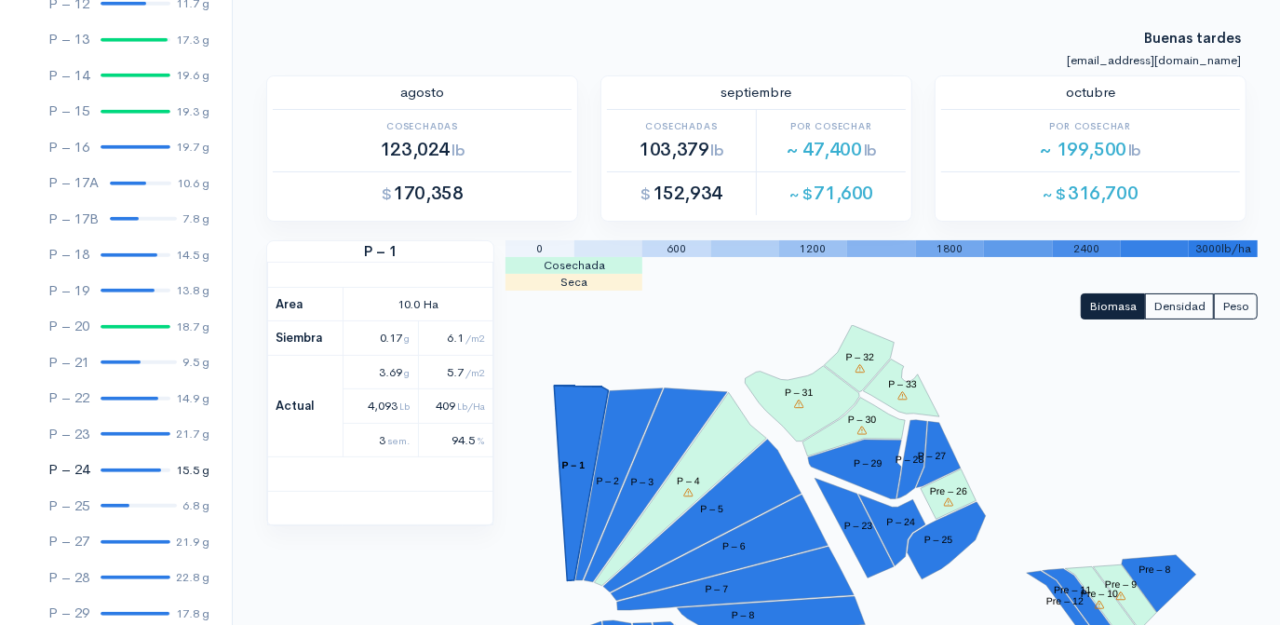
scroll to position [677, 0]
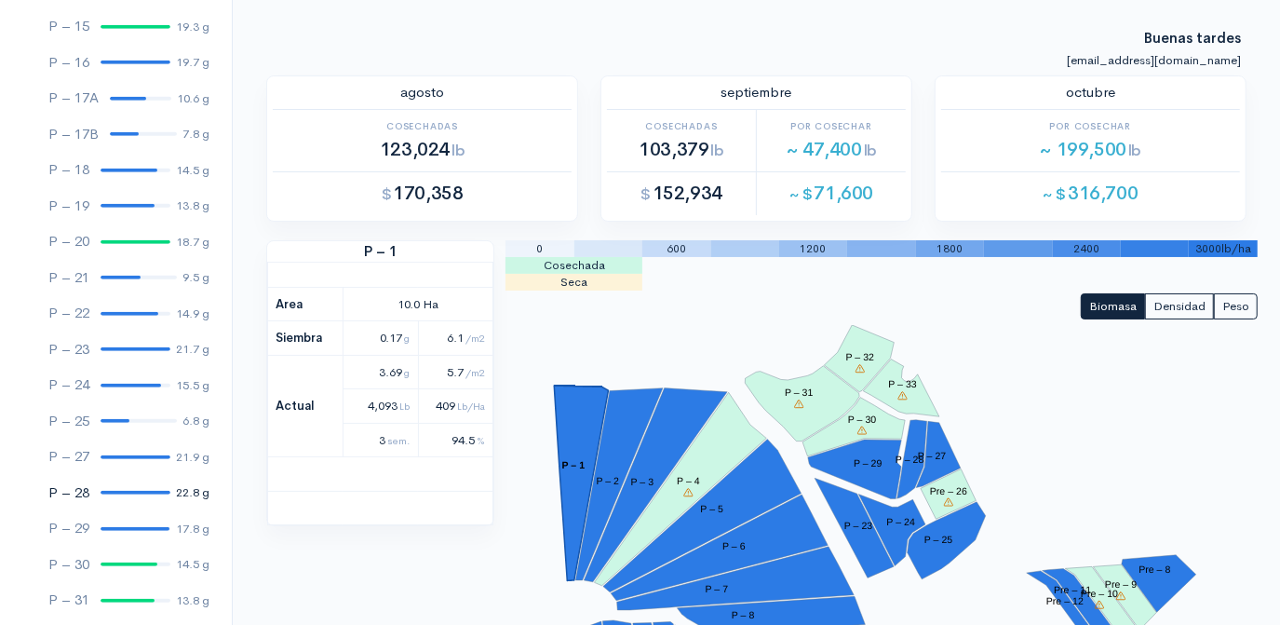
click at [120, 493] on div at bounding box center [136, 493] width 70 height 4
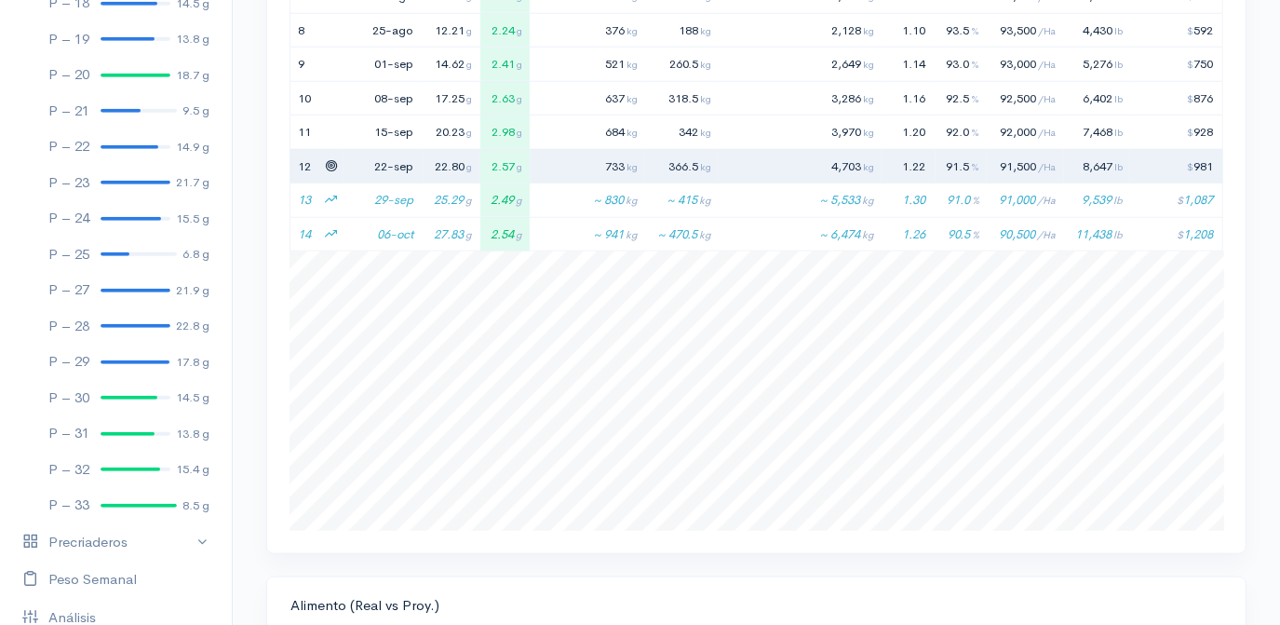
scroll to position [846, 0]
click at [112, 360] on div at bounding box center [135, 360] width 69 height 4
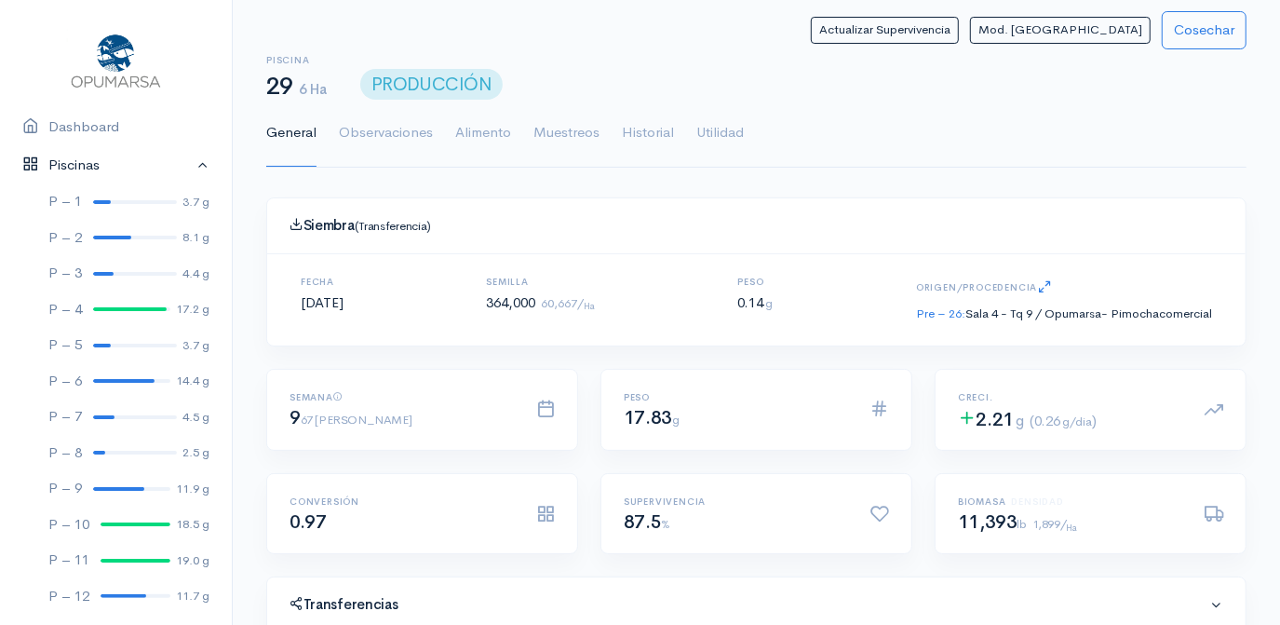
click at [188, 163] on link "Piscinas" at bounding box center [116, 165] width 232 height 38
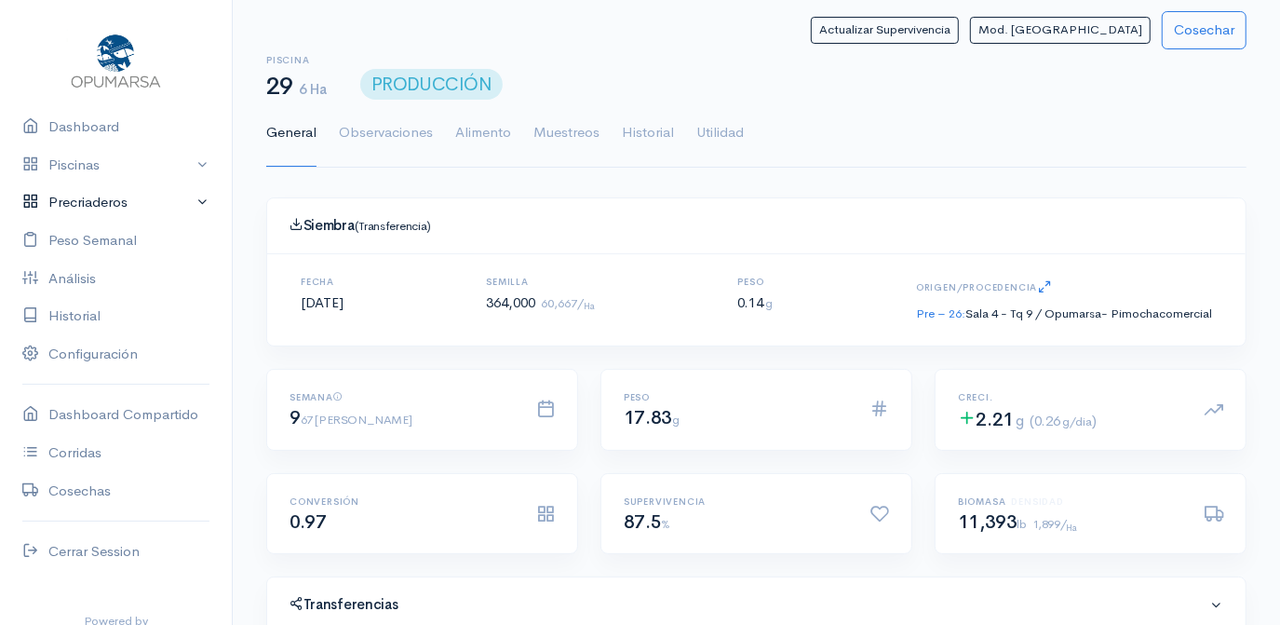
click at [72, 202] on link "Precriaderos" at bounding box center [116, 202] width 232 height 38
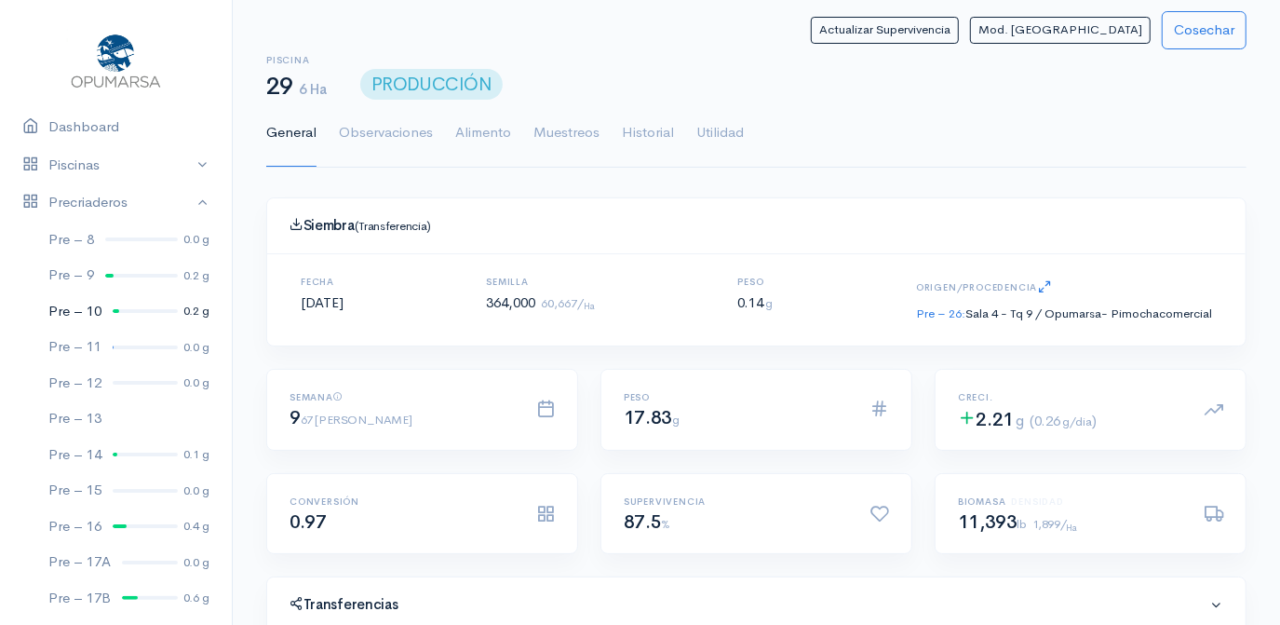
click at [129, 309] on div at bounding box center [145, 311] width 65 height 4
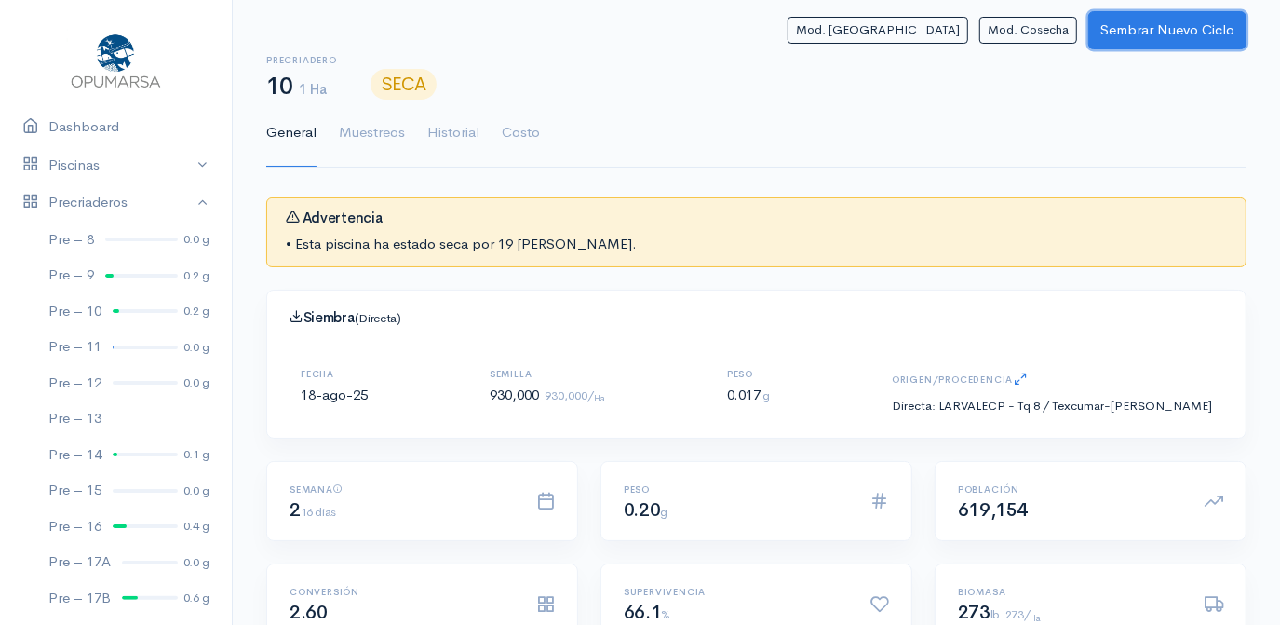
click at [1141, 31] on button "Sembrar Nuevo Ciclo" at bounding box center [1167, 30] width 158 height 38
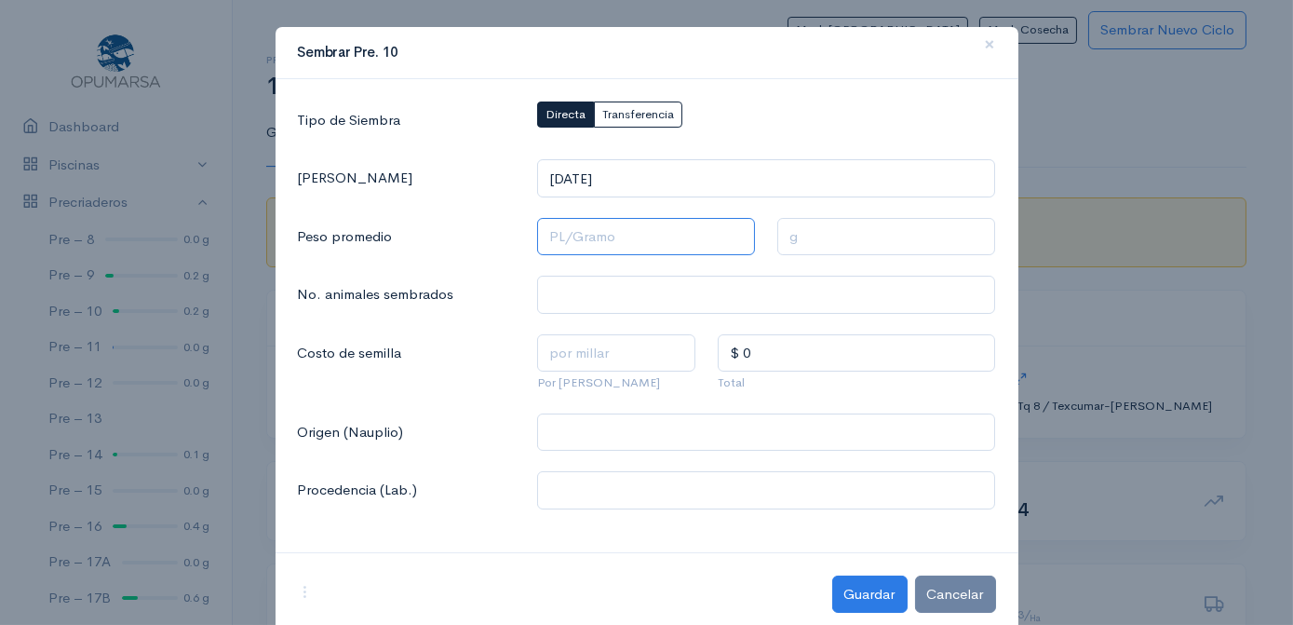
click at [540, 244] on input "text" at bounding box center [646, 237] width 218 height 38
type input "9 Pl/Gramo"
type input "0.1111 g"
type input "93 Pl/Gramo"
type input "0.0107 g"
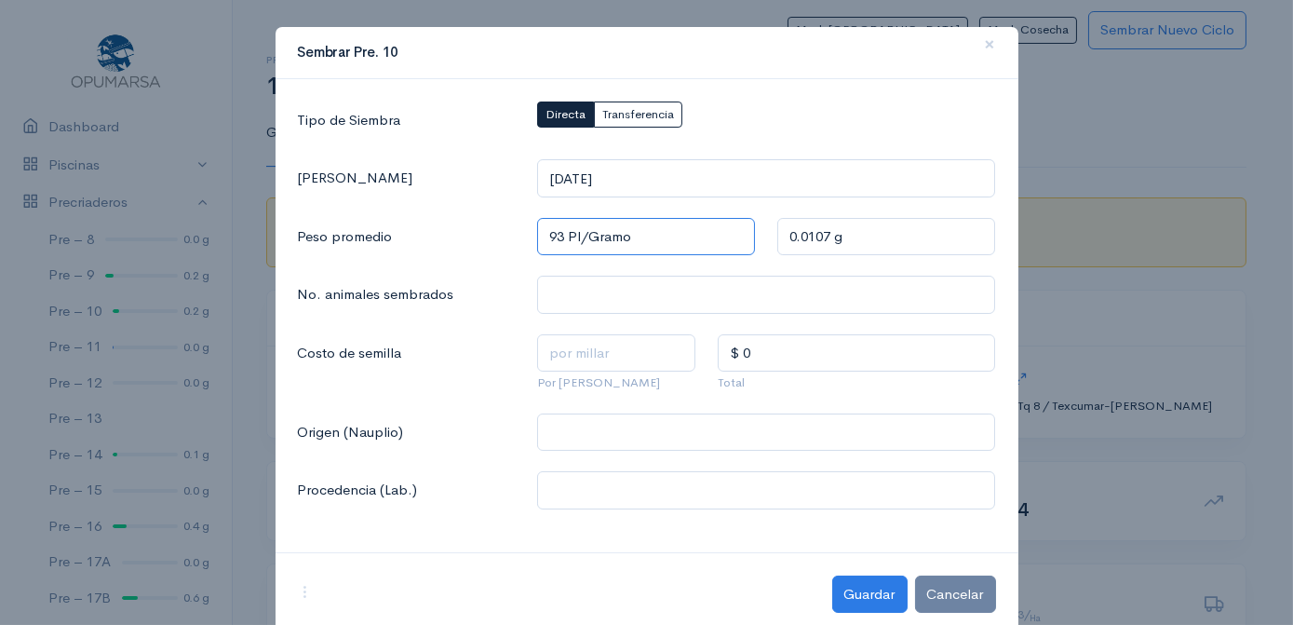
type input "9 Pl/Gramo"
type input "0.1111 g"
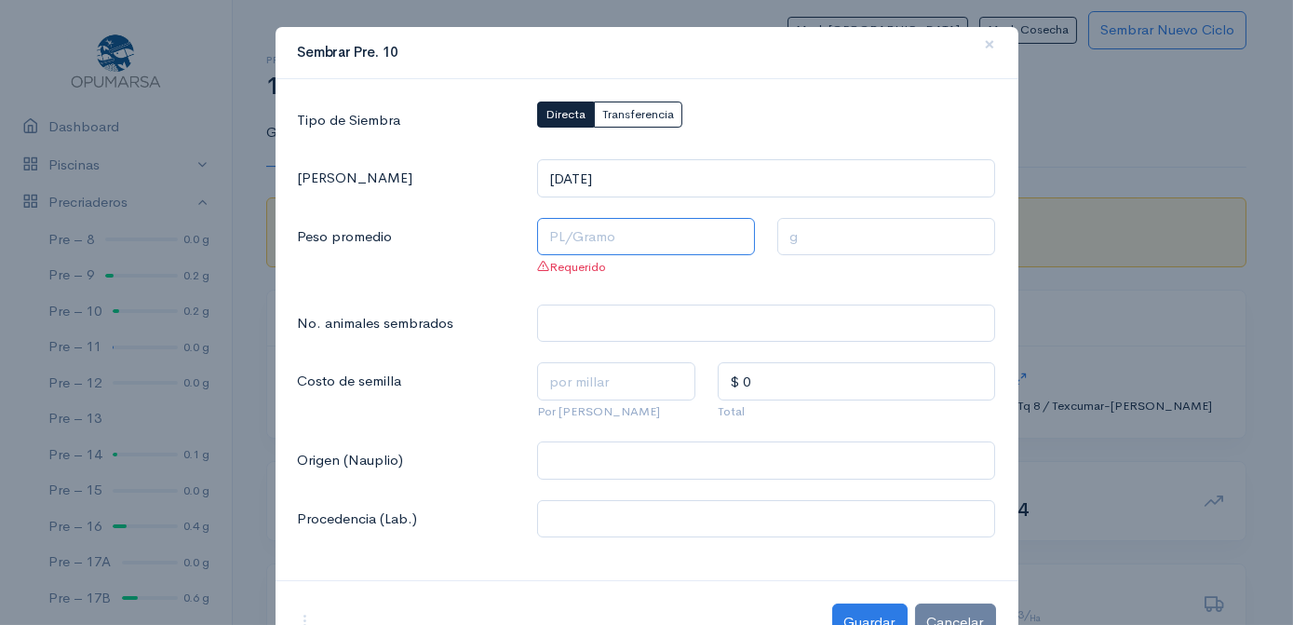
type input "8 Pl/Gramo"
type input "0.125 g"
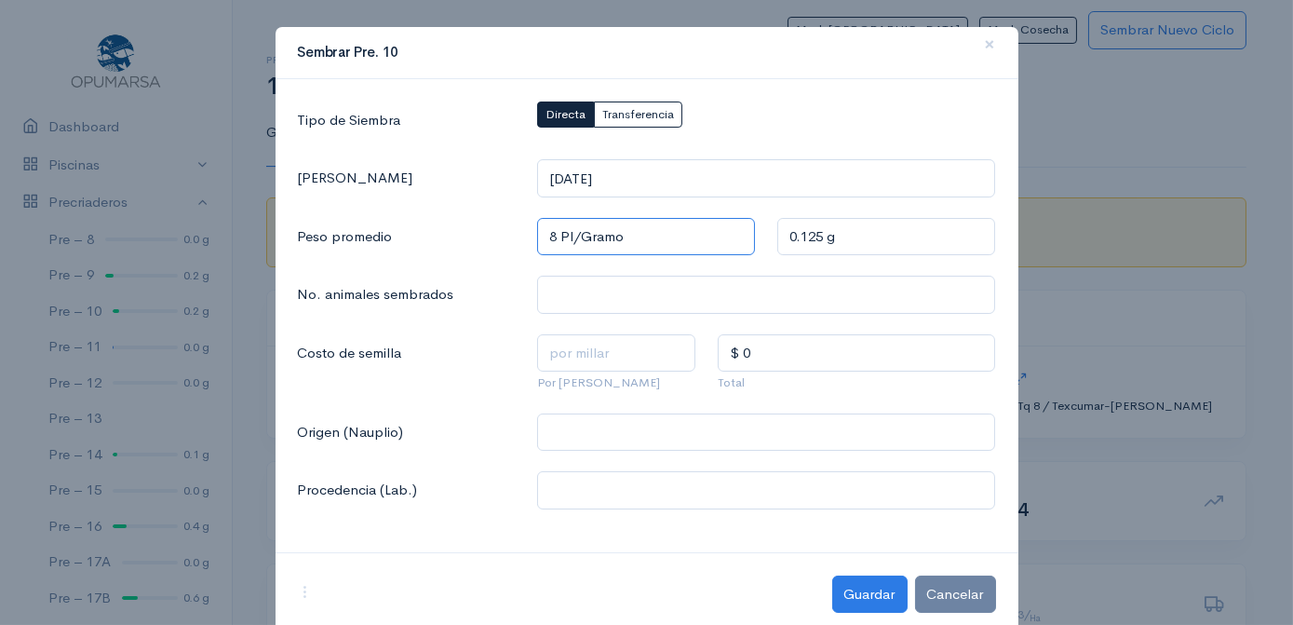
type input "84 Pl/Gramo"
type input "0.0119 g"
type input "84 Pl/Gramo"
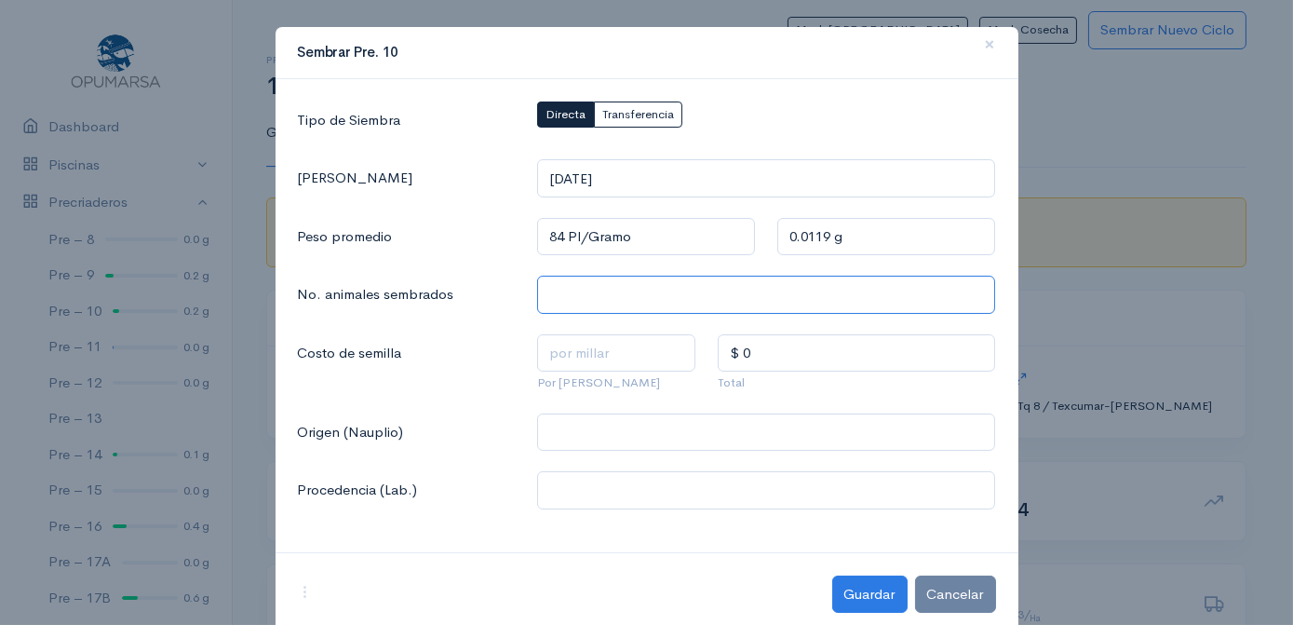
click at [548, 293] on input "text" at bounding box center [766, 295] width 458 height 38
type input "1,008,000"
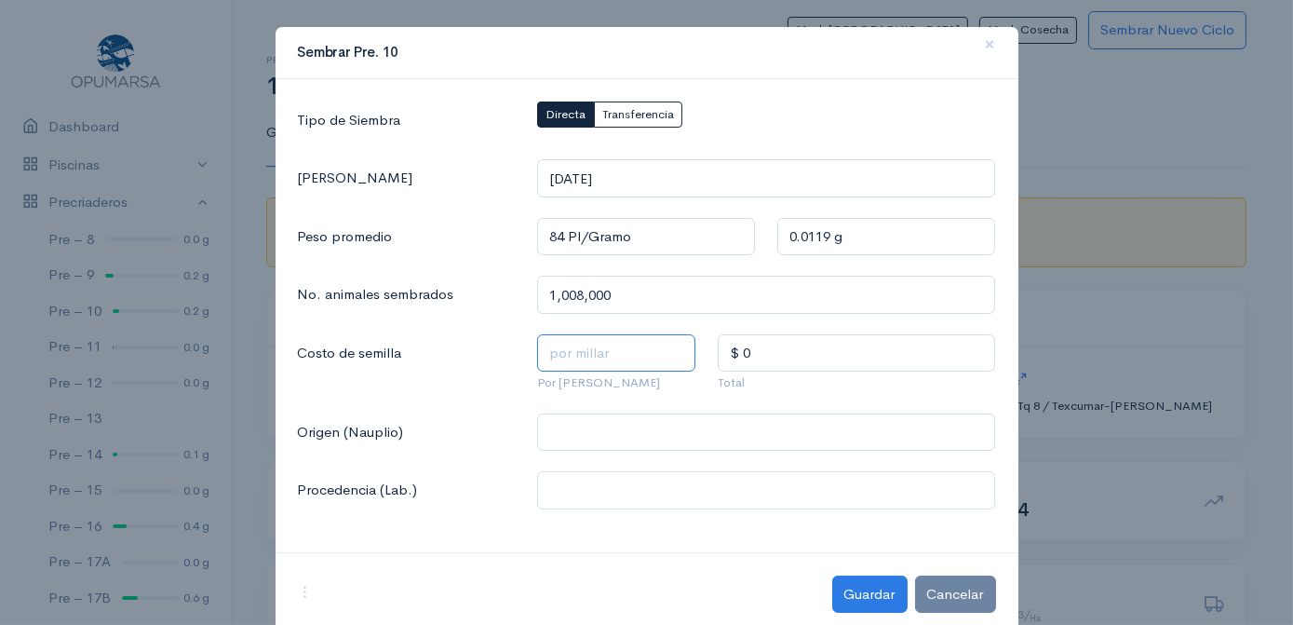
click at [540, 349] on input "text" at bounding box center [616, 353] width 158 height 38
type input "$ 1"
type input "$ 1,008"
type input "$ 1.5"
type input "$ 1,512"
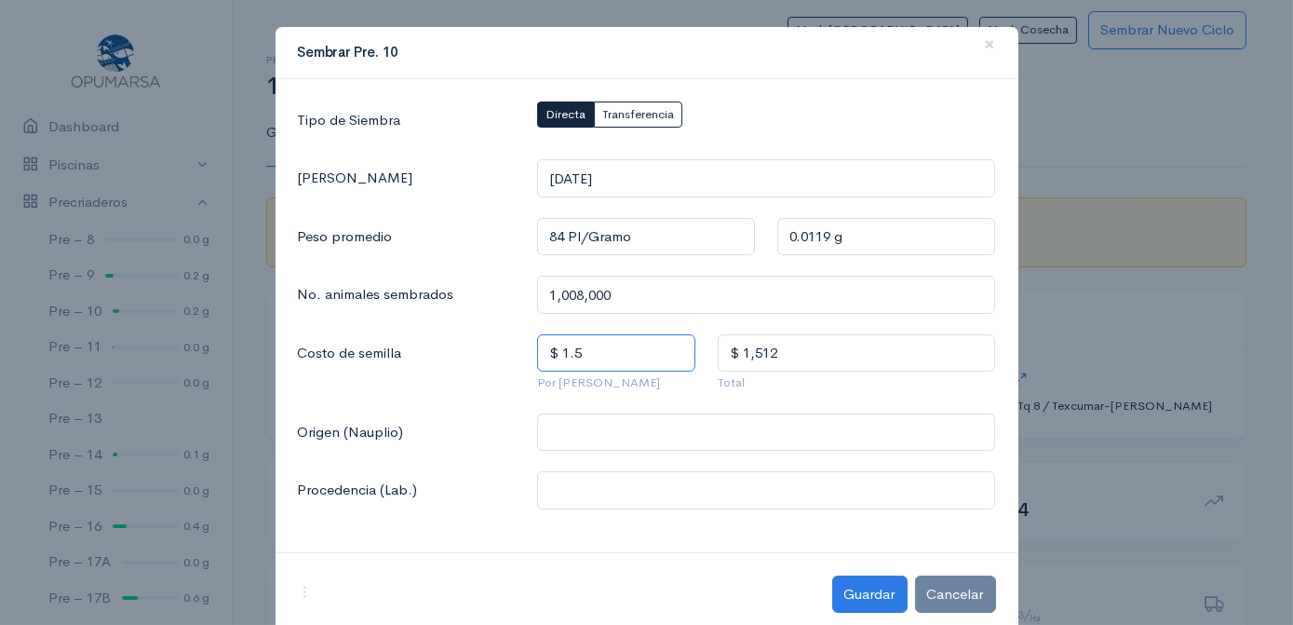
type input "$ 1.5"
click at [838, 358] on input "$ 1,512" at bounding box center [857, 353] width 278 height 38
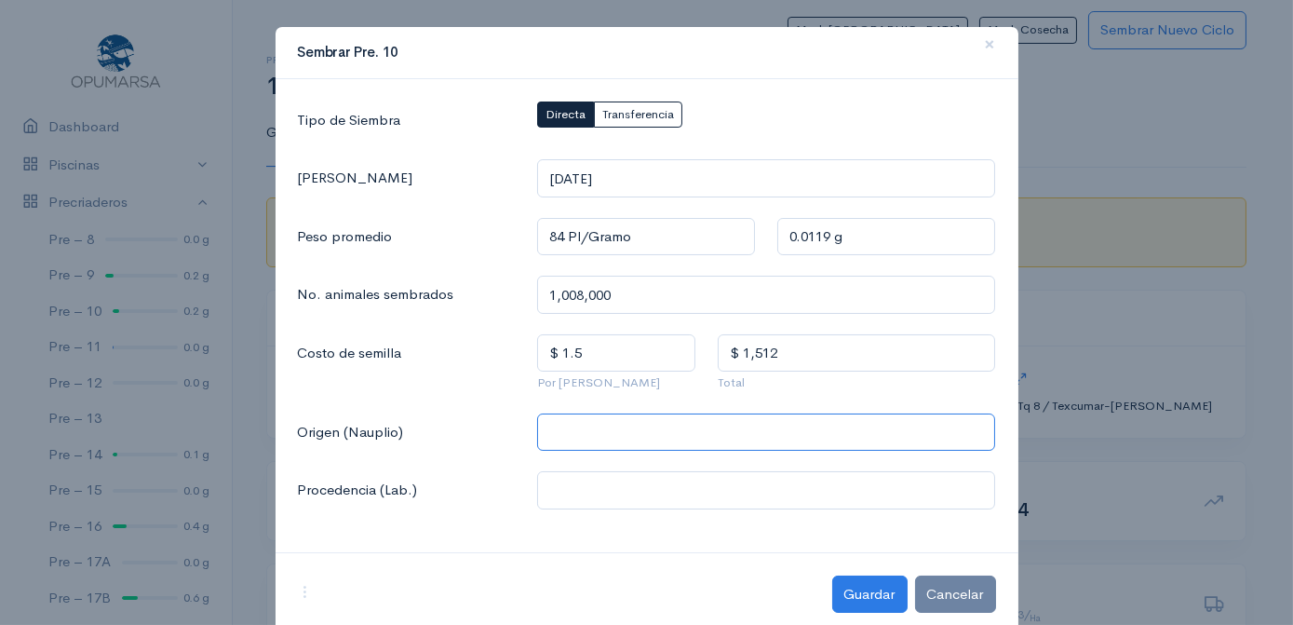
click at [546, 430] on input "text" at bounding box center [766, 432] width 458 height 38
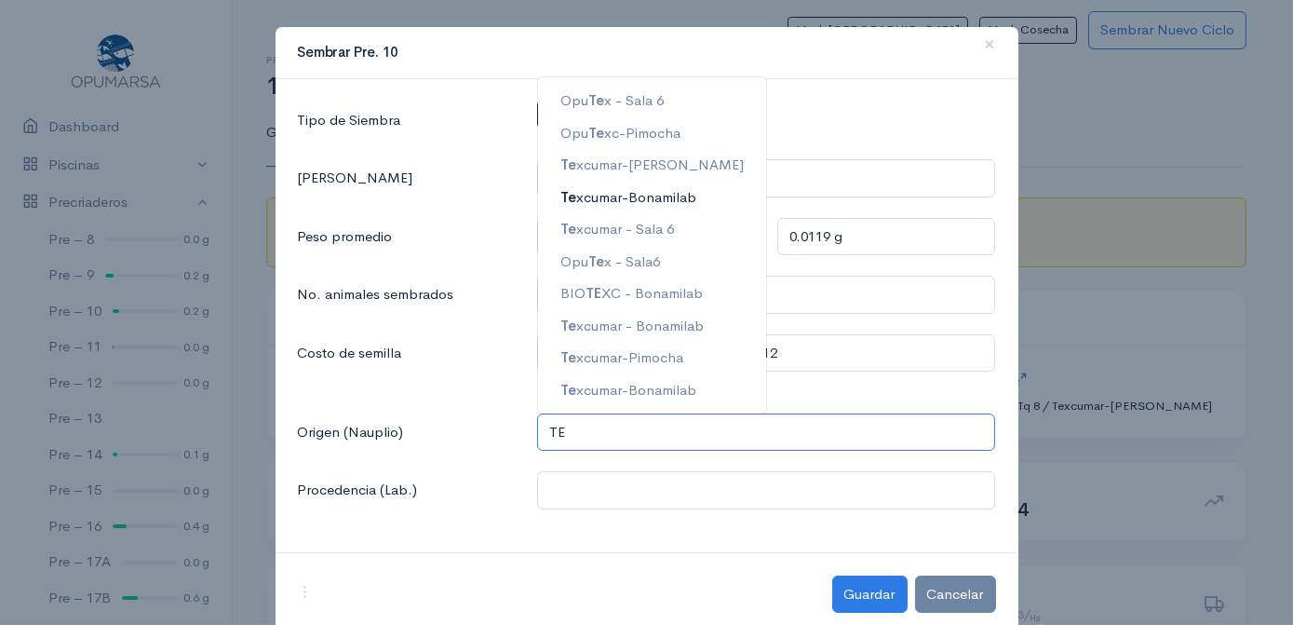
click at [600, 192] on ngb-highlight "Te xcumar-Bonamilab" at bounding box center [629, 196] width 136 height 18
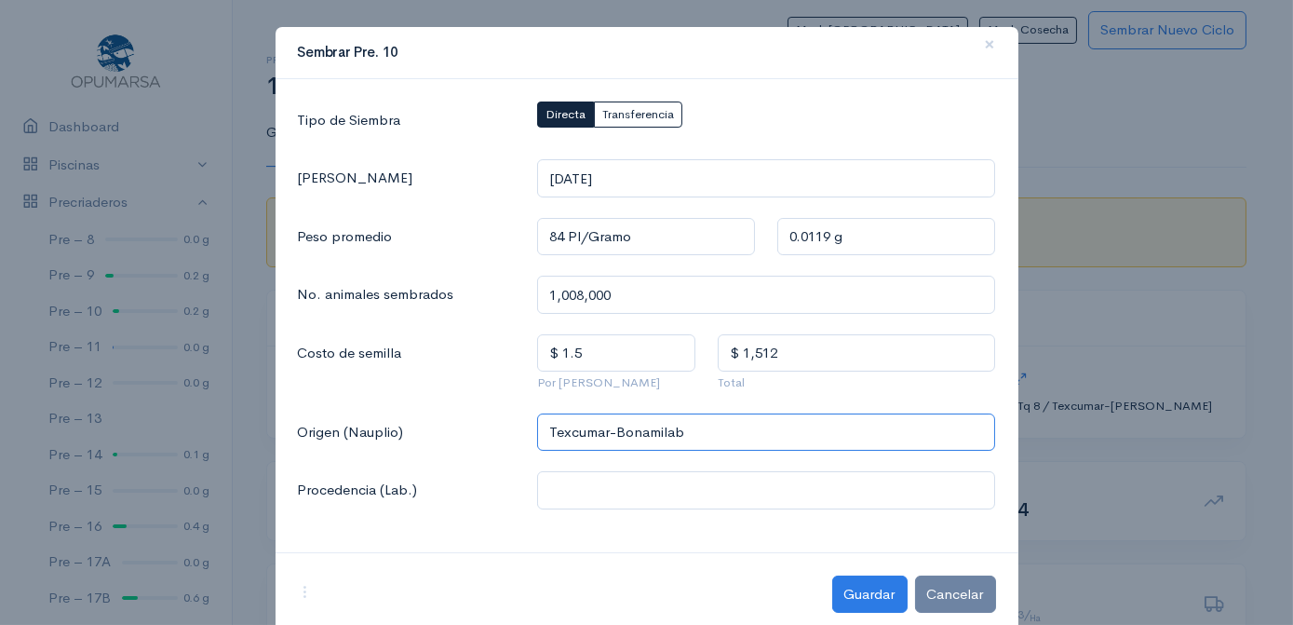
type input "Texcumar-Bonamilab"
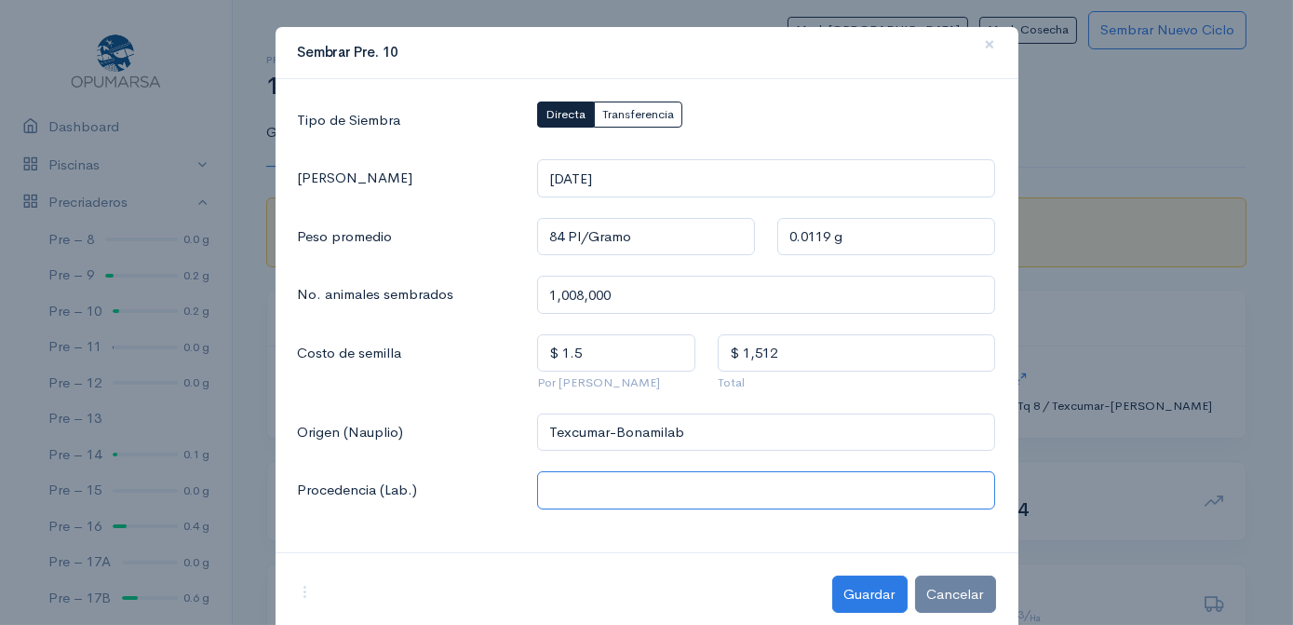
click at [551, 490] on input "text" at bounding box center [766, 490] width 458 height 38
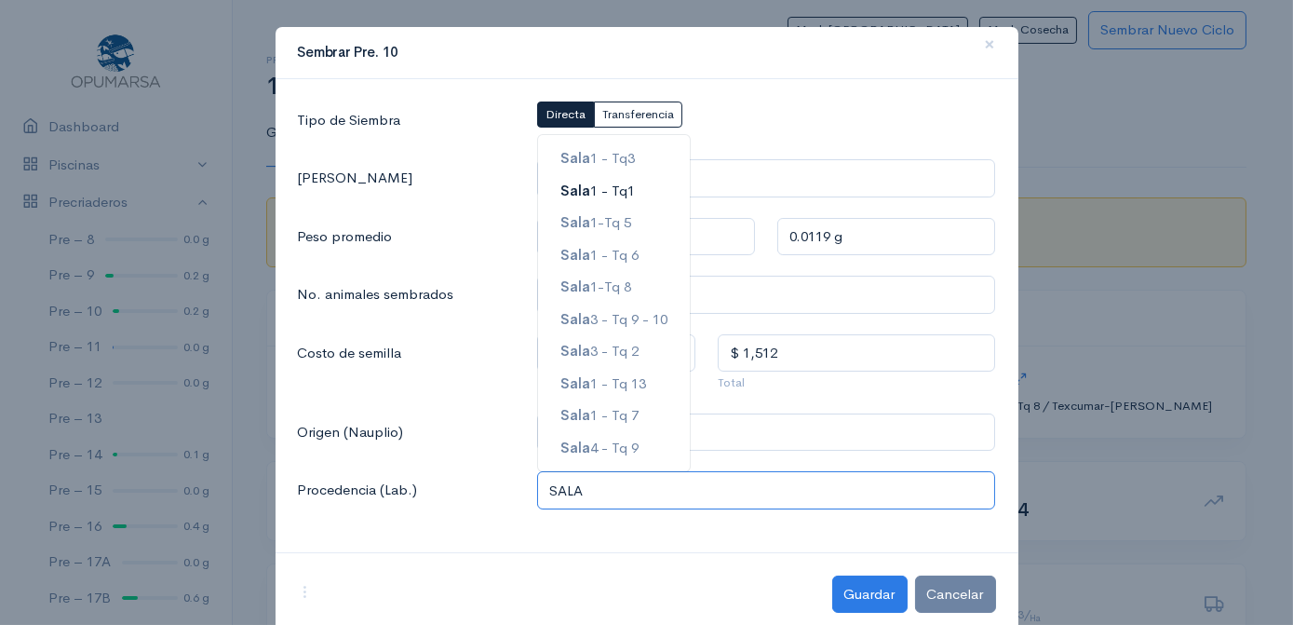
click at [578, 186] on span "Sala" at bounding box center [576, 191] width 30 height 18
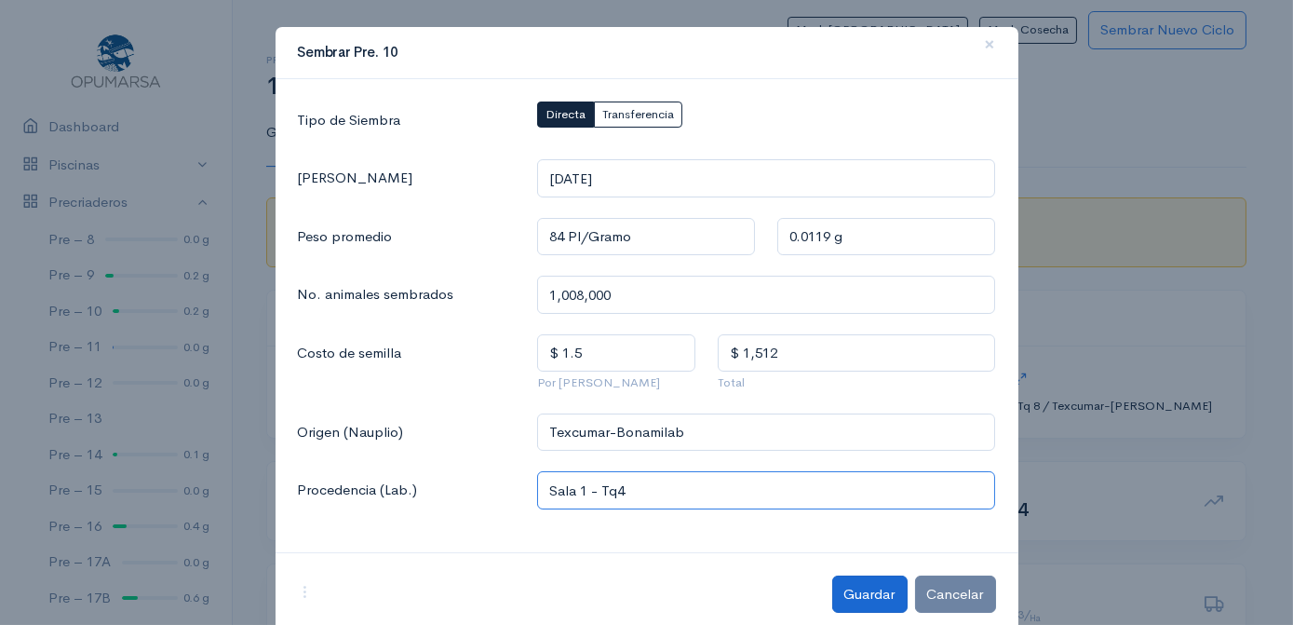
type input "Sala 1 - Tq4"
click at [865, 589] on button "Guardar" at bounding box center [869, 594] width 75 height 38
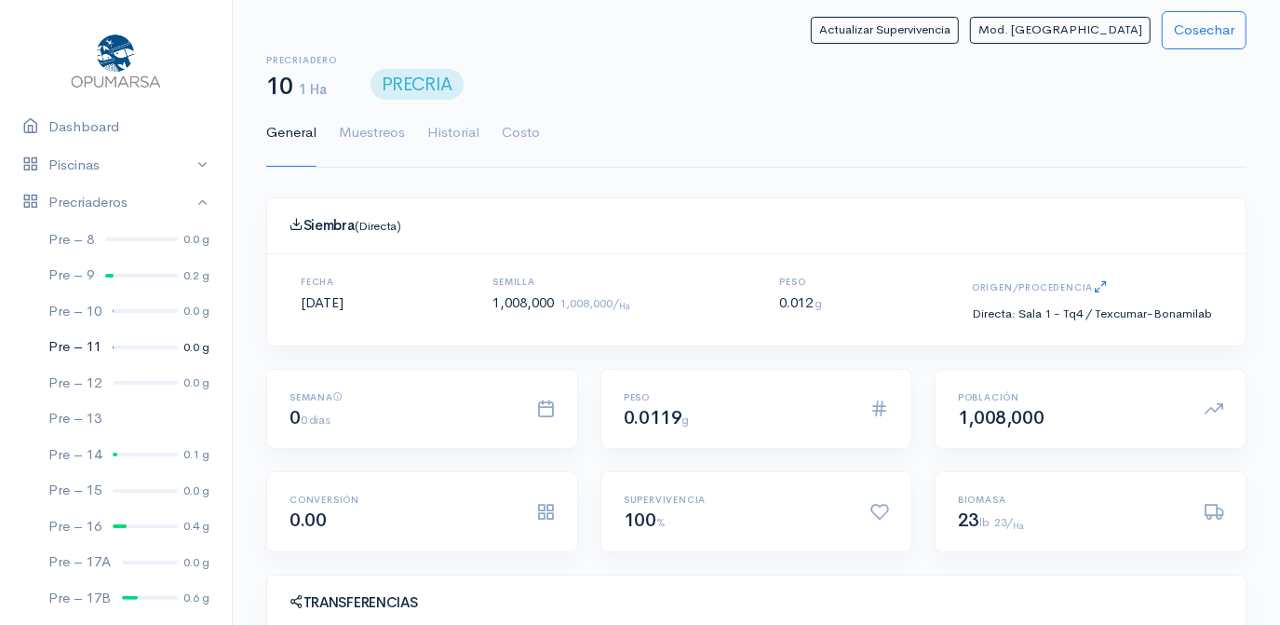
click at [127, 345] on div at bounding box center [145, 347] width 65 height 4
click at [79, 165] on link "Piscinas" at bounding box center [116, 165] width 232 height 38
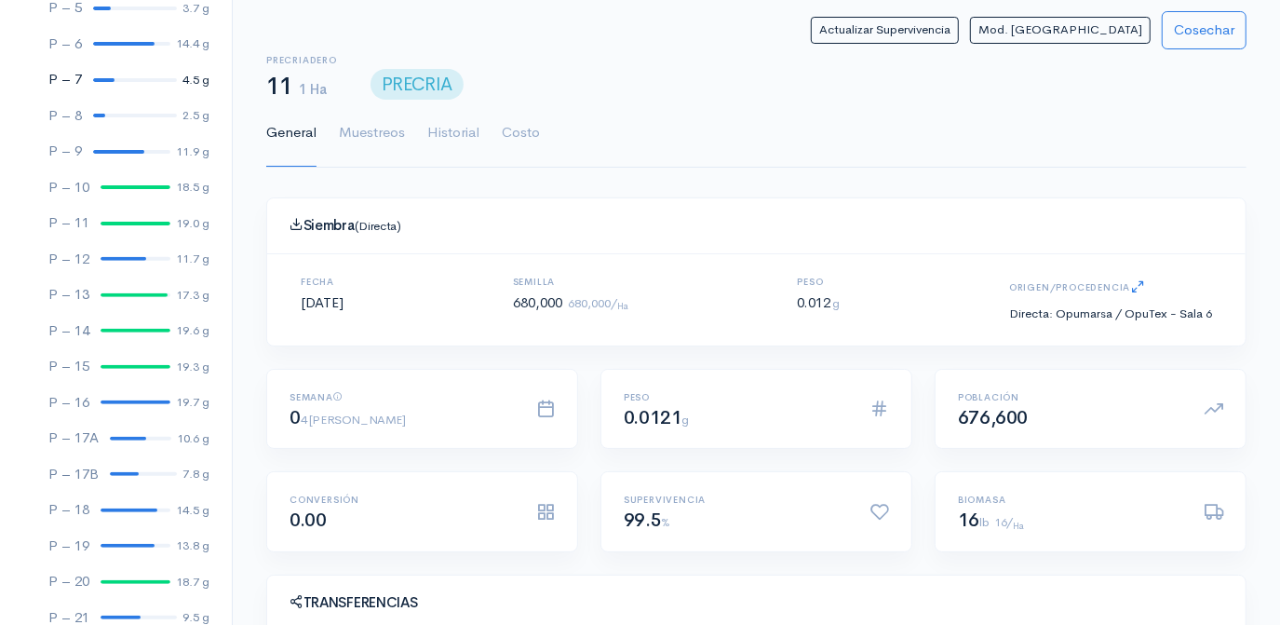
scroll to position [338, 0]
click at [127, 579] on div at bounding box center [136, 581] width 70 height 4
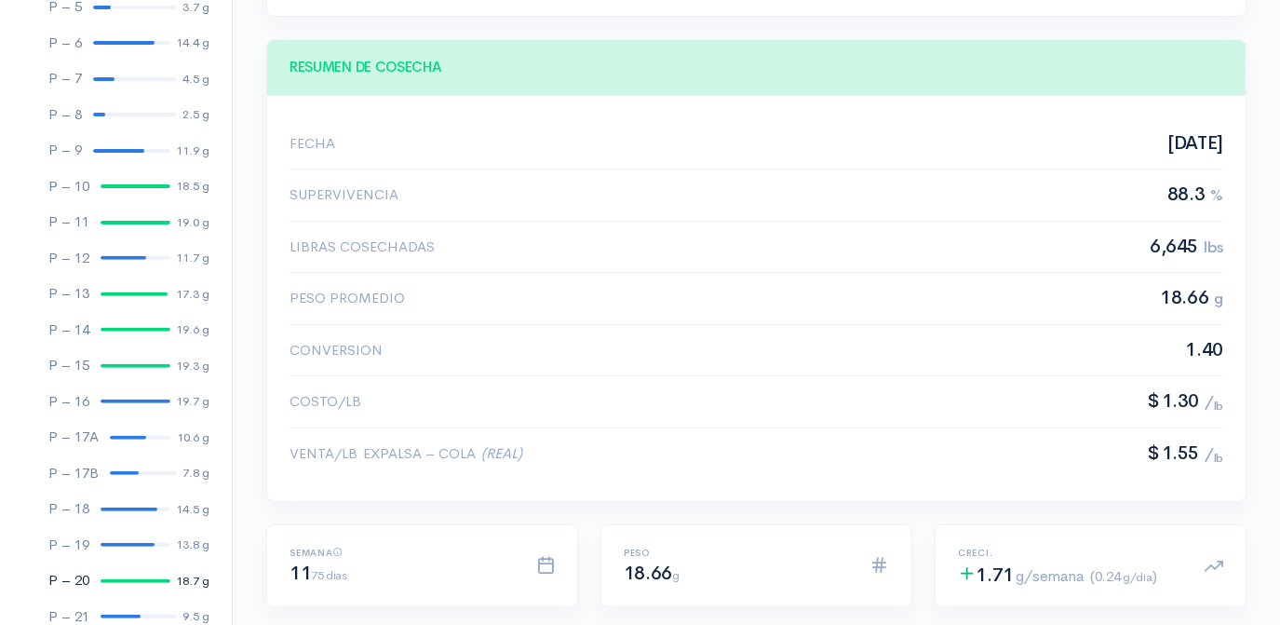
scroll to position [423, 0]
